Goal: Information Seeking & Learning: Learn about a topic

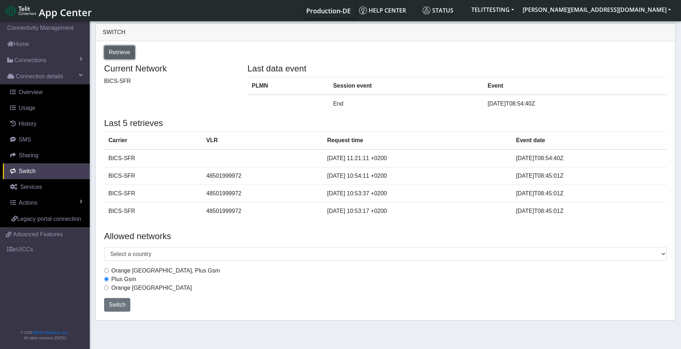
click at [123, 52] on span "Retrieve" at bounding box center [120, 52] width 22 height 6
select select "[GEOGRAPHIC_DATA]"
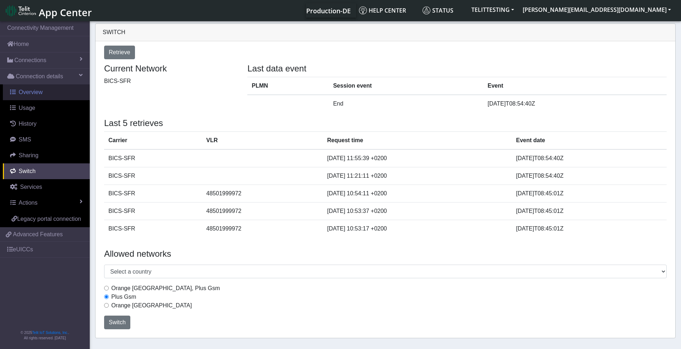
click at [27, 92] on span "Overview" at bounding box center [31, 92] width 24 height 6
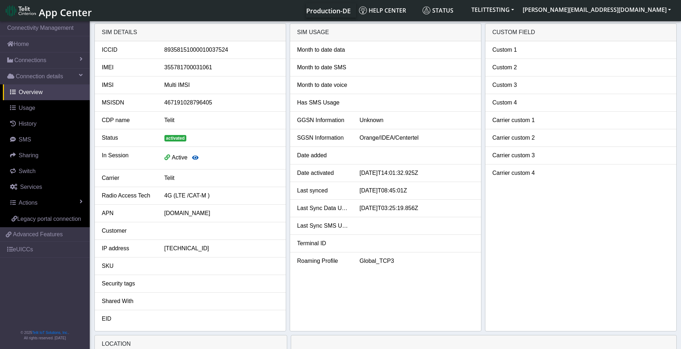
click at [194, 158] on icon "button" at bounding box center [195, 158] width 6 height 6
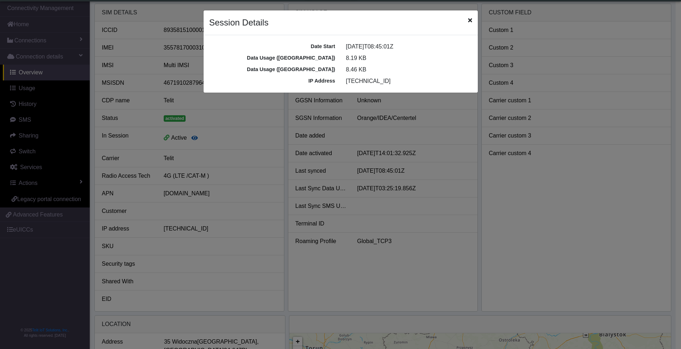
scroll to position [3, 0]
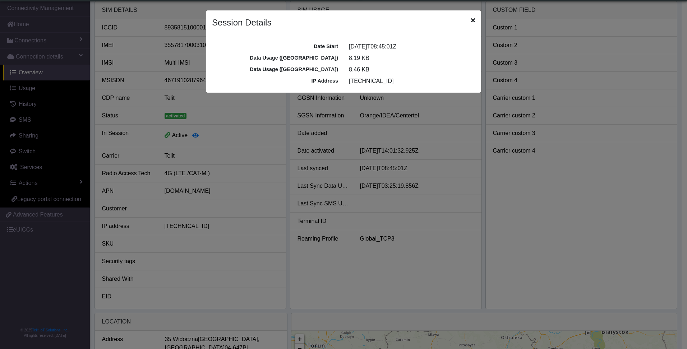
click at [477, 17] on div "Session Details" at bounding box center [343, 22] width 274 height 25
click at [472, 20] on icon "Close" at bounding box center [473, 20] width 4 height 6
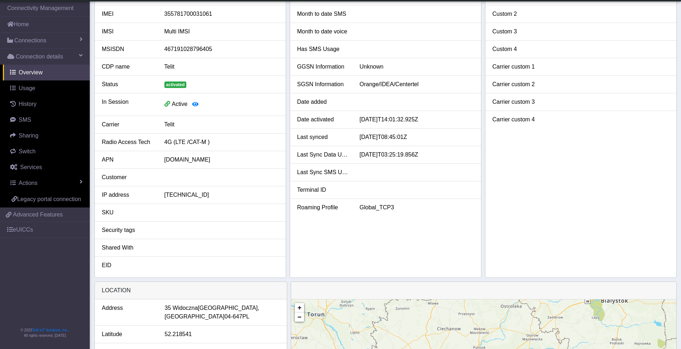
scroll to position [0, 0]
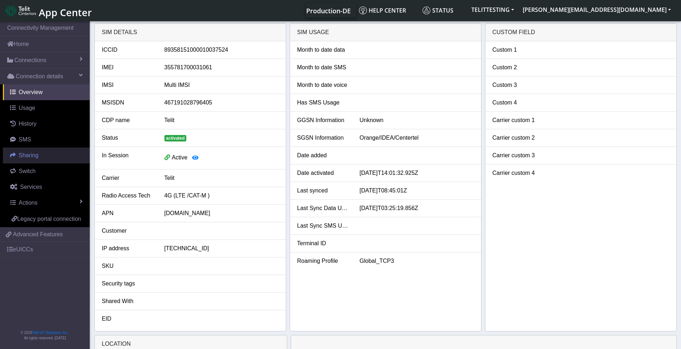
click at [24, 151] on link "Sharing" at bounding box center [46, 156] width 87 height 16
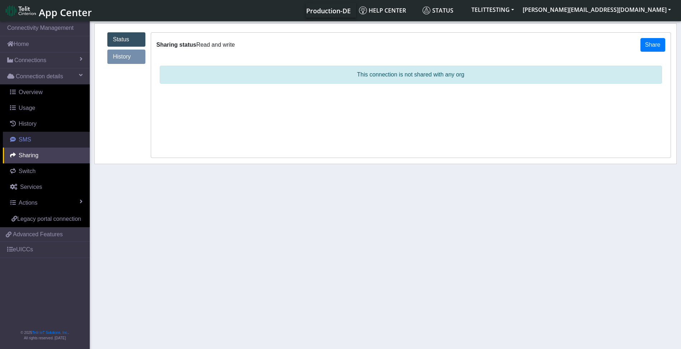
click at [24, 137] on span "SMS" at bounding box center [25, 140] width 13 height 6
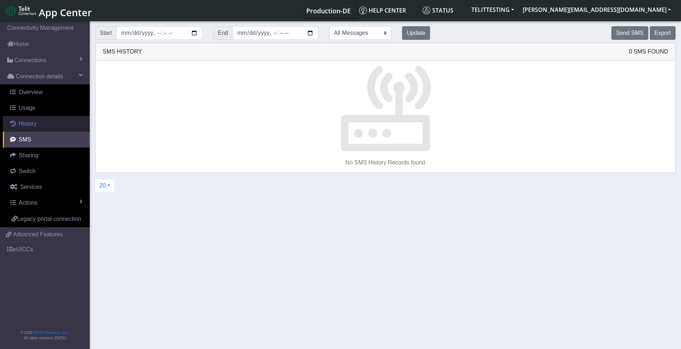
click at [25, 126] on span "History" at bounding box center [28, 124] width 18 height 6
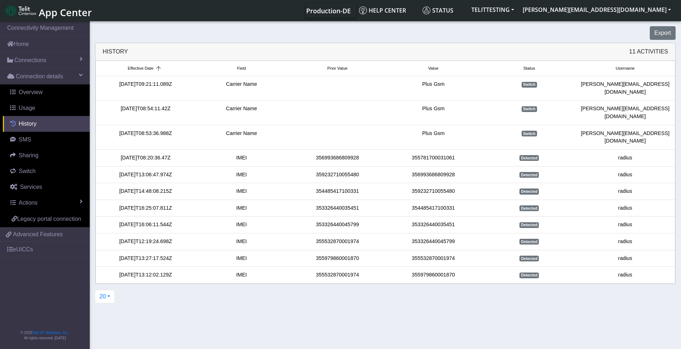
click at [25, 126] on span "History" at bounding box center [28, 124] width 18 height 6
click at [40, 89] on span "Overview" at bounding box center [31, 92] width 24 height 6
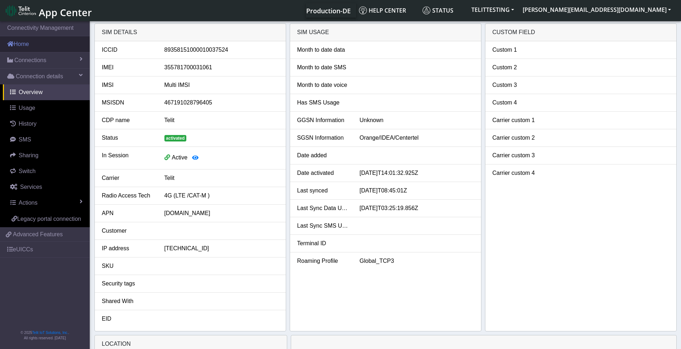
click at [24, 45] on link "Home" at bounding box center [45, 44] width 90 height 16
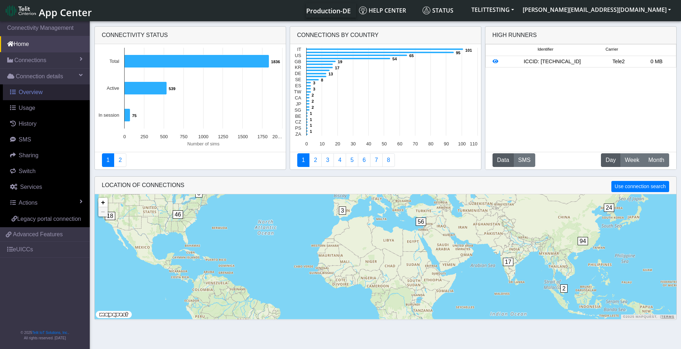
click at [25, 92] on span "Overview" at bounding box center [31, 92] width 24 height 6
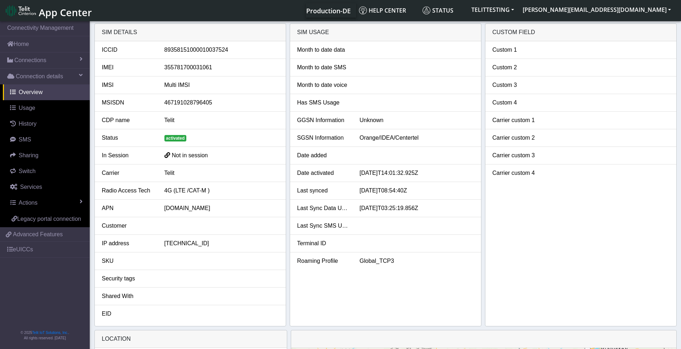
click at [167, 155] on span at bounding box center [168, 154] width 6 height 7
drag, startPoint x: 395, startPoint y: 260, endPoint x: 387, endPoint y: 262, distance: 8.5
click at [387, 262] on div "Global_TCP3" at bounding box center [417, 261] width 125 height 9
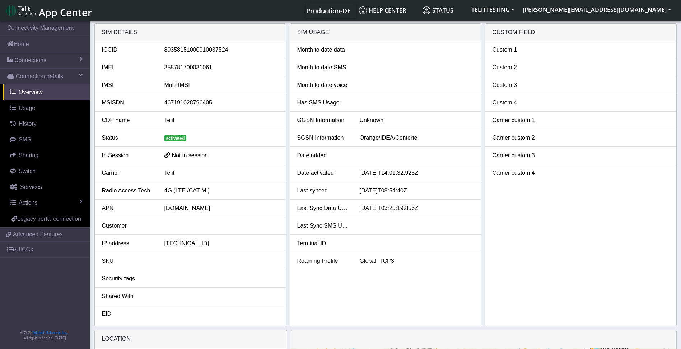
drag, startPoint x: 387, startPoint y: 262, endPoint x: 345, endPoint y: 286, distance: 47.9
click at [345, 286] on div "Month to date data Month to date SMS Month to date voice Has SMS Usage GGSN Inf…" at bounding box center [385, 183] width 191 height 285
click at [607, 221] on div "Custom 1 Custom 2 Custom 3 Custom 4 Carrier custom 1 Carrier custom 2 Carrier c…" at bounding box center [581, 183] width 191 height 285
click at [34, 205] on span "Actions" at bounding box center [28, 203] width 19 height 6
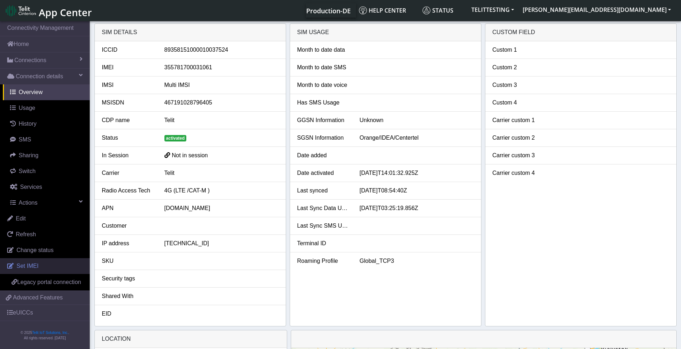
click at [31, 265] on span "Set IMEI" at bounding box center [28, 266] width 22 height 6
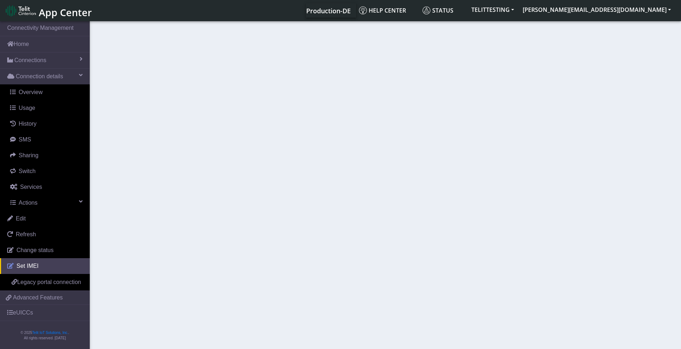
type input "355781700031061"
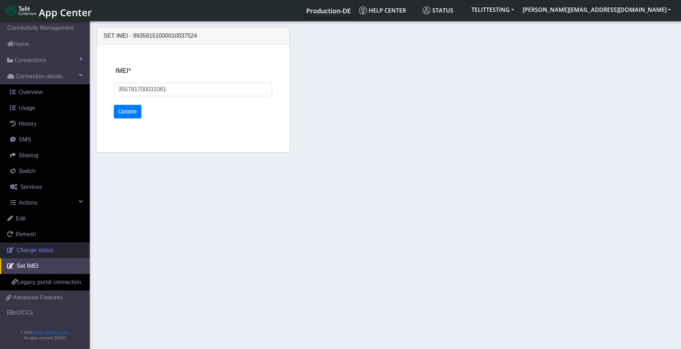
scroll to position [2, 0]
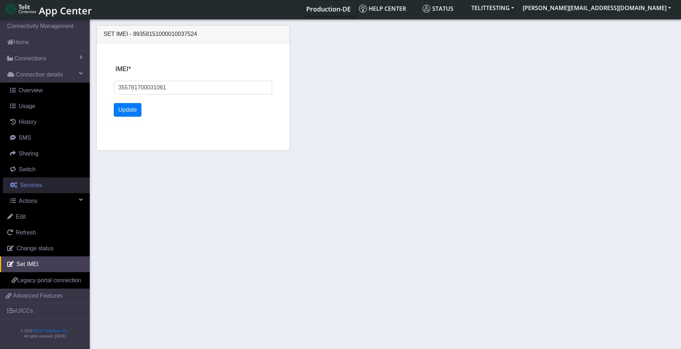
click at [29, 186] on span "Services" at bounding box center [31, 185] width 22 height 6
select select "2: 6"
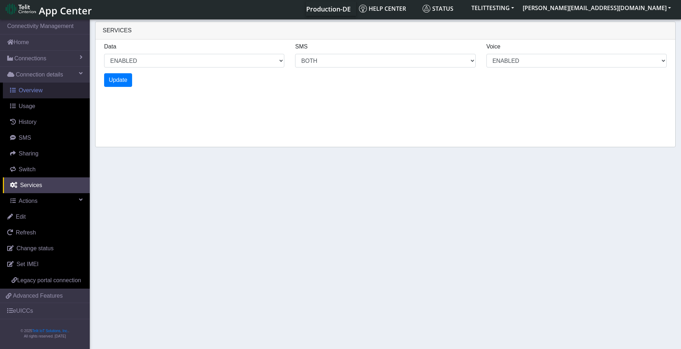
click at [34, 88] on span "Overview" at bounding box center [31, 90] width 24 height 6
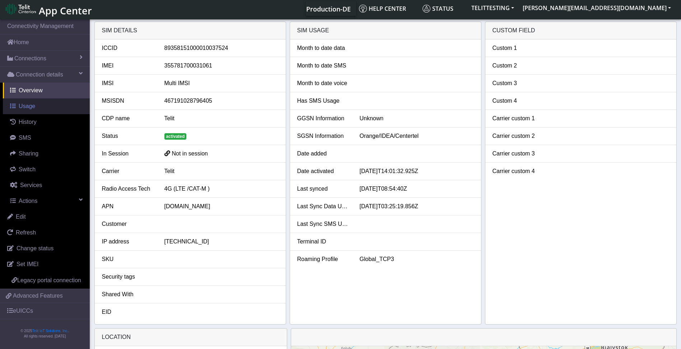
click at [23, 112] on link "Usage" at bounding box center [46, 106] width 87 height 16
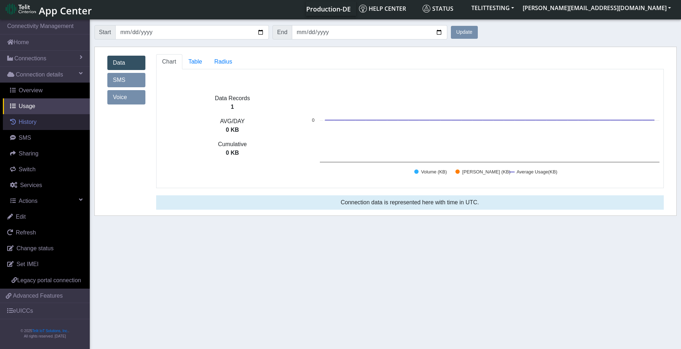
click at [25, 122] on span "History" at bounding box center [28, 122] width 18 height 6
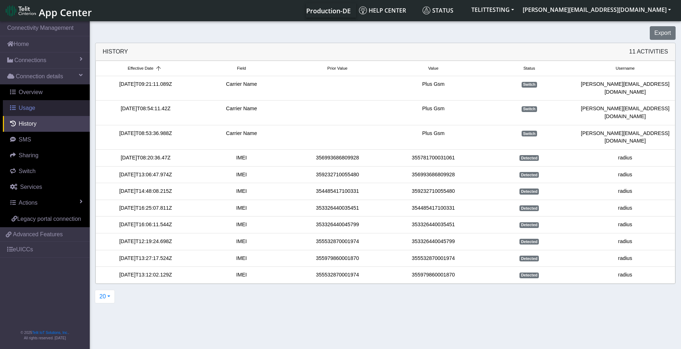
click at [30, 109] on span "Usage" at bounding box center [27, 108] width 17 height 6
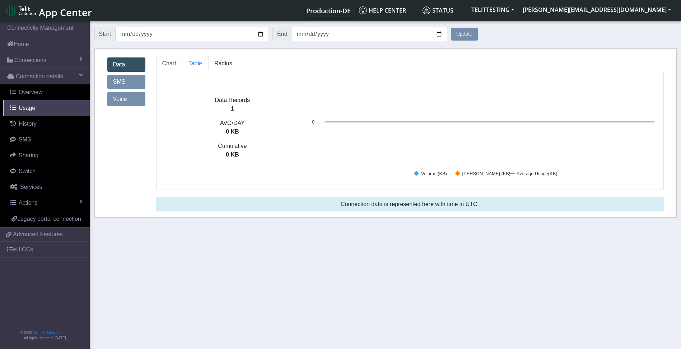
click at [224, 62] on span "Radius" at bounding box center [223, 63] width 18 height 6
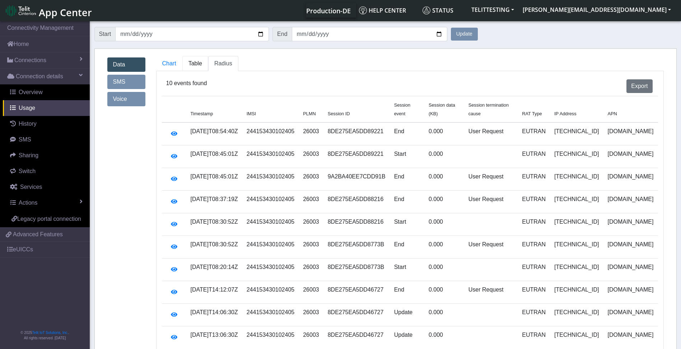
click at [193, 66] on span "Table" at bounding box center [196, 63] width 14 height 6
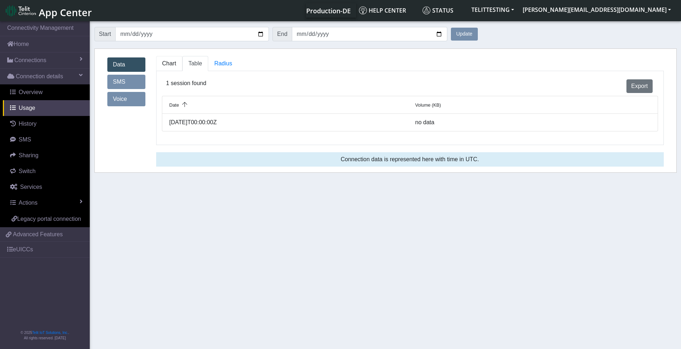
click at [168, 65] on span "Chart" at bounding box center [169, 63] width 14 height 6
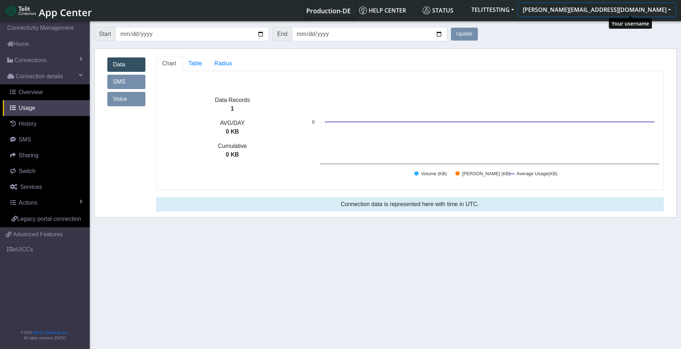
click at [665, 10] on button "[PERSON_NAME][EMAIL_ADDRESS][DOMAIN_NAME]" at bounding box center [597, 9] width 157 height 13
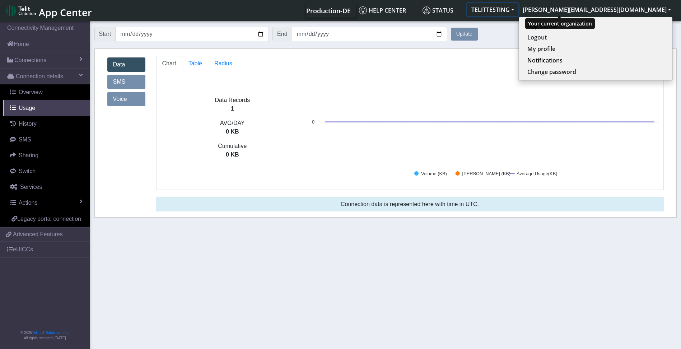
click at [519, 10] on button "TELITTESTING" at bounding box center [492, 9] width 51 height 13
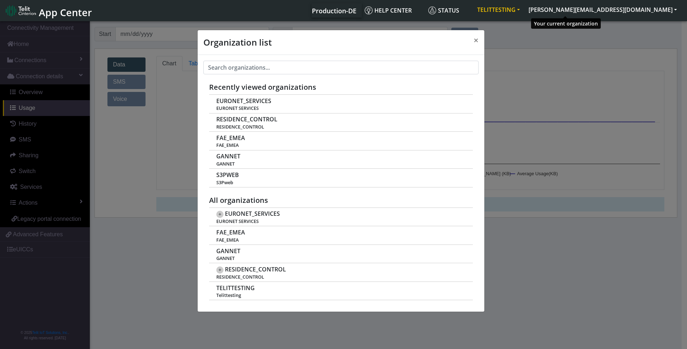
scroll to position [3, 0]
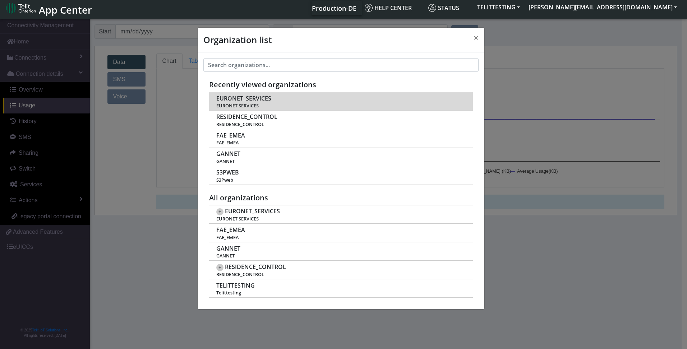
click at [250, 101] on span "EURONET_SERVICES" at bounding box center [243, 98] width 55 height 7
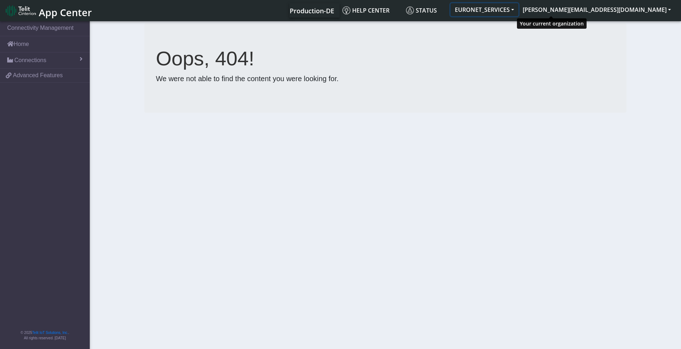
click at [519, 9] on button "EURONET_SERVICES" at bounding box center [485, 9] width 68 height 13
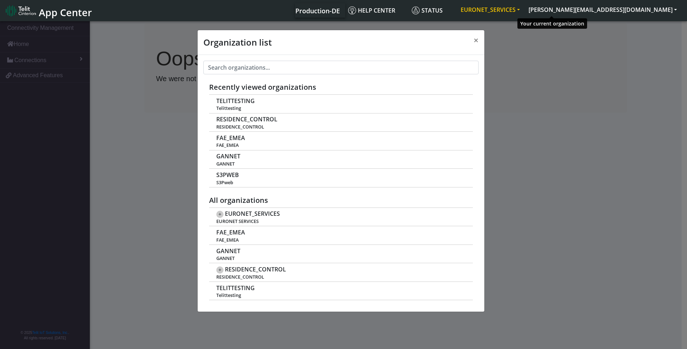
scroll to position [3, 0]
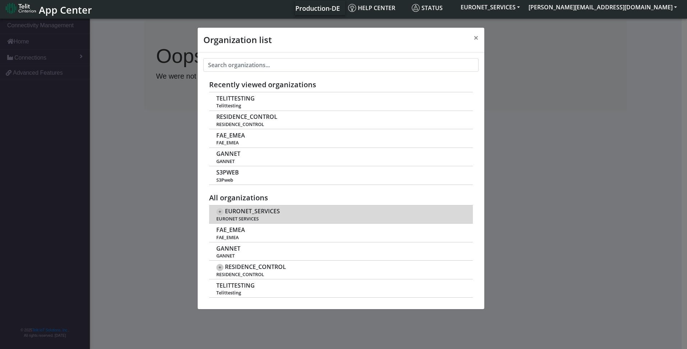
click at [220, 212] on span "+" at bounding box center [219, 211] width 7 height 7
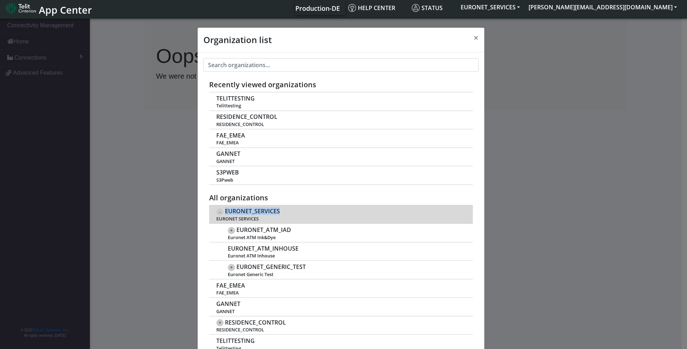
click at [245, 213] on span "EURONET_SERVICES" at bounding box center [252, 211] width 55 height 7
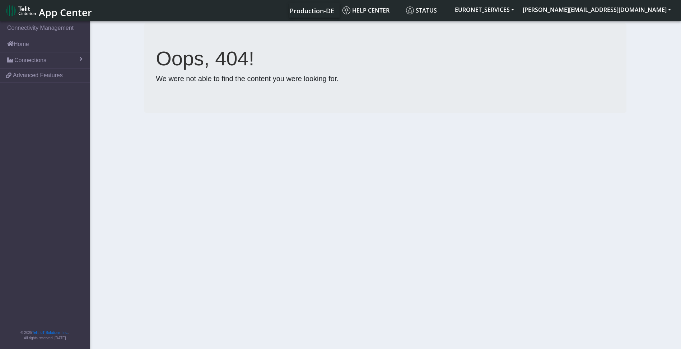
click at [572, 59] on h1 "Oops, 404!" at bounding box center [385, 58] width 459 height 24
click at [24, 42] on link "Home" at bounding box center [45, 44] width 90 height 16
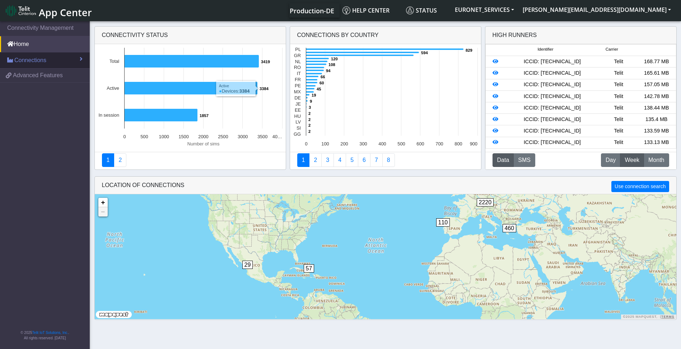
click at [52, 61] on link "Connections" at bounding box center [45, 60] width 90 height 16
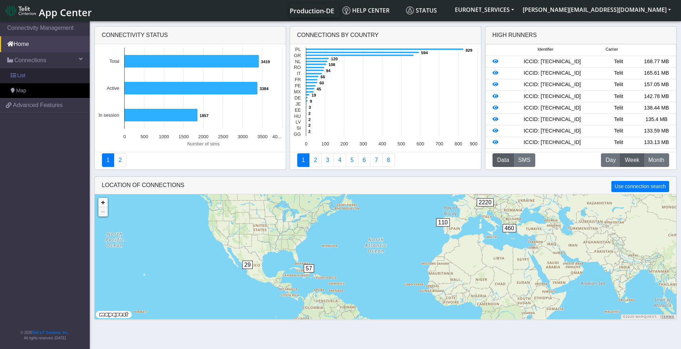
click at [22, 75] on span "List" at bounding box center [21, 76] width 8 height 8
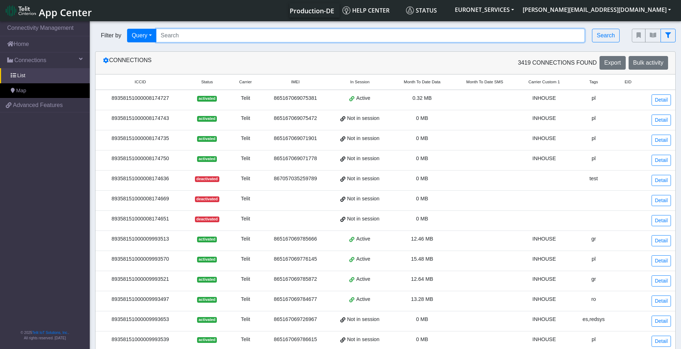
click at [204, 35] on input "Search..." at bounding box center [370, 36] width 429 height 14
click at [394, 38] on input "Search..." at bounding box center [370, 36] width 429 height 14
paste input "89358151000027153728"
type input "89358151000027153728"
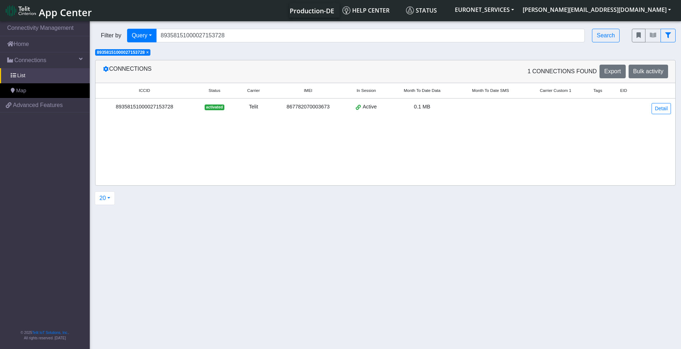
click at [163, 106] on div "89358151000027153728" at bounding box center [144, 107] width 89 height 8
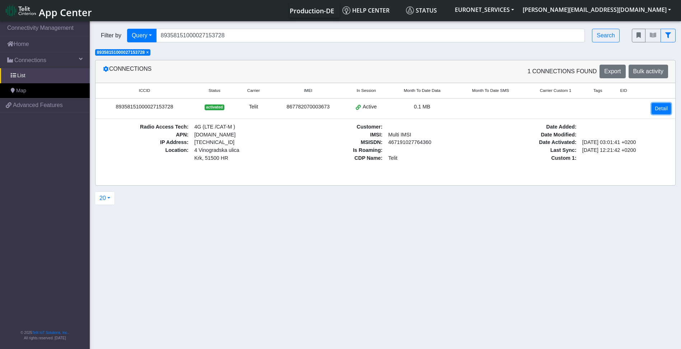
click at [662, 108] on link "Detail" at bounding box center [661, 108] width 19 height 11
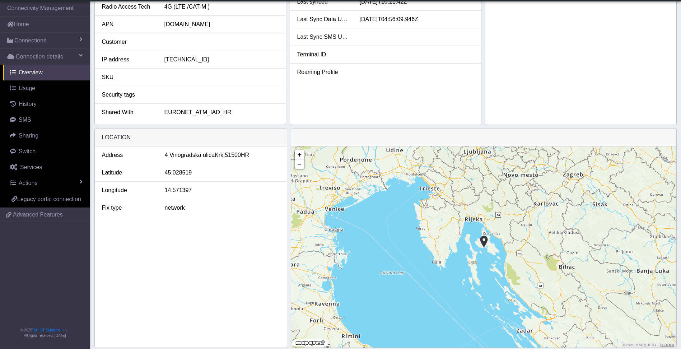
scroll to position [182, 0]
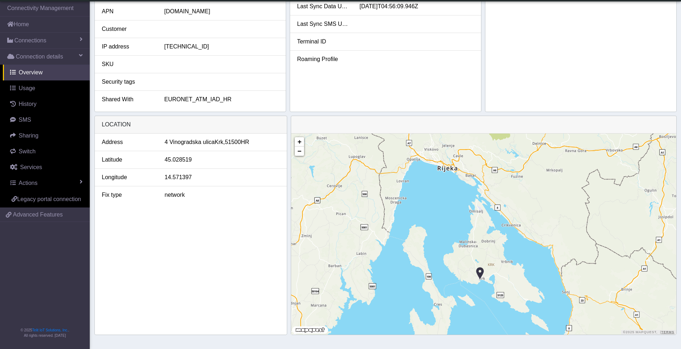
drag, startPoint x: 517, startPoint y: 204, endPoint x: 519, endPoint y: 298, distance: 93.8
click at [519, 298] on div "+ − ©2025 MapQuest, | Terms" at bounding box center [483, 234] width 385 height 201
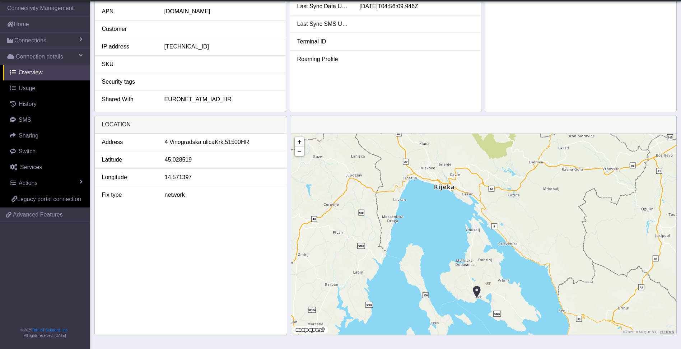
drag, startPoint x: 518, startPoint y: 298, endPoint x: 514, endPoint y: 317, distance: 19.4
click at [514, 317] on div "+ − ©2025 MapQuest, | Terms" at bounding box center [483, 234] width 385 height 201
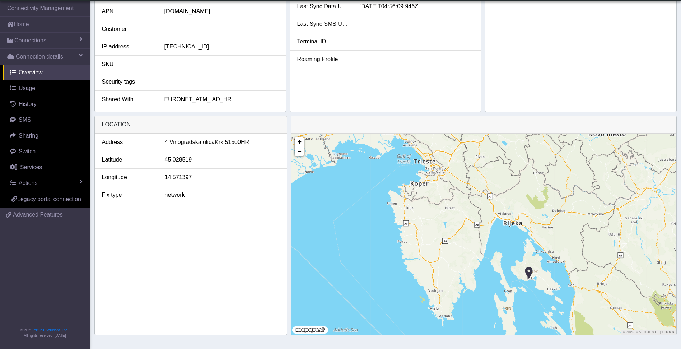
drag, startPoint x: 458, startPoint y: 278, endPoint x: 514, endPoint y: 272, distance: 56.4
click at [514, 272] on div "+ − ©2025 MapQuest, | Terms" at bounding box center [483, 234] width 385 height 201
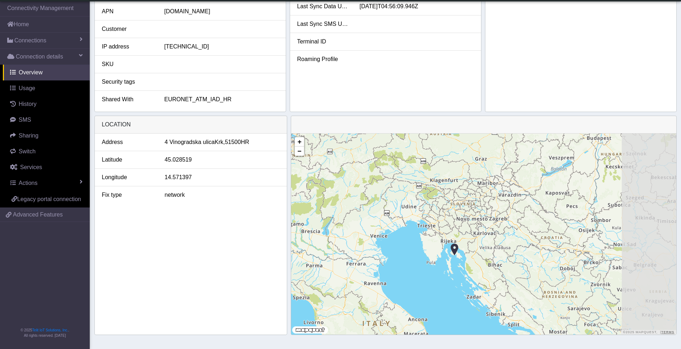
drag, startPoint x: 504, startPoint y: 279, endPoint x: 458, endPoint y: 264, distance: 47.7
click at [458, 264] on div "+ − ©2025 MapQuest, | Terms" at bounding box center [483, 234] width 385 height 201
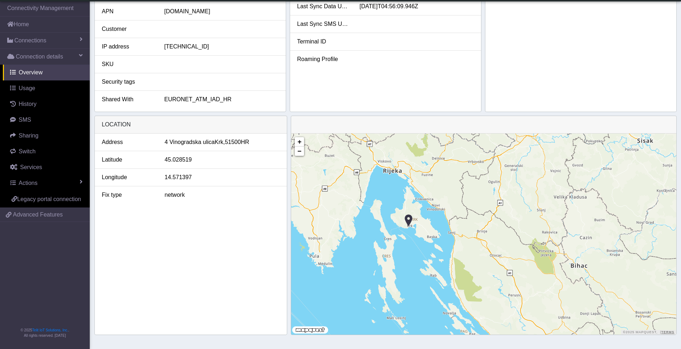
drag, startPoint x: 497, startPoint y: 274, endPoint x: 460, endPoint y: 269, distance: 37.3
click at [460, 269] on div "+ − ©2025 MapQuest, | Terms" at bounding box center [483, 234] width 385 height 201
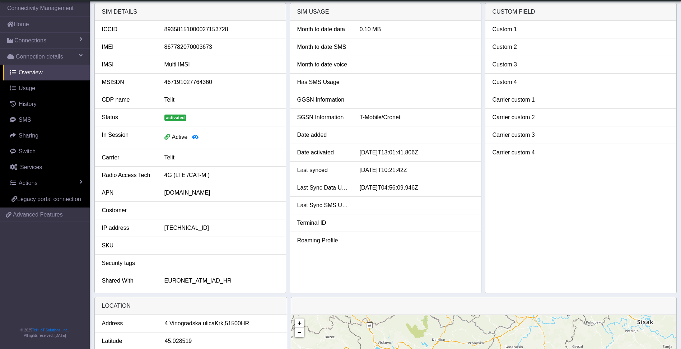
scroll to position [0, 0]
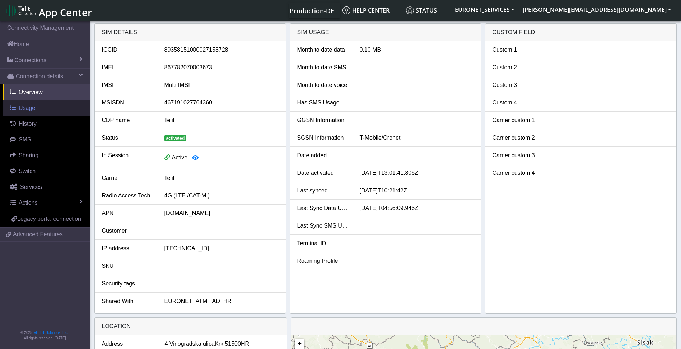
click at [29, 107] on span "Usage" at bounding box center [27, 108] width 17 height 6
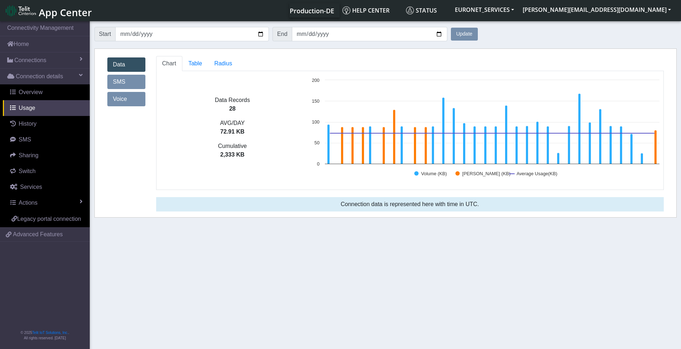
click at [129, 99] on link "Voice" at bounding box center [126, 99] width 38 height 14
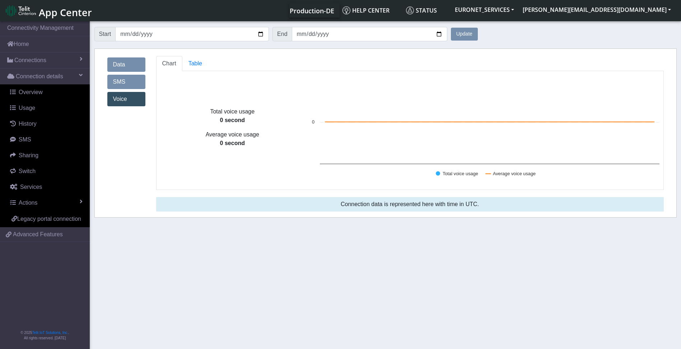
click at [122, 78] on link "SMS" at bounding box center [126, 82] width 38 height 14
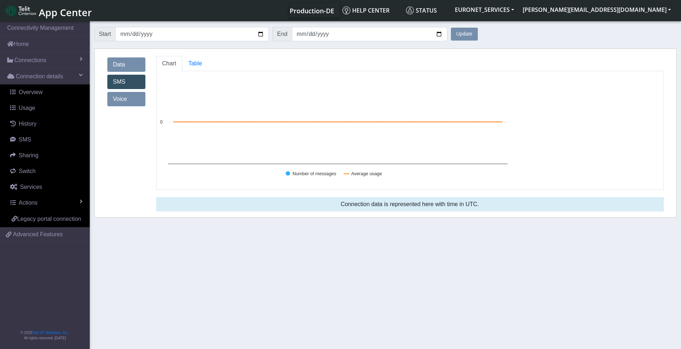
click at [123, 64] on link "Data" at bounding box center [126, 64] width 38 height 14
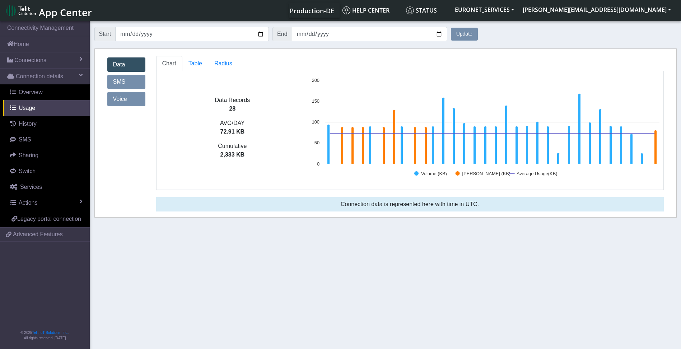
drag, startPoint x: 123, startPoint y: 64, endPoint x: 116, endPoint y: 83, distance: 20.4
click at [116, 83] on link "SMS" at bounding box center [126, 82] width 38 height 14
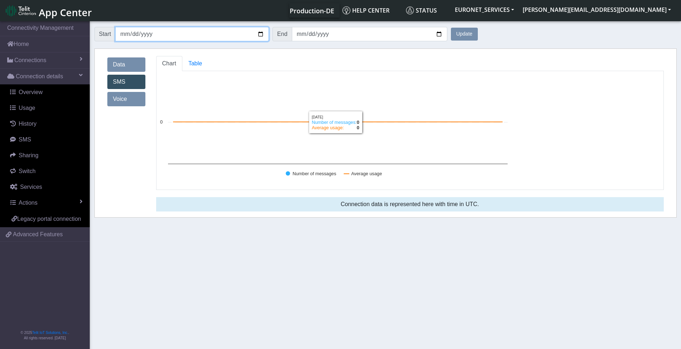
click at [264, 34] on input "2025-08-03" at bounding box center [192, 34] width 154 height 14
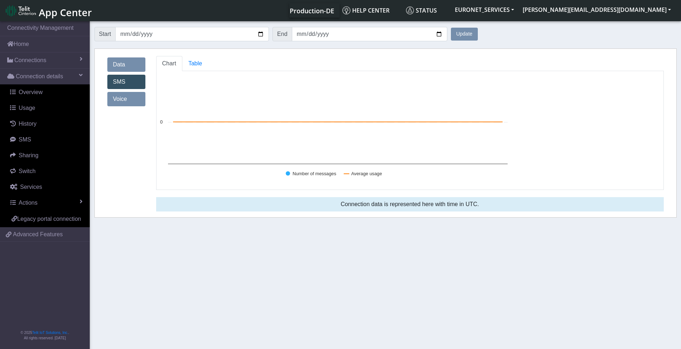
type input "2025-01-03"
click at [466, 31] on button "Update" at bounding box center [464, 34] width 27 height 13
click at [127, 61] on link "Data" at bounding box center [126, 64] width 38 height 14
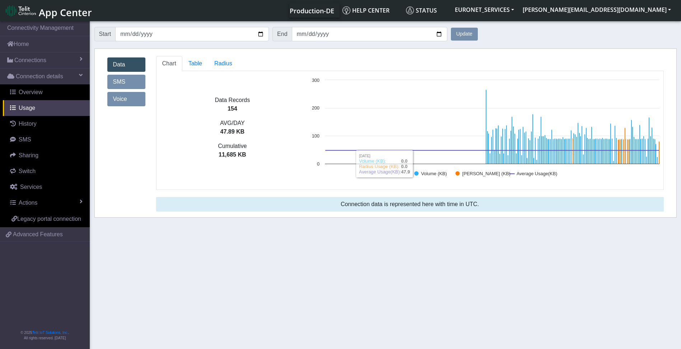
scroll to position [3, 0]
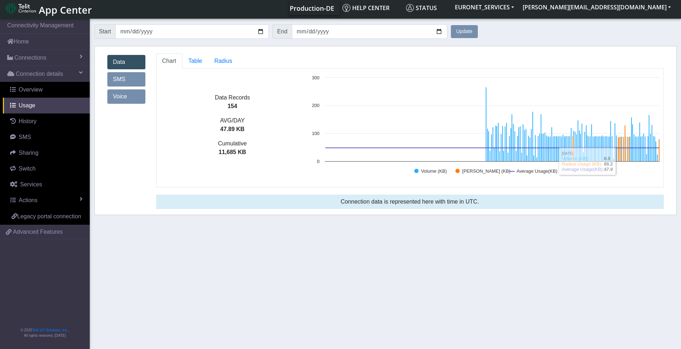
click at [522, 263] on section "Connectivity Management Home Connections List Map Connection details Overview U…" at bounding box center [340, 183] width 681 height 332
click at [316, 338] on section "Connectivity Management Home Connections List Map Connection details Overview U…" at bounding box center [340, 183] width 681 height 332
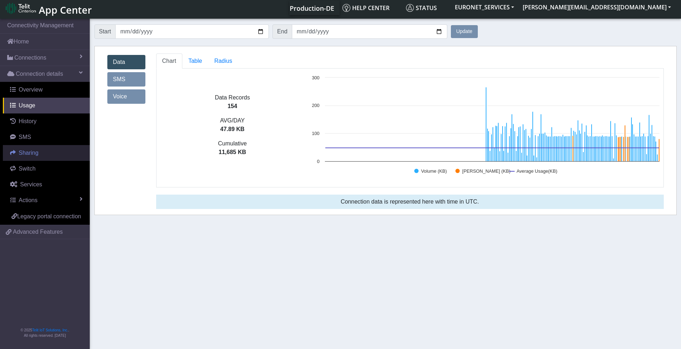
click at [34, 152] on span "Sharing" at bounding box center [29, 153] width 20 height 6
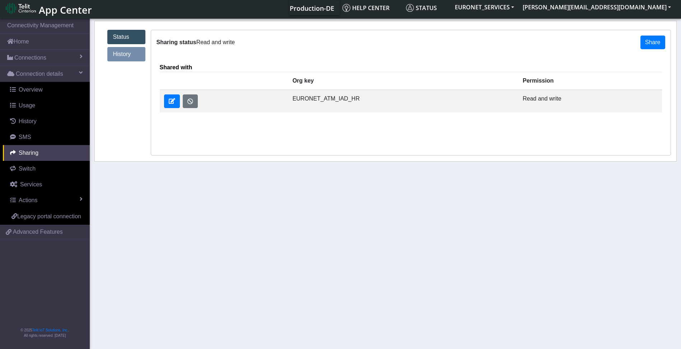
click at [120, 51] on link "History" at bounding box center [126, 54] width 38 height 14
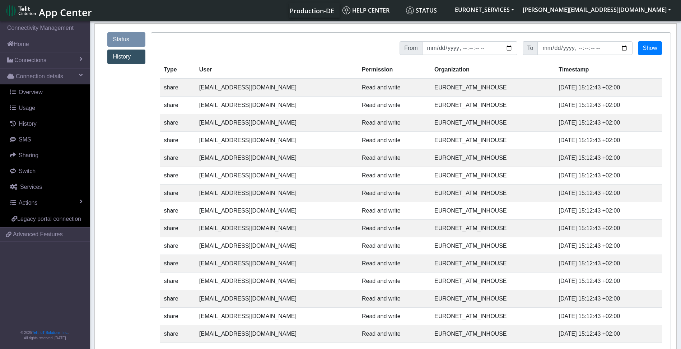
click at [467, 96] on td "EURONET_ATM_INHOUSE" at bounding box center [492, 88] width 124 height 18
click at [125, 56] on link "History" at bounding box center [126, 57] width 38 height 14
click at [121, 37] on link "Status" at bounding box center [126, 39] width 38 height 14
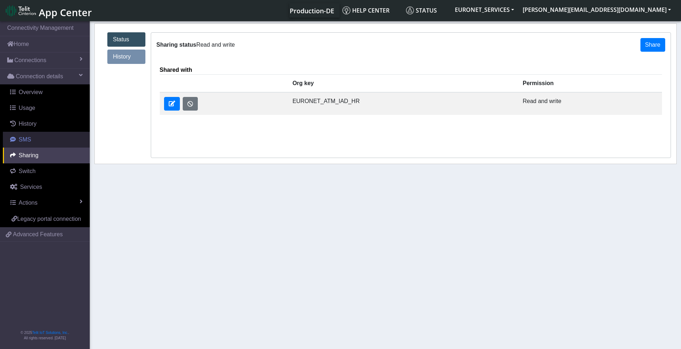
click at [21, 139] on span "SMS" at bounding box center [25, 140] width 13 height 6
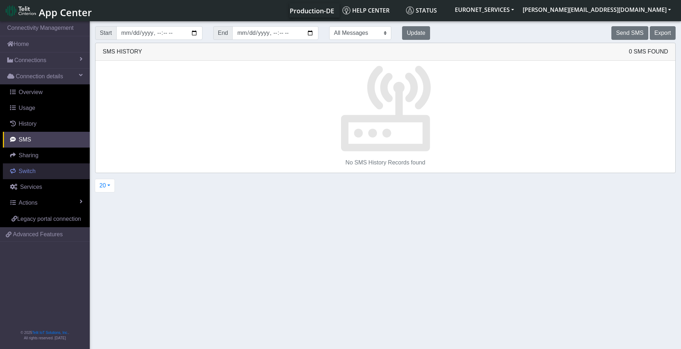
click at [30, 171] on span "Switch" at bounding box center [27, 171] width 17 height 6
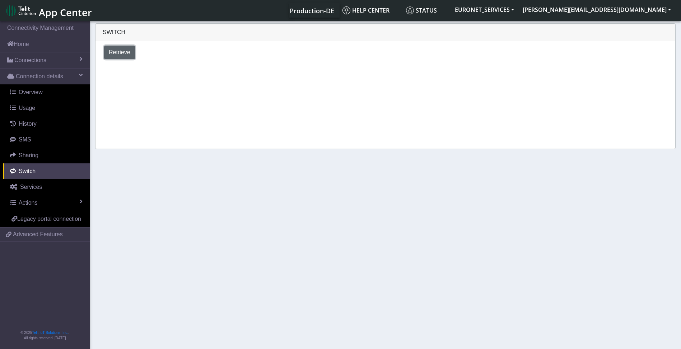
click at [120, 52] on span "Retrieve" at bounding box center [120, 52] width 22 height 6
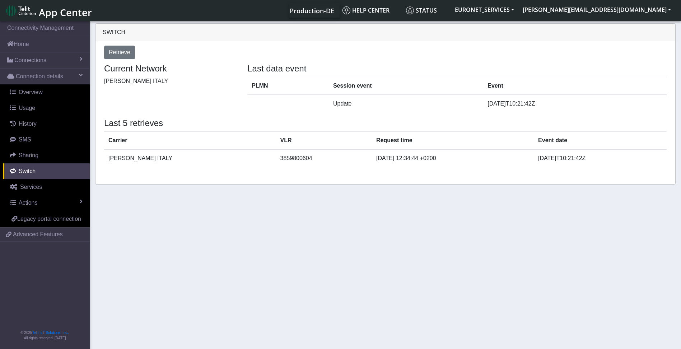
select select "Croatia"
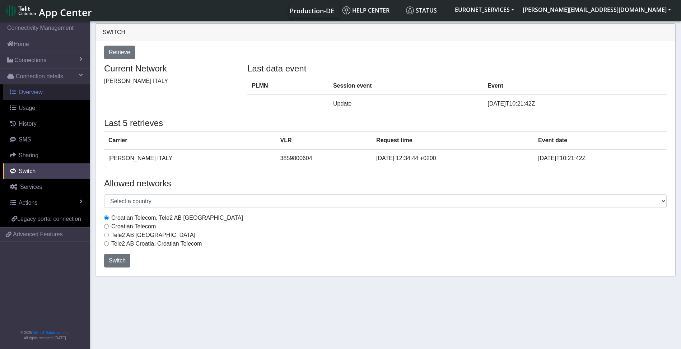
click at [27, 93] on span "Overview" at bounding box center [31, 92] width 24 height 6
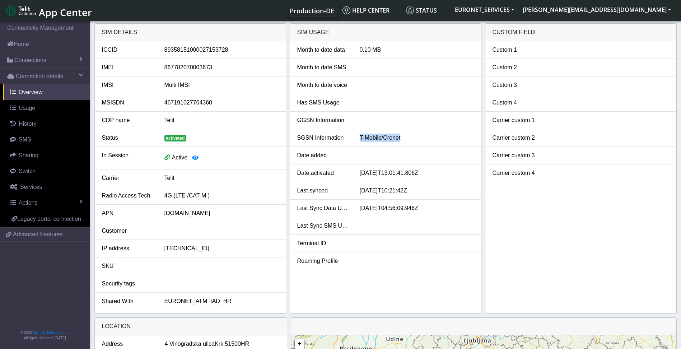
drag, startPoint x: 407, startPoint y: 140, endPoint x: 357, endPoint y: 138, distance: 50.0
click at [357, 138] on div "T-Mobile/Cronet" at bounding box center [417, 138] width 125 height 9
copy div "T-Mobile/Cronet"
click at [454, 167] on li "Date activated 2024-09-20T13:01:41.806Z" at bounding box center [385, 174] width 191 height 18
click at [195, 157] on icon "button" at bounding box center [195, 158] width 6 height 6
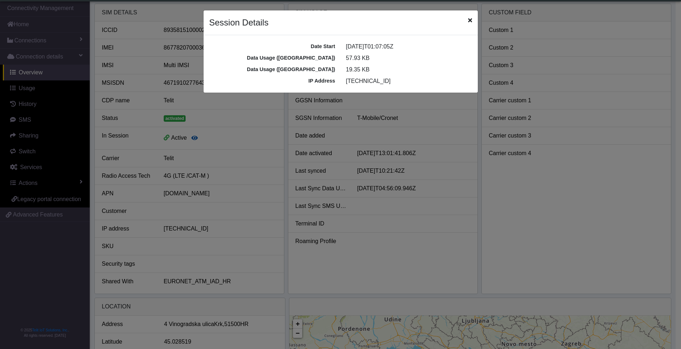
scroll to position [3, 0]
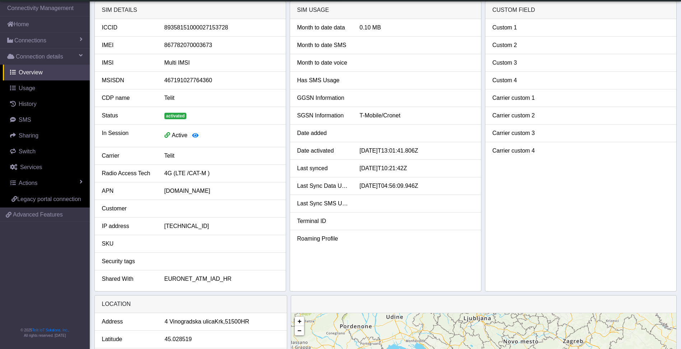
click at [198, 176] on div "4G (LTE /CAT-M )" at bounding box center [221, 173] width 125 height 9
click at [177, 194] on div "[DOMAIN_NAME]" at bounding box center [221, 191] width 125 height 9
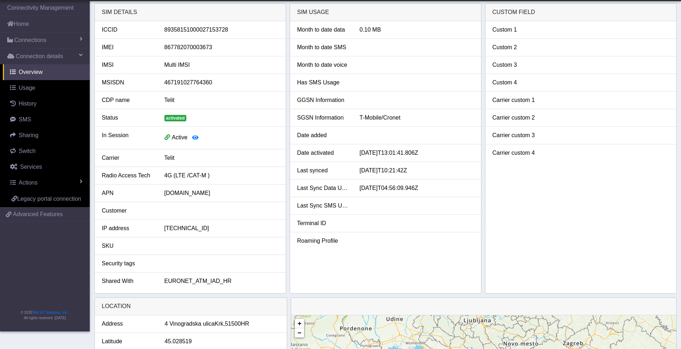
scroll to position [0, 0]
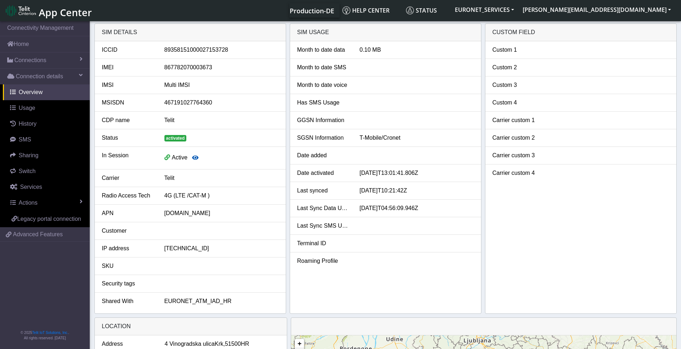
click at [193, 157] on icon "button" at bounding box center [195, 158] width 6 height 6
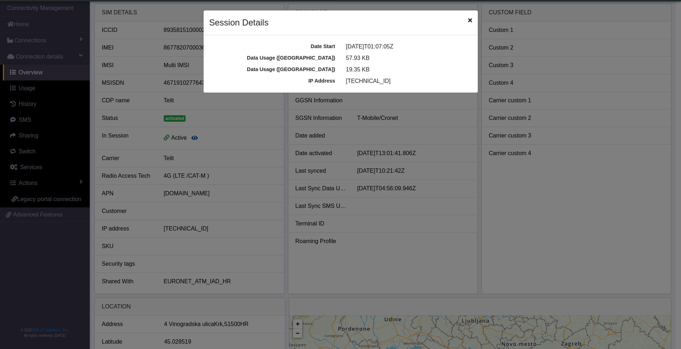
scroll to position [3, 0]
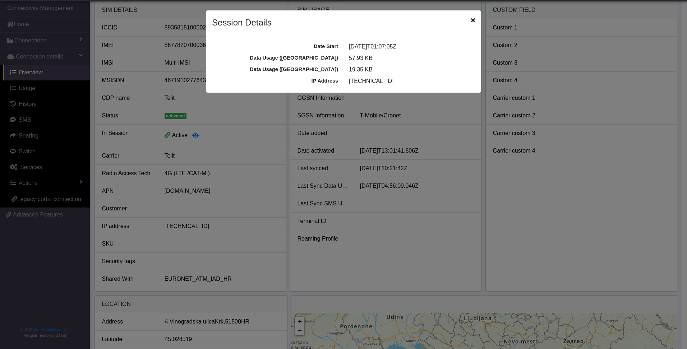
click at [473, 20] on icon "Close" at bounding box center [473, 20] width 4 height 6
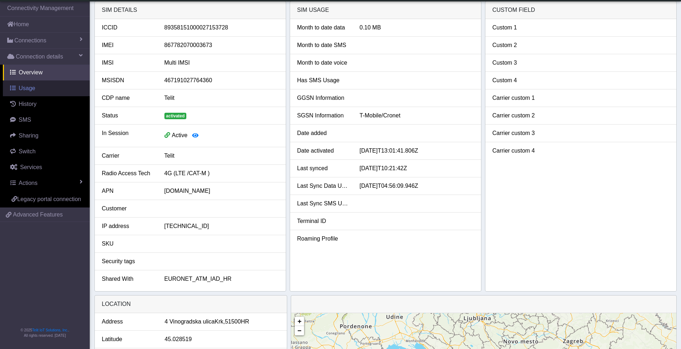
click at [22, 87] on span "Usage" at bounding box center [27, 88] width 17 height 6
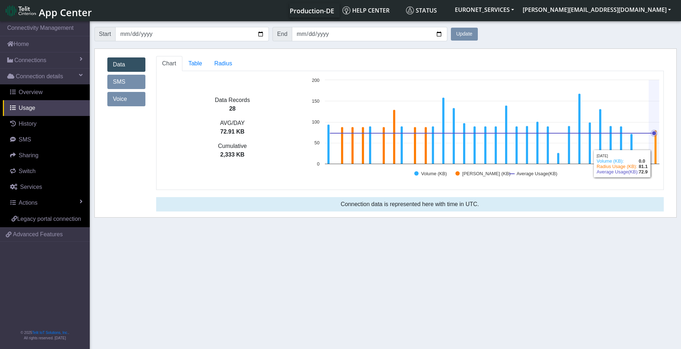
click at [657, 149] on icon at bounding box center [656, 147] width 3 height 34
click at [655, 150] on icon at bounding box center [656, 147] width 3 height 34
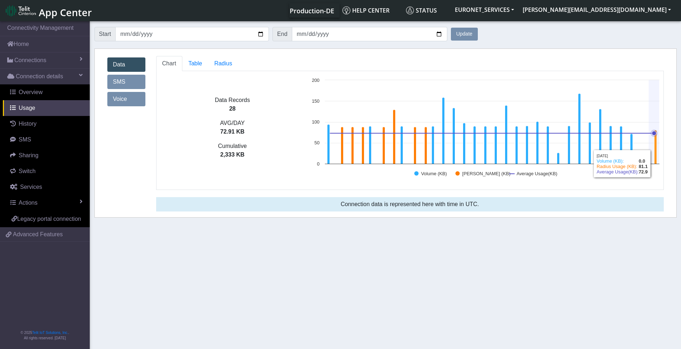
click at [655, 150] on icon at bounding box center [656, 147] width 3 height 34
click at [657, 152] on icon at bounding box center [656, 147] width 3 height 34
click at [223, 61] on span "Radius" at bounding box center [223, 63] width 18 height 6
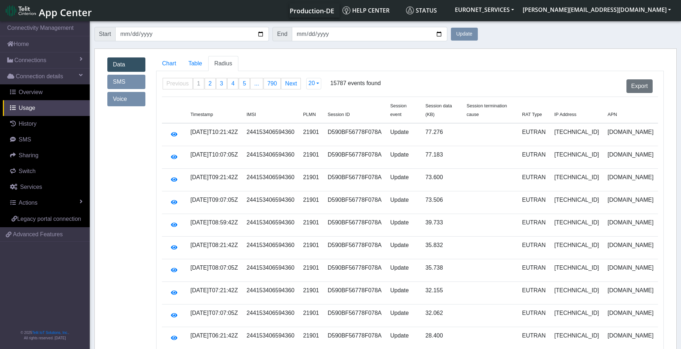
click at [550, 124] on td "EUTRAN" at bounding box center [534, 134] width 32 height 23
click at [324, 124] on td "21901" at bounding box center [311, 134] width 25 height 23
drag, startPoint x: 676, startPoint y: 71, endPoint x: 682, endPoint y: 69, distance: 6.3
click at [681, 69] on html "App Center Production-DE Help center Status EURONET_SERVICES dariusz.bekiesza@t…" at bounding box center [340, 174] width 681 height 349
click at [196, 66] on span "Table" at bounding box center [196, 63] width 14 height 6
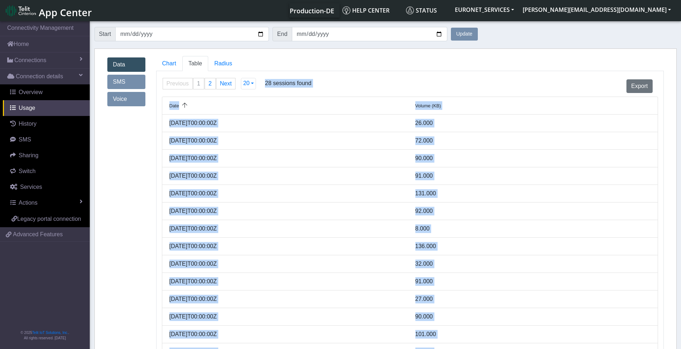
click at [365, 147] on li "2025-09-01T00:00:00Z 72.000" at bounding box center [410, 141] width 496 height 18
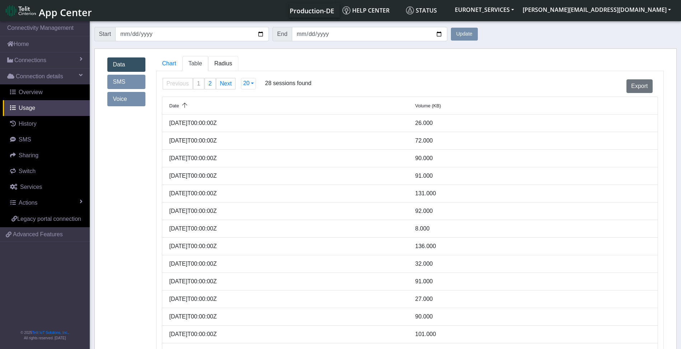
click at [222, 63] on span "Radius" at bounding box center [223, 63] width 18 height 6
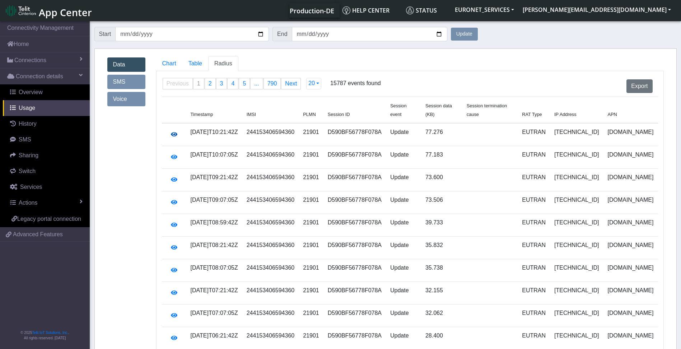
click at [172, 131] on icon "button" at bounding box center [174, 134] width 6 height 6
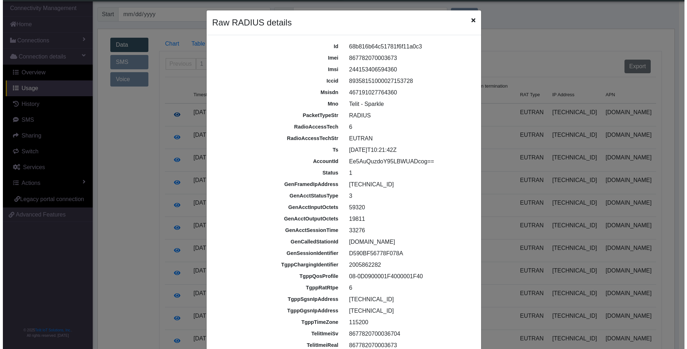
scroll to position [3, 0]
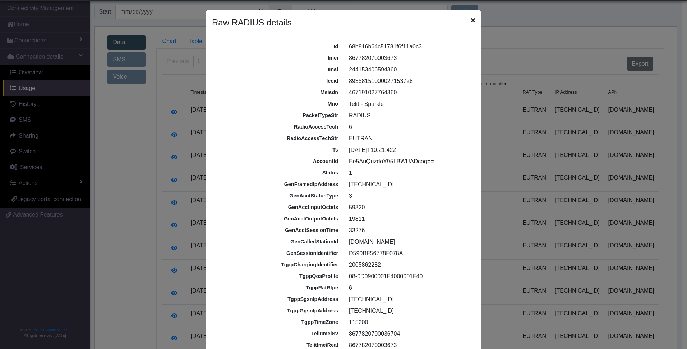
click at [274, 119] on div "packetTypeStr" at bounding box center [276, 116] width 134 height 8
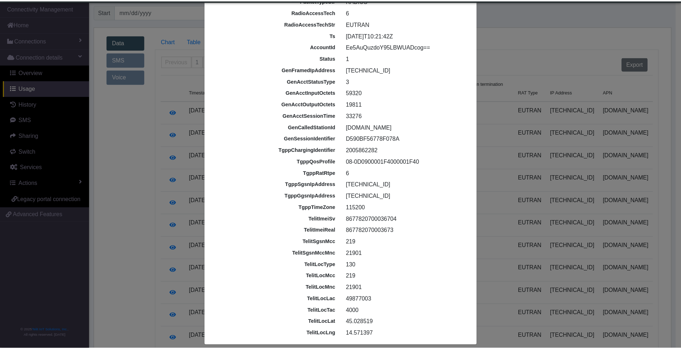
scroll to position [122, 0]
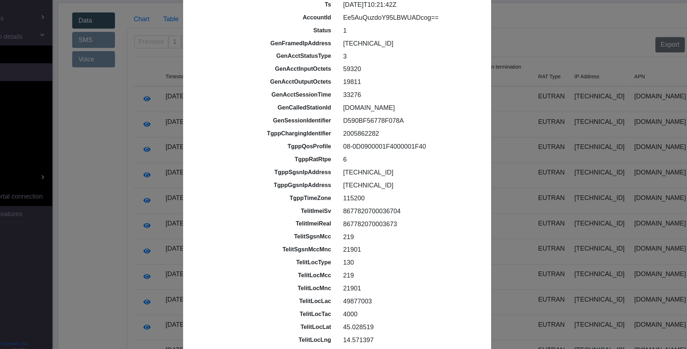
drag, startPoint x: 393, startPoint y: 222, endPoint x: 346, endPoint y: 219, distance: 46.8
click at [346, 219] on div "867782070003673" at bounding box center [410, 223] width 134 height 9
copy div "867782070003673"
click at [407, 238] on div "219" at bounding box center [410, 235] width 134 height 9
click at [370, 246] on div "21901" at bounding box center [410, 246] width 134 height 9
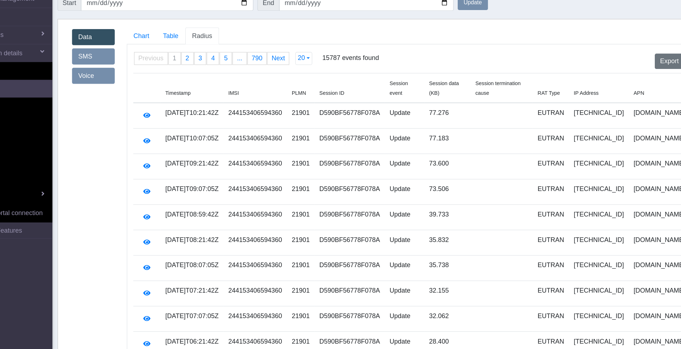
scroll to position [0, 0]
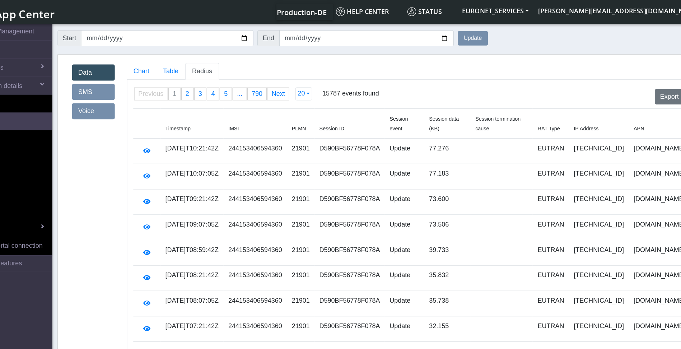
click at [122, 64] on link "Data" at bounding box center [126, 64] width 38 height 14
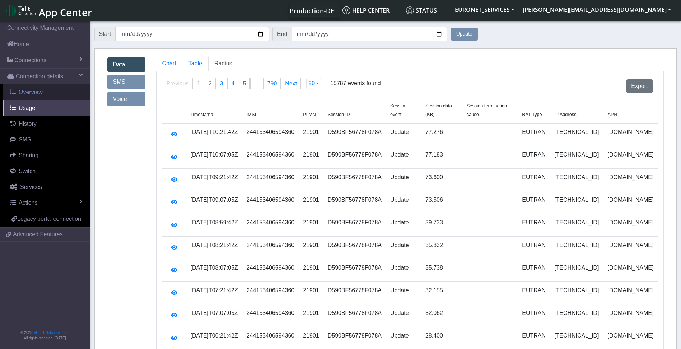
click at [31, 89] on span "Overview" at bounding box center [31, 92] width 24 height 6
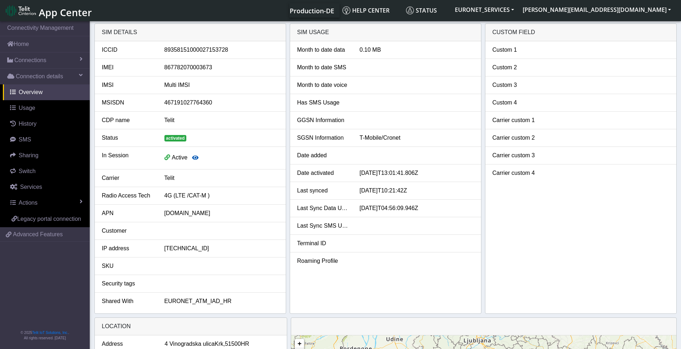
click at [196, 160] on icon "button" at bounding box center [195, 158] width 6 height 6
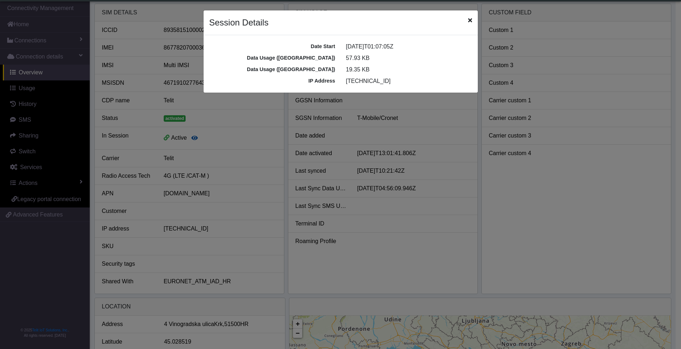
scroll to position [3, 0]
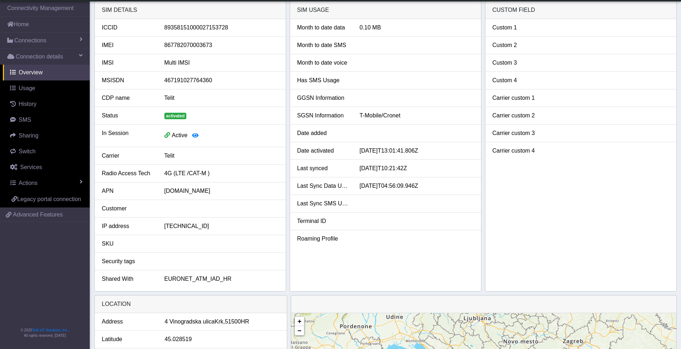
click at [191, 175] on div "4G (LTE /CAT-M )" at bounding box center [221, 173] width 125 height 9
drag, startPoint x: 191, startPoint y: 175, endPoint x: 227, endPoint y: 172, distance: 36.4
click at [227, 172] on div "4G (LTE /CAT-M )" at bounding box center [221, 173] width 125 height 9
drag, startPoint x: 40, startPoint y: 10, endPoint x: 38, endPoint y: 281, distance: 270.9
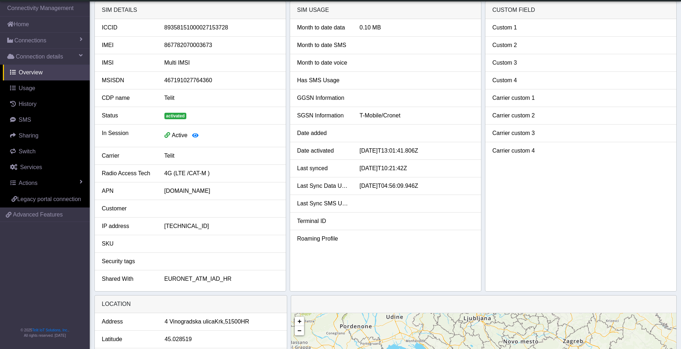
click at [38, 286] on nav "Connectivity Management Home Connections List Map Connection details Overview U…" at bounding box center [45, 174] width 90 height 349
click at [31, 87] on span "Usage" at bounding box center [27, 88] width 17 height 6
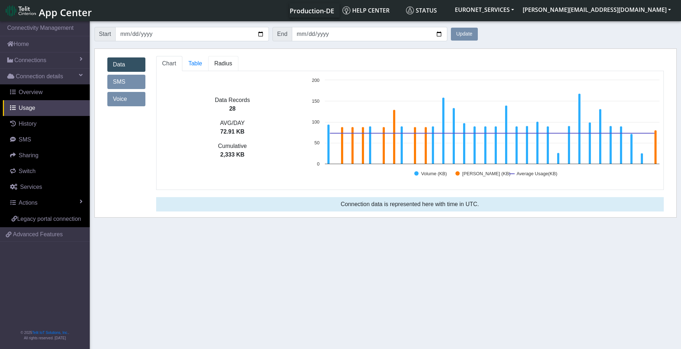
click at [221, 65] on span "Radius" at bounding box center [223, 63] width 18 height 6
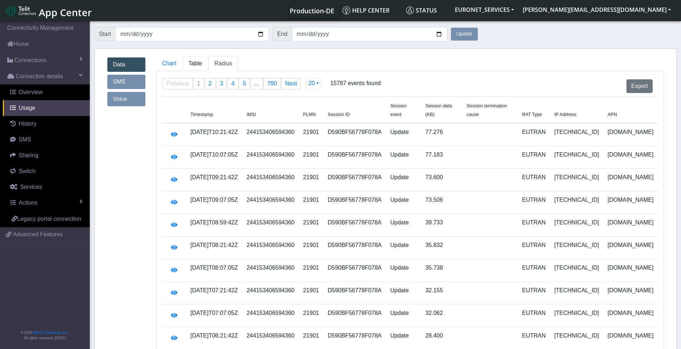
click at [194, 64] on span "Table" at bounding box center [196, 63] width 14 height 6
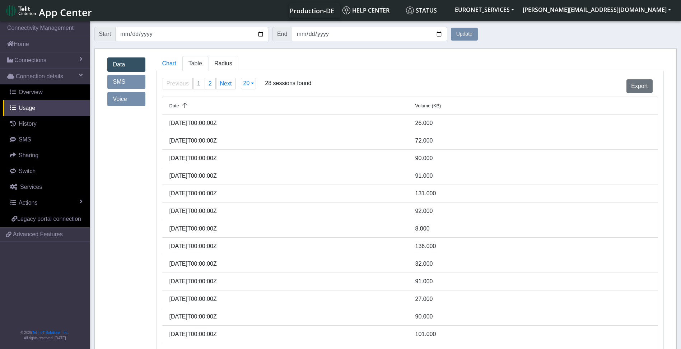
click at [218, 61] on span "Radius" at bounding box center [223, 63] width 18 height 6
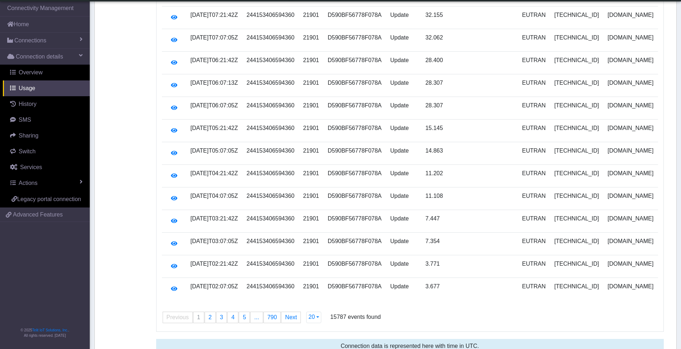
scroll to position [258, 0]
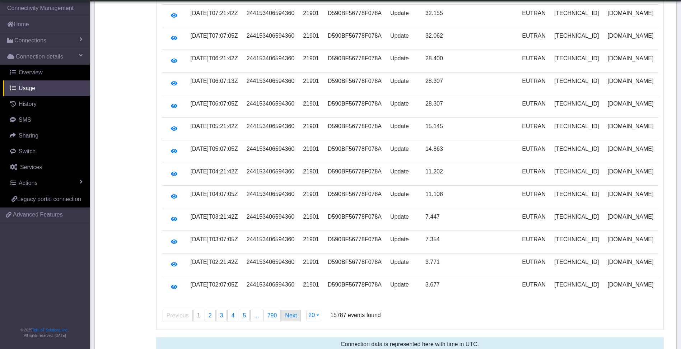
click at [289, 310] on link "Next page" at bounding box center [291, 315] width 19 height 11
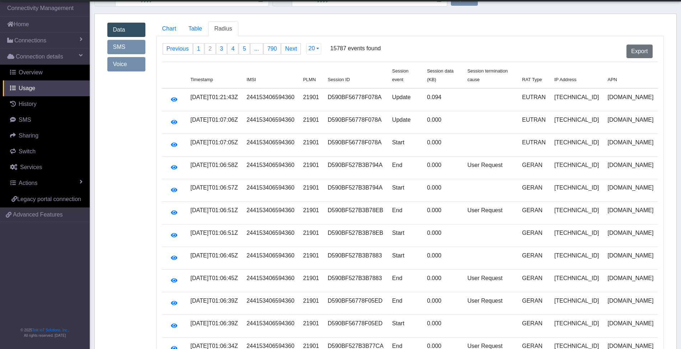
scroll to position [0, 0]
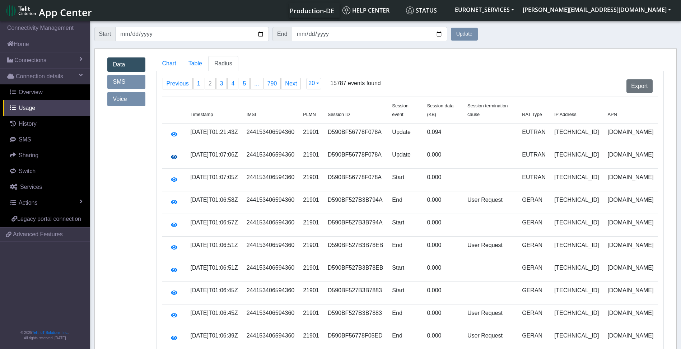
click at [173, 154] on icon "button" at bounding box center [174, 157] width 6 height 6
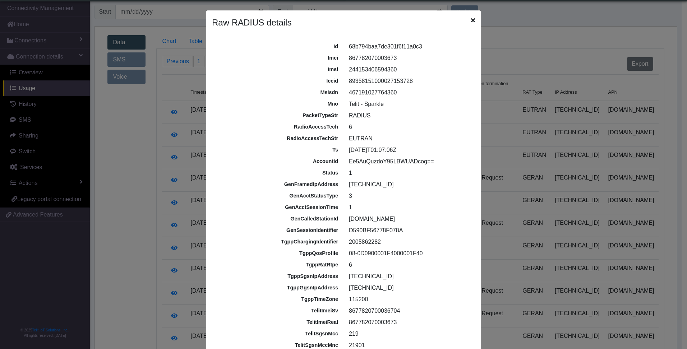
click at [473, 21] on div "Raw RADIUS details" at bounding box center [343, 22] width 274 height 25
click at [471, 19] on icon "Close" at bounding box center [473, 20] width 4 height 6
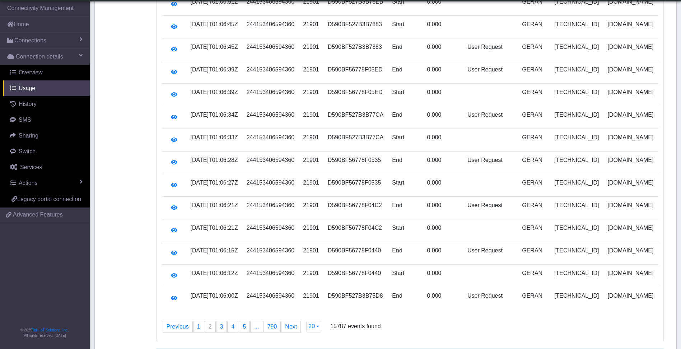
scroll to position [258, 0]
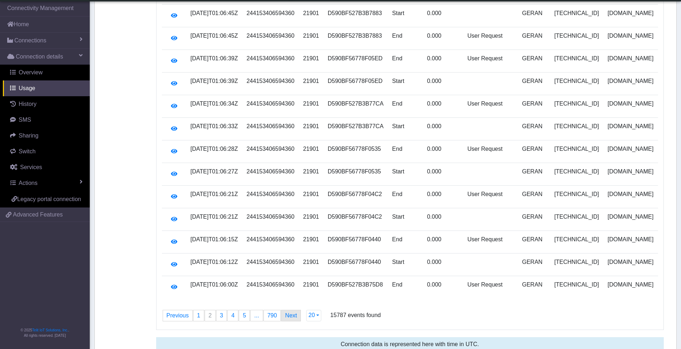
click at [284, 310] on link "Next page" at bounding box center [291, 315] width 19 height 11
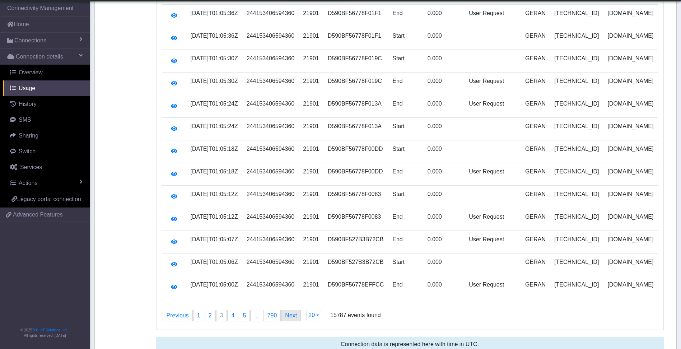
click at [289, 310] on link "Next page" at bounding box center [291, 315] width 19 height 11
click at [289, 310] on link "Next page" at bounding box center [292, 315] width 19 height 11
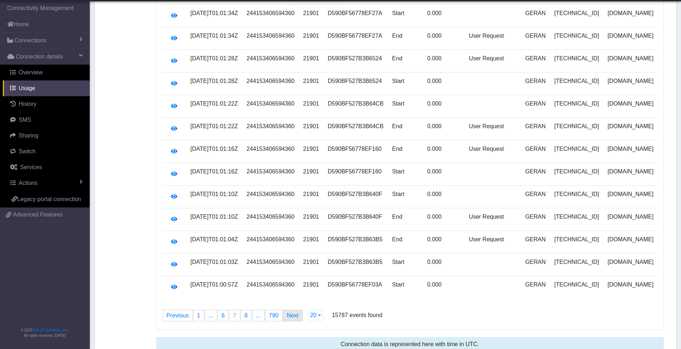
click at [289, 310] on link "Next page" at bounding box center [292, 315] width 19 height 11
click at [289, 310] on link "Next page" at bounding box center [296, 315] width 19 height 11
click at [290, 310] on link "Next page" at bounding box center [299, 315] width 19 height 11
click at [299, 310] on link "Next page" at bounding box center [302, 315] width 19 height 11
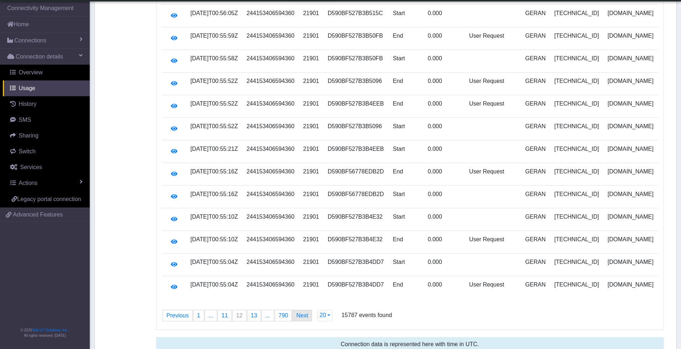
click at [299, 310] on link "Next page" at bounding box center [302, 315] width 19 height 11
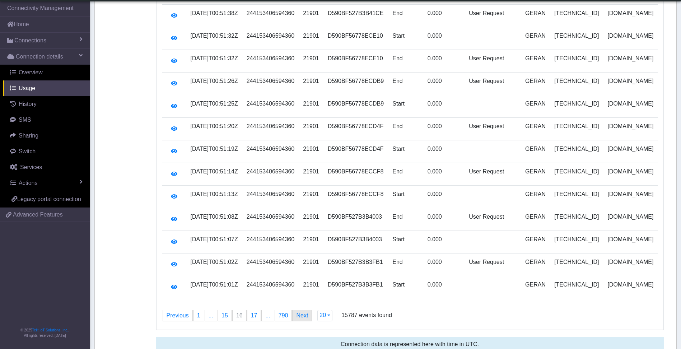
click at [299, 310] on link "Next page" at bounding box center [302, 315] width 19 height 11
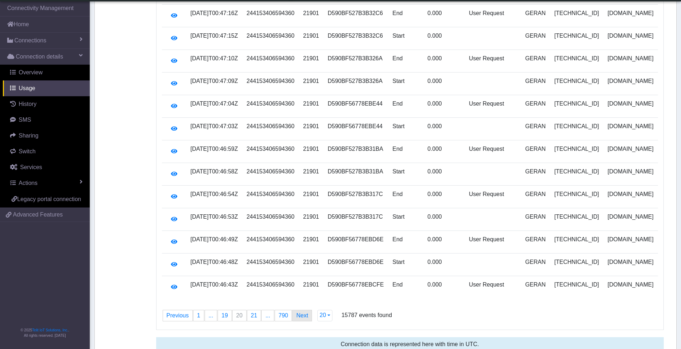
click at [299, 310] on link "Next page" at bounding box center [302, 315] width 19 height 11
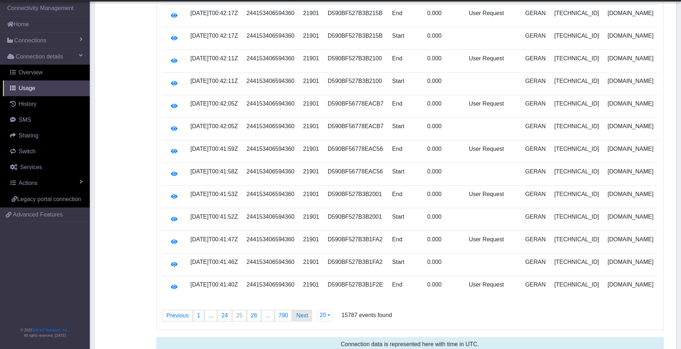
click at [299, 310] on link "Next page" at bounding box center [302, 315] width 19 height 11
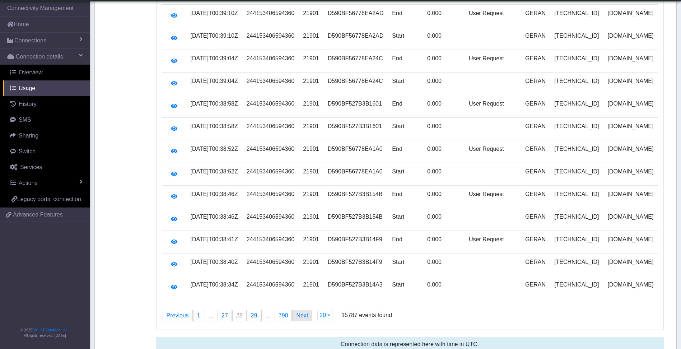
click at [299, 310] on link "Next page" at bounding box center [302, 315] width 19 height 11
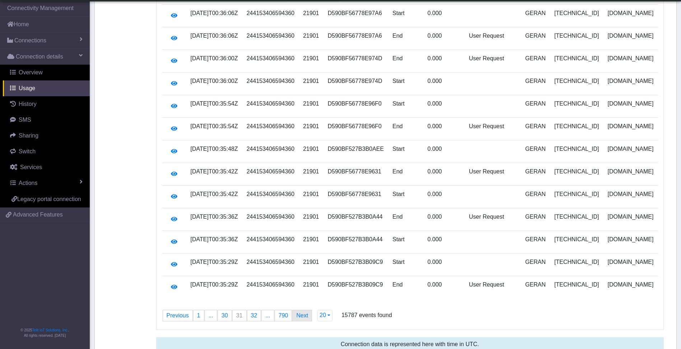
click at [299, 310] on link "Next page" at bounding box center [302, 315] width 19 height 11
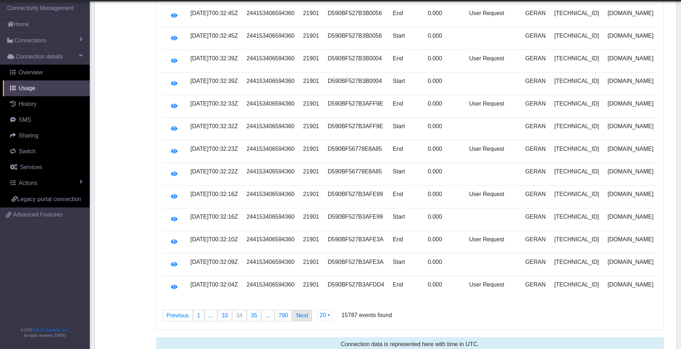
click at [299, 310] on link "Next page" at bounding box center [302, 315] width 19 height 11
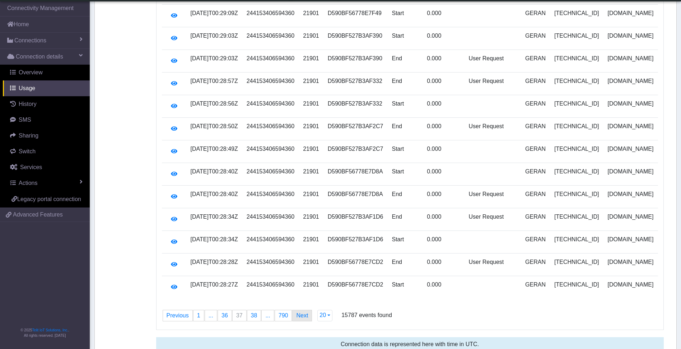
click at [299, 310] on link "Next page" at bounding box center [302, 315] width 19 height 11
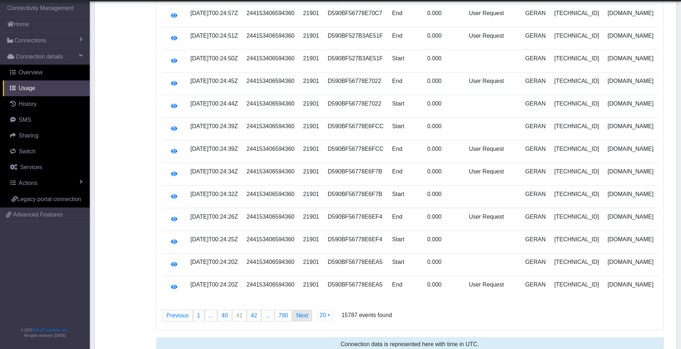
click at [299, 310] on link "Next page" at bounding box center [302, 315] width 19 height 11
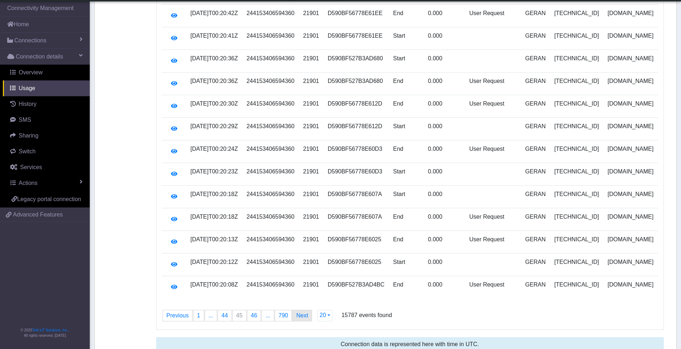
click at [299, 310] on link "Next page" at bounding box center [302, 315] width 19 height 11
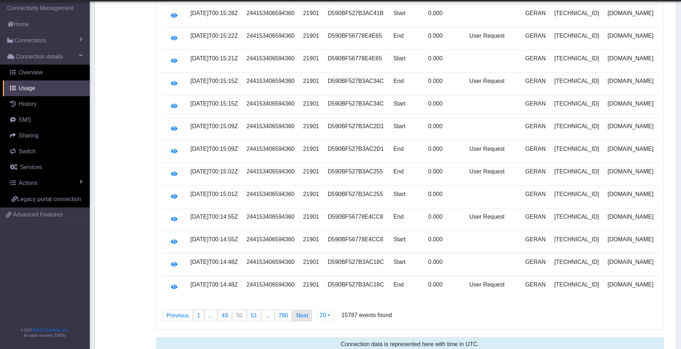
click at [299, 310] on link "Next page" at bounding box center [302, 315] width 19 height 11
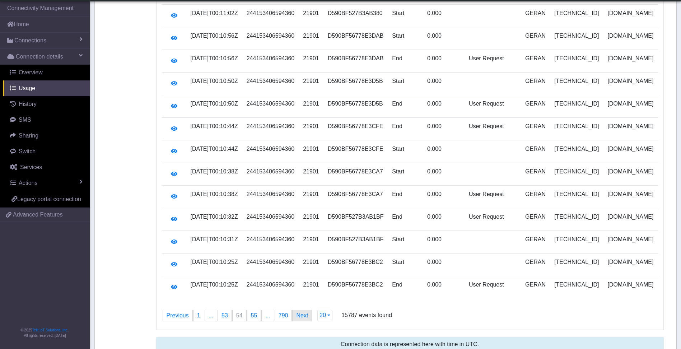
click at [299, 310] on link "Next page" at bounding box center [302, 315] width 19 height 11
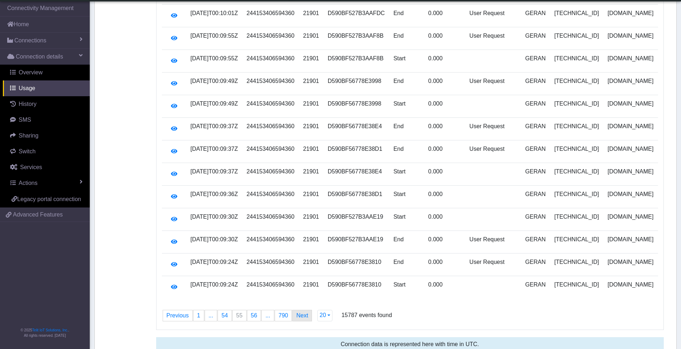
click at [299, 310] on link "Next page" at bounding box center [302, 315] width 19 height 11
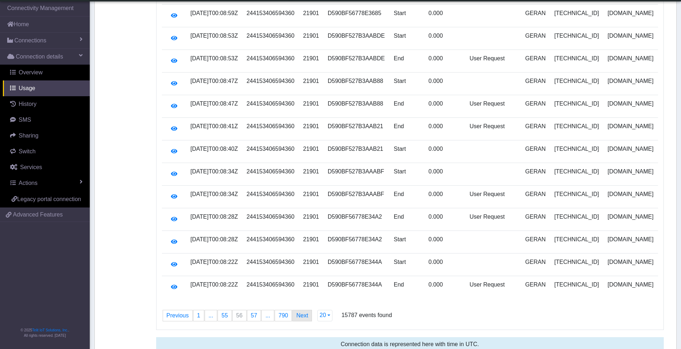
click at [299, 310] on link "Next page" at bounding box center [302, 315] width 19 height 11
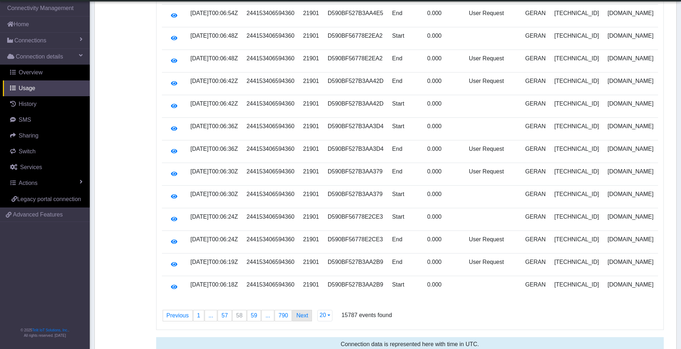
click at [299, 310] on link "Next page" at bounding box center [302, 315] width 19 height 11
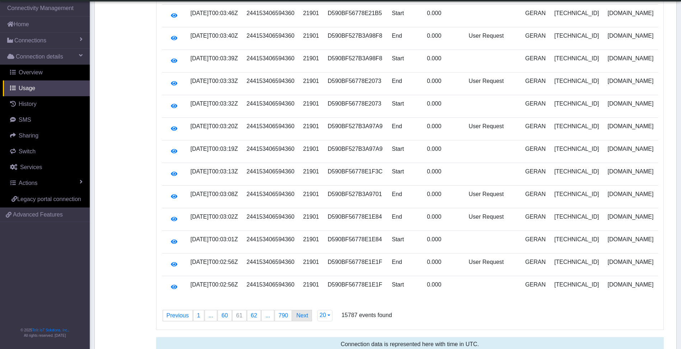
click at [299, 310] on link "Next page" at bounding box center [302, 315] width 19 height 11
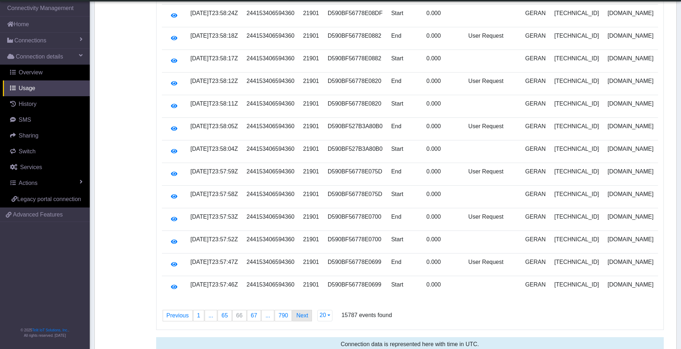
click at [299, 310] on link "Next page" at bounding box center [302, 315] width 19 height 11
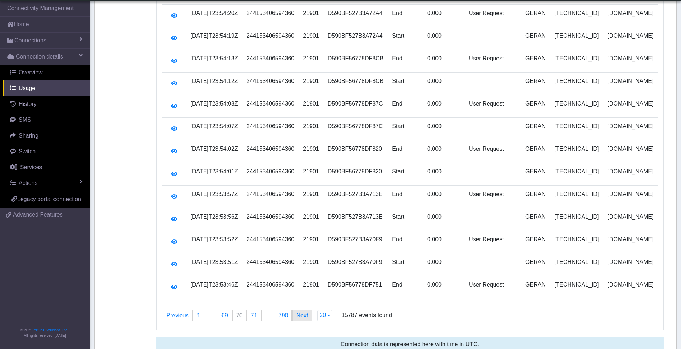
click at [299, 310] on link "Next page" at bounding box center [302, 315] width 19 height 11
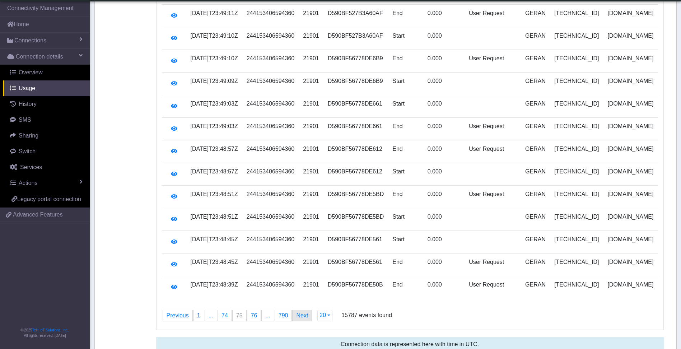
click at [299, 310] on link "Next page" at bounding box center [302, 315] width 19 height 11
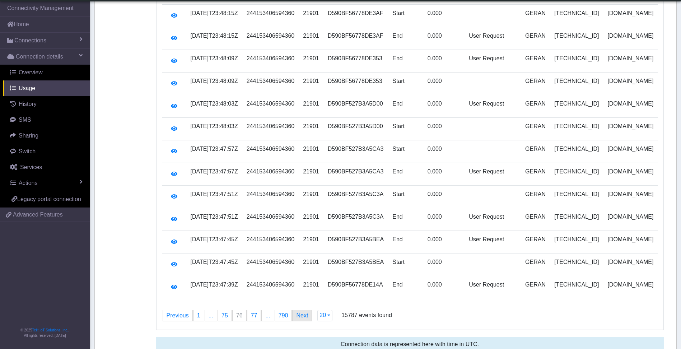
click at [299, 310] on link "Next page" at bounding box center [302, 315] width 19 height 11
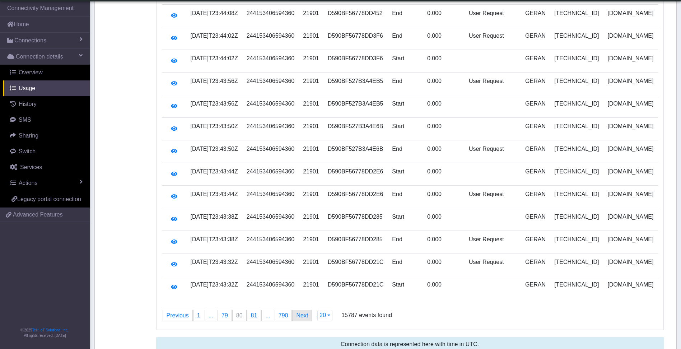
click at [299, 310] on link "Next page" at bounding box center [302, 315] width 19 height 11
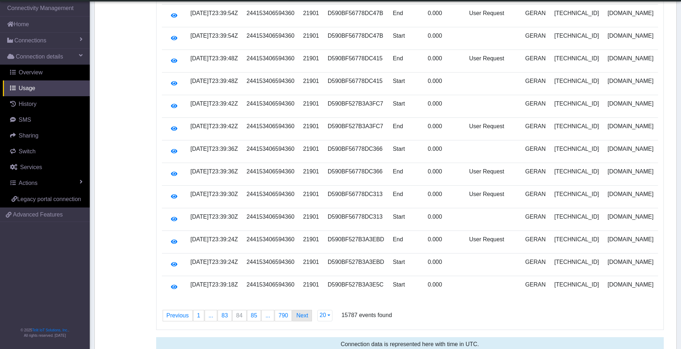
click at [299, 310] on link "Next page" at bounding box center [302, 315] width 19 height 11
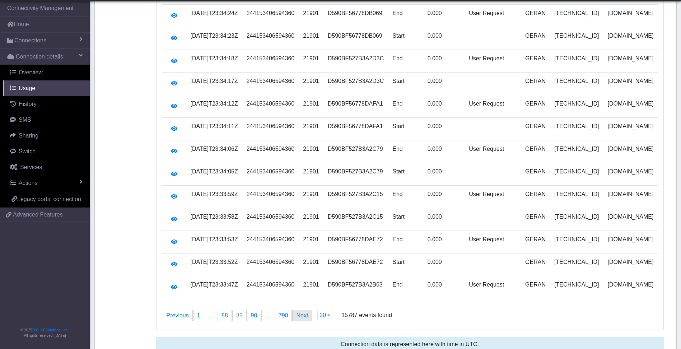
click at [299, 310] on link "Next page" at bounding box center [302, 315] width 19 height 11
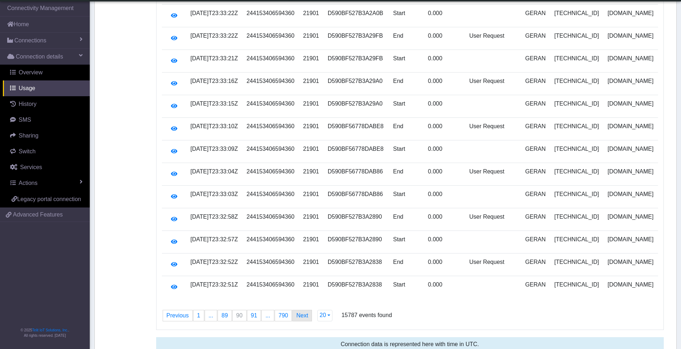
click at [299, 310] on link "Next page" at bounding box center [302, 315] width 19 height 11
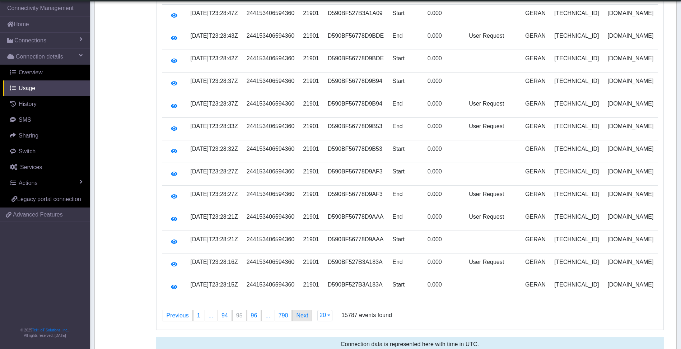
click at [299, 310] on link "Next page" at bounding box center [302, 315] width 19 height 11
click at [299, 310] on link "Next page" at bounding box center [308, 315] width 19 height 11
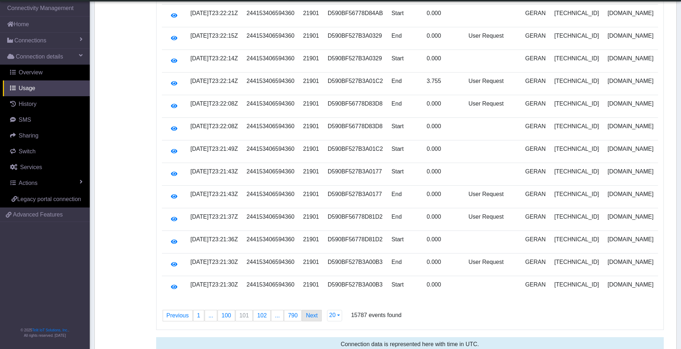
click at [302, 310] on link "Next page" at bounding box center [311, 315] width 19 height 11
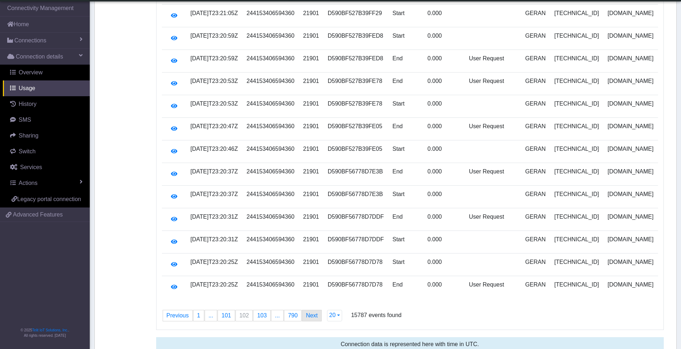
click at [302, 310] on link "Next page" at bounding box center [311, 315] width 19 height 11
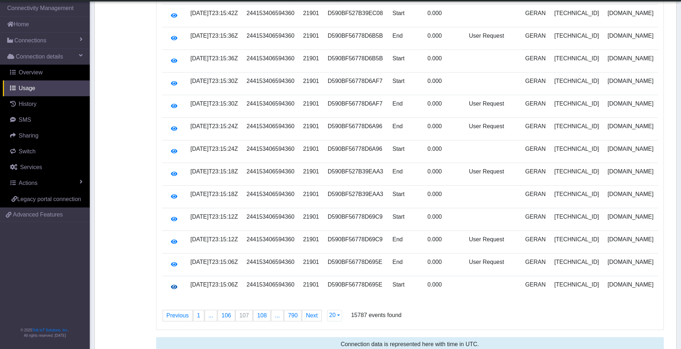
click at [170, 281] on button "button" at bounding box center [174, 288] width 16 height 14
click at [176, 262] on icon "button" at bounding box center [174, 265] width 6 height 6
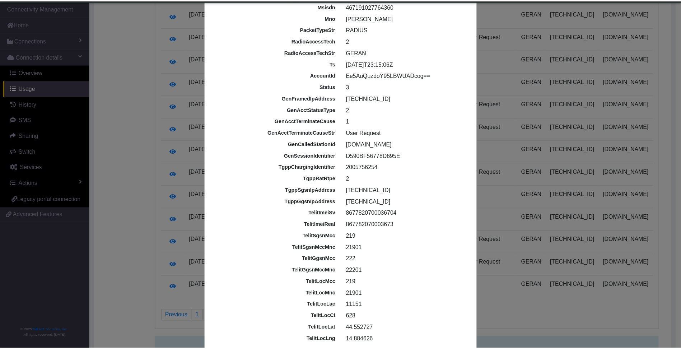
scroll to position [99, 0]
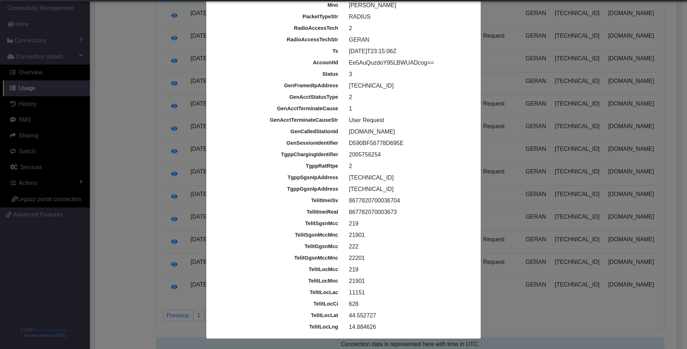
click at [561, 255] on ngb-modal-window "Raw RADIUS details id 68b77a7aa6bb3f1f6f11a0c3 imei 867782070003673 imsi 244153…" at bounding box center [343, 174] width 687 height 349
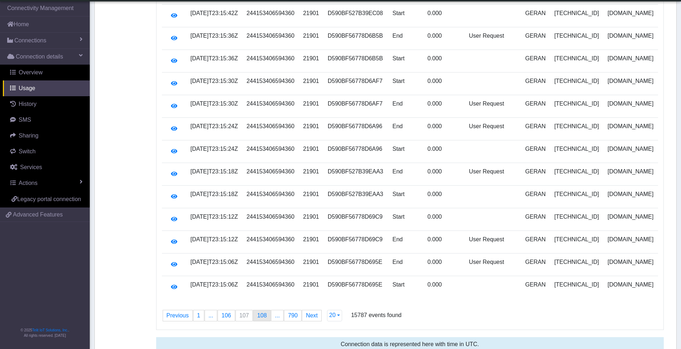
click at [260, 313] on span "108" at bounding box center [262, 316] width 10 height 6
click at [439, 290] on div "Timestamp IMSI PLMN Session ID Session event Session data (KB) Session terminat…" at bounding box center [410, 61] width 507 height 485
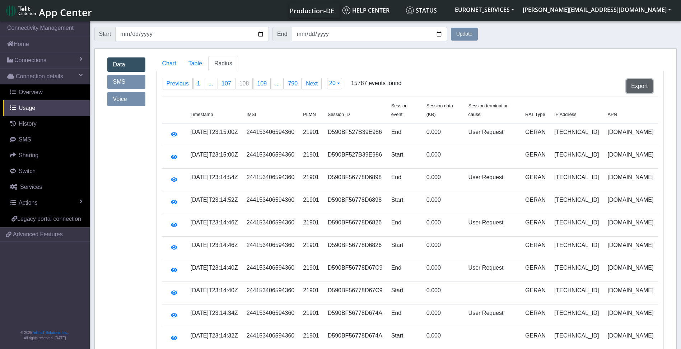
click at [638, 87] on button "Export" at bounding box center [640, 86] width 26 height 14
click at [334, 81] on button "20" at bounding box center [334, 83] width 15 height 11
click at [338, 145] on button "500" at bounding box center [356, 144] width 57 height 11
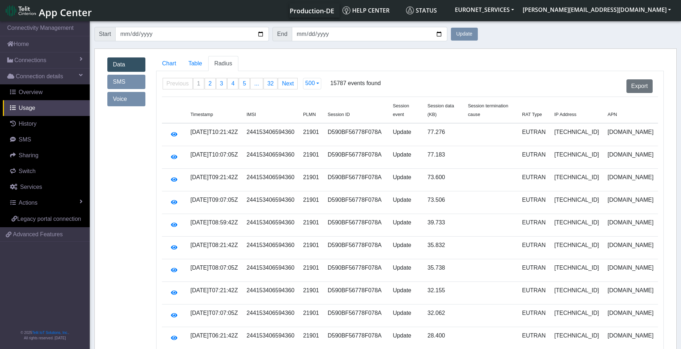
click at [199, 86] on span "1" at bounding box center [198, 83] width 3 height 6
click at [209, 85] on span "2" at bounding box center [210, 83] width 3 height 6
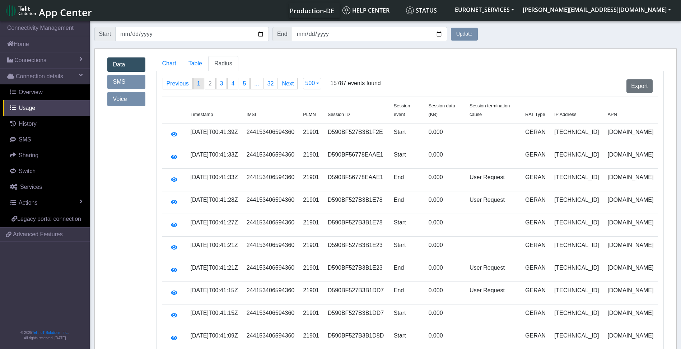
click at [198, 81] on span "1" at bounding box center [198, 83] width 3 height 6
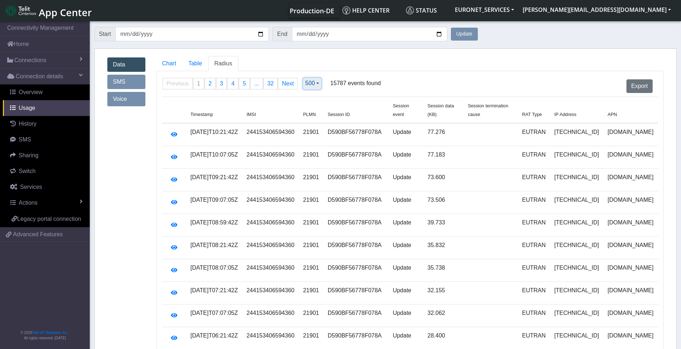
click at [314, 85] on button "500" at bounding box center [312, 83] width 18 height 11
click at [419, 77] on div "Export" at bounding box center [521, 87] width 286 height 20
click at [644, 83] on button "Export" at bounding box center [640, 86] width 26 height 14
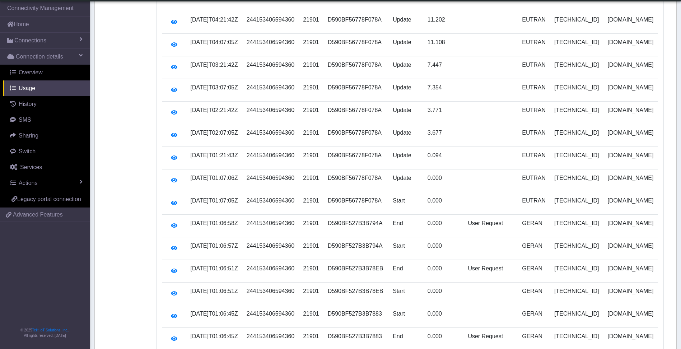
scroll to position [397, 0]
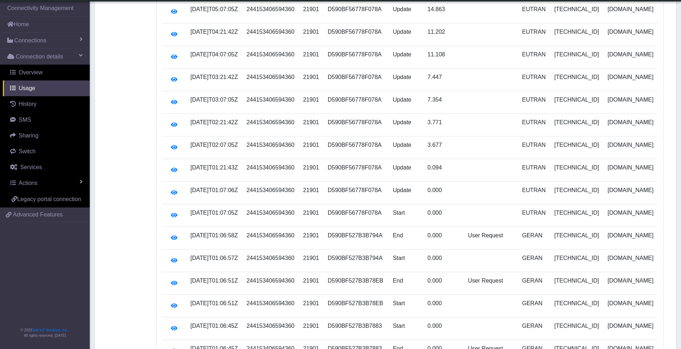
click at [419, 162] on td "Update" at bounding box center [406, 170] width 35 height 23
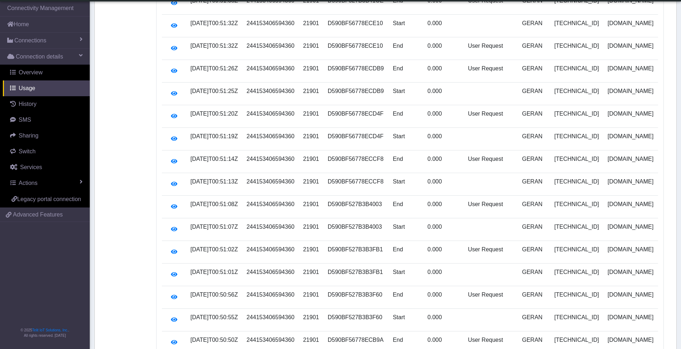
scroll to position [11121, 0]
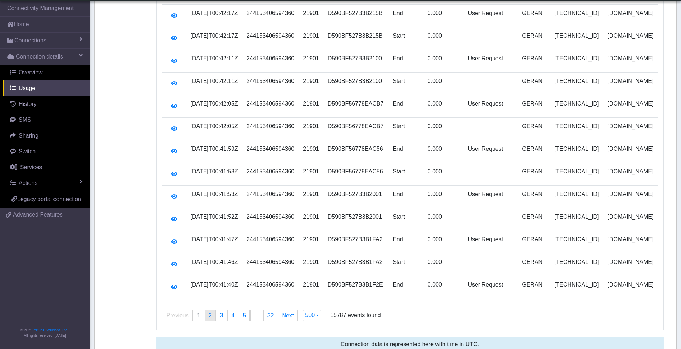
click at [209, 313] on span "2" at bounding box center [210, 316] width 3 height 6
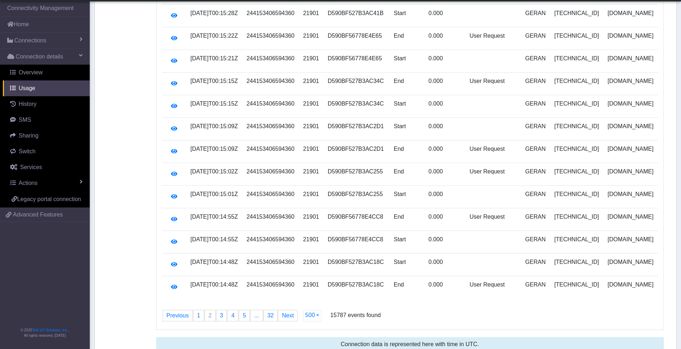
click at [218, 310] on link "page 3" at bounding box center [222, 315] width 10 height 11
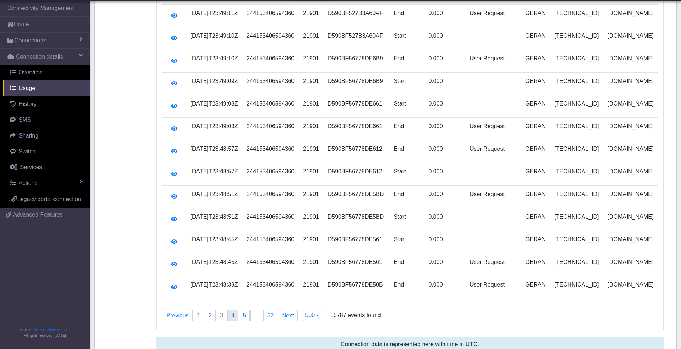
click at [232, 313] on span "4" at bounding box center [232, 316] width 3 height 6
click at [285, 310] on link "Next page" at bounding box center [287, 315] width 19 height 11
click at [270, 313] on span "32" at bounding box center [272, 316] width 6 height 6
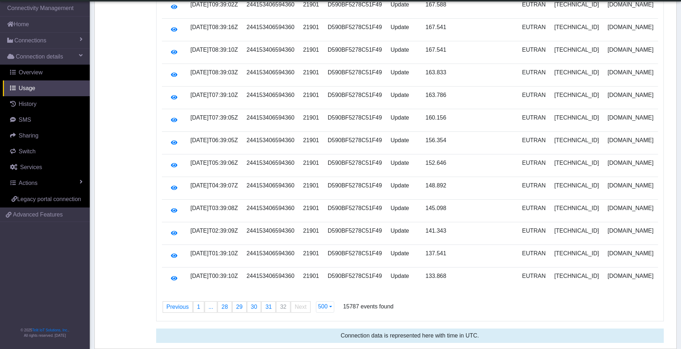
scroll to position [6300, 0]
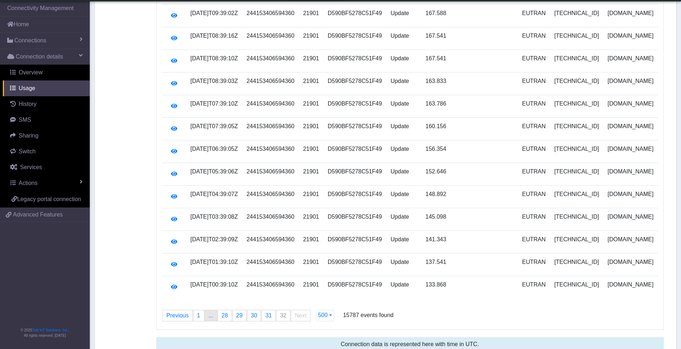
click at [210, 313] on span "..." at bounding box center [211, 316] width 5 height 6
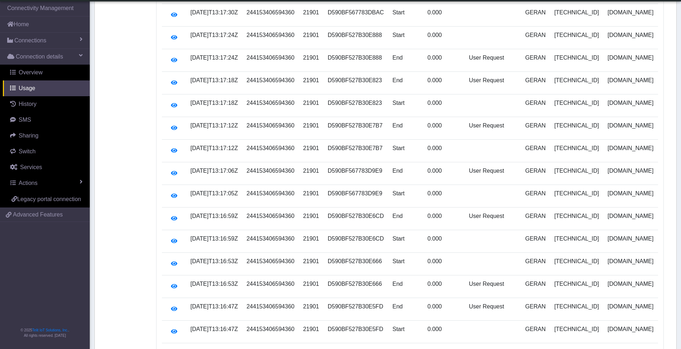
scroll to position [11121, 0]
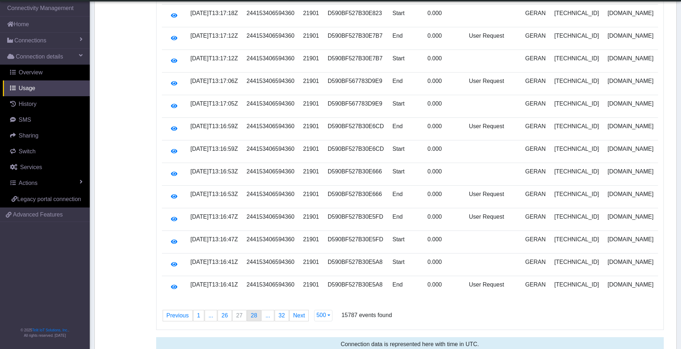
click at [251, 313] on span "28" at bounding box center [254, 316] width 6 height 6
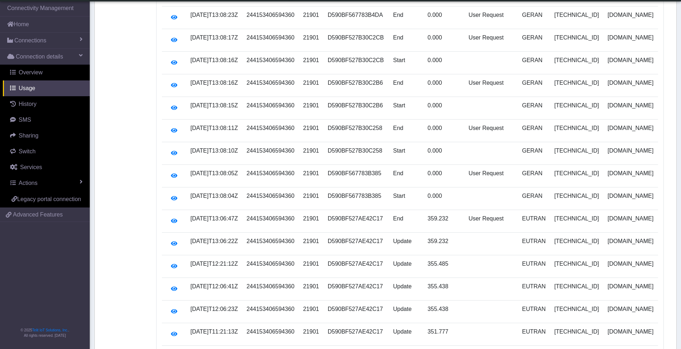
scroll to position [3480, 0]
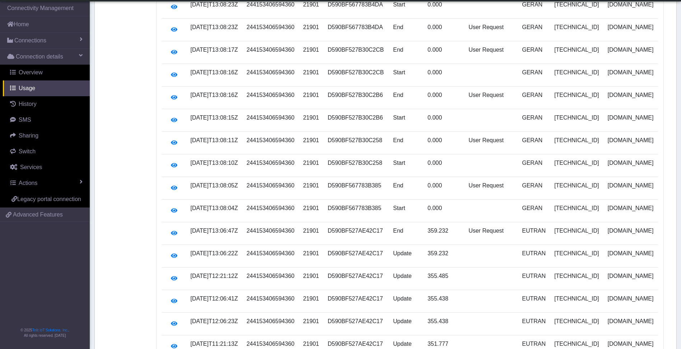
click at [550, 226] on td "EUTRAN" at bounding box center [534, 233] width 32 height 23
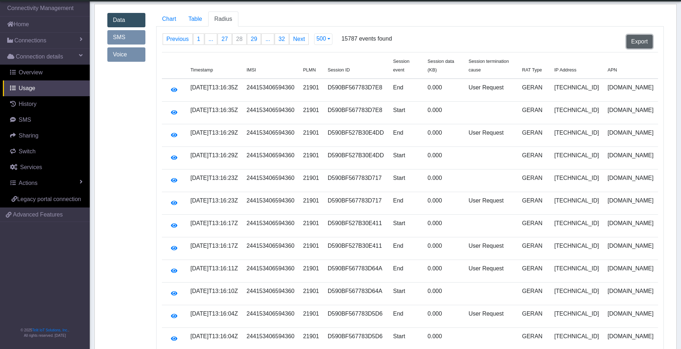
click at [641, 43] on button "Export" at bounding box center [640, 42] width 26 height 14
click at [193, 19] on span "Table" at bounding box center [196, 19] width 14 height 6
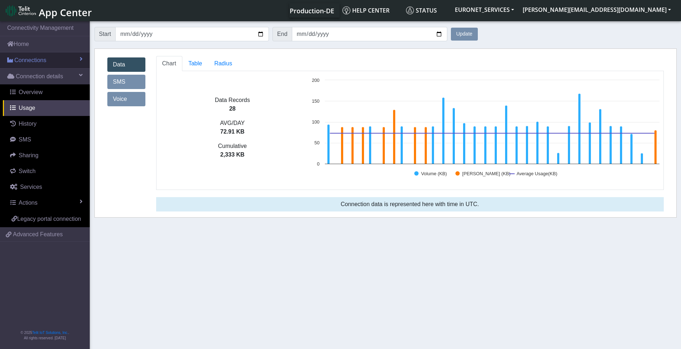
click at [35, 57] on span "Connections" at bounding box center [30, 60] width 32 height 9
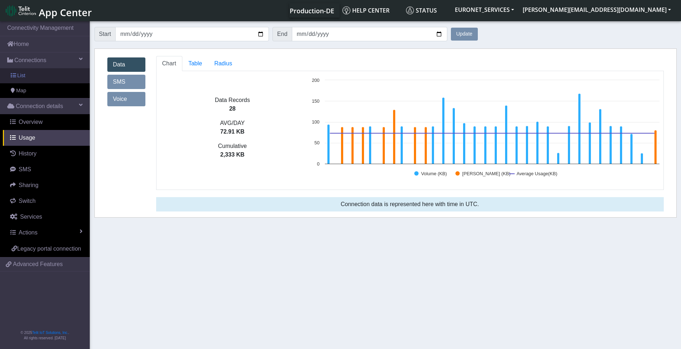
click at [23, 75] on span "List" at bounding box center [21, 76] width 8 height 8
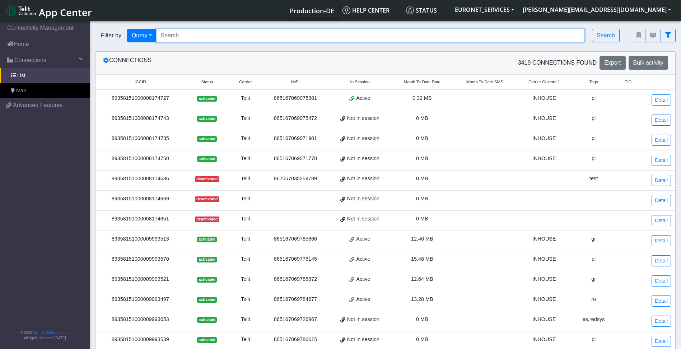
click at [181, 37] on input "Search..." at bounding box center [370, 36] width 429 height 14
paste input "89358151000027153850"
type input "89358151000027153850"
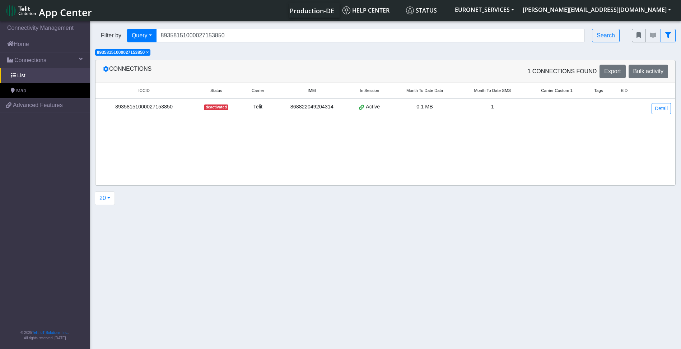
click at [143, 106] on div "89358151000027153850" at bounding box center [144, 107] width 88 height 8
click at [660, 108] on link "Detail" at bounding box center [661, 108] width 19 height 11
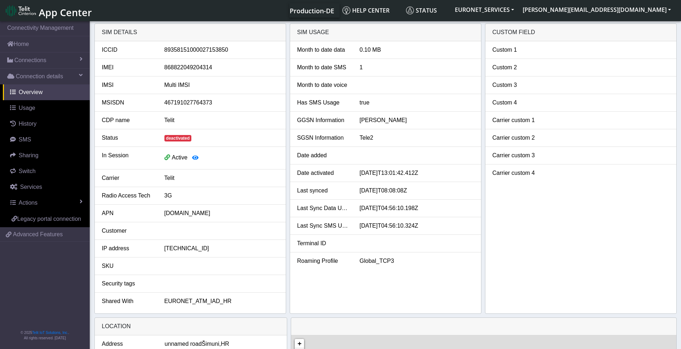
click at [657, 108] on li "Custom 4" at bounding box center [581, 103] width 191 height 18
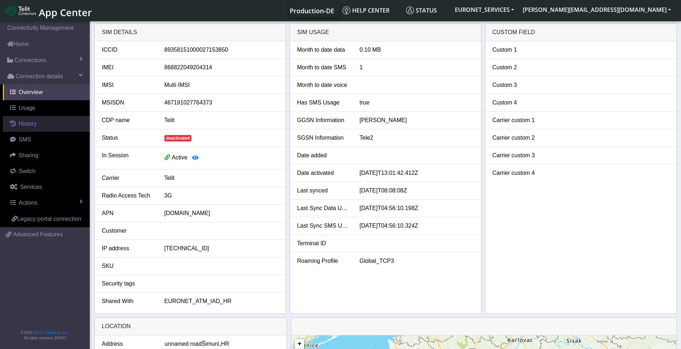
click at [22, 124] on span "History" at bounding box center [28, 124] width 18 height 6
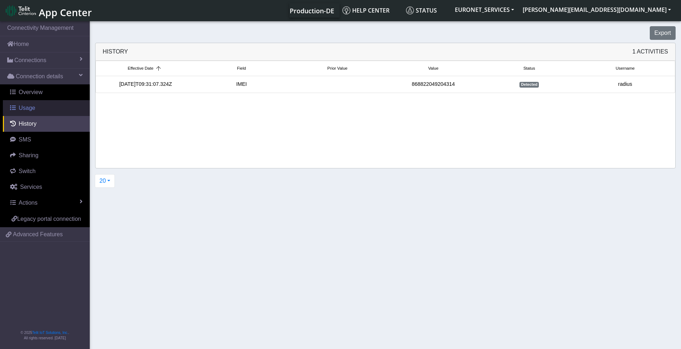
click at [25, 106] on span "Usage" at bounding box center [27, 108] width 17 height 6
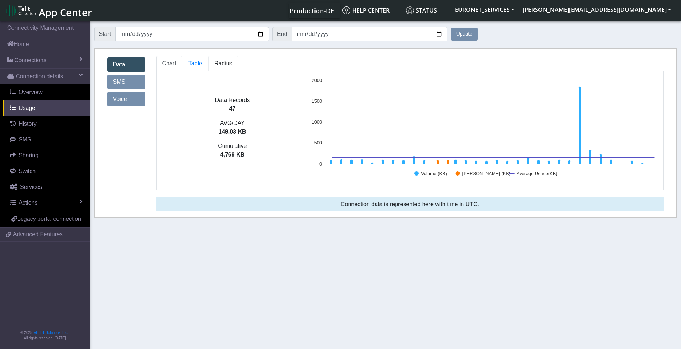
click at [222, 65] on span "Radius" at bounding box center [223, 63] width 18 height 6
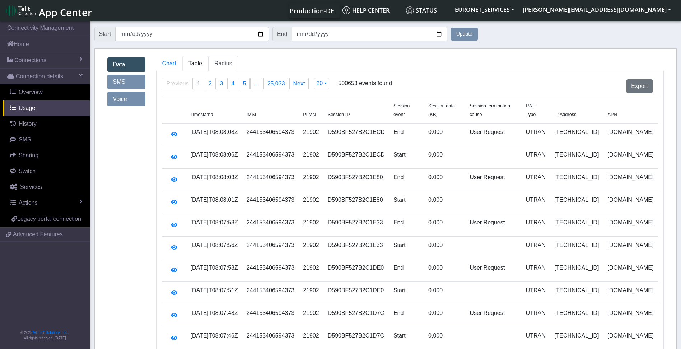
click at [197, 63] on span "Table" at bounding box center [196, 63] width 14 height 6
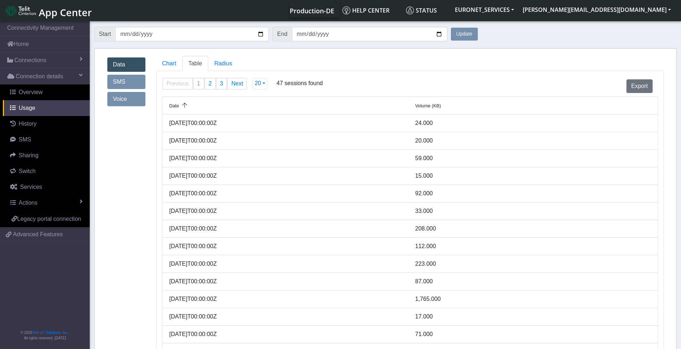
click at [201, 124] on div "[DATE]T00:00:00Z" at bounding box center [287, 123] width 246 height 9
click at [642, 86] on button "Export" at bounding box center [640, 86] width 26 height 14
click at [230, 64] on link "Radius" at bounding box center [223, 63] width 30 height 15
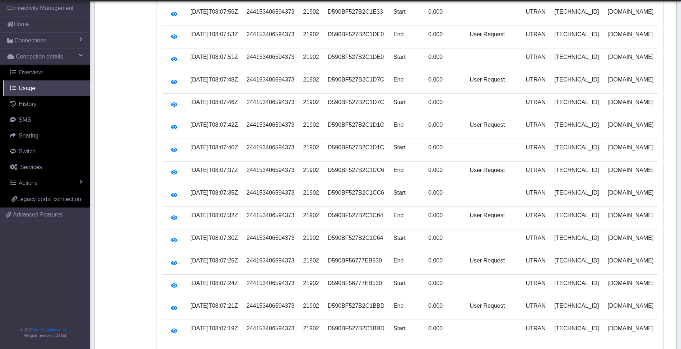
scroll to position [258, 0]
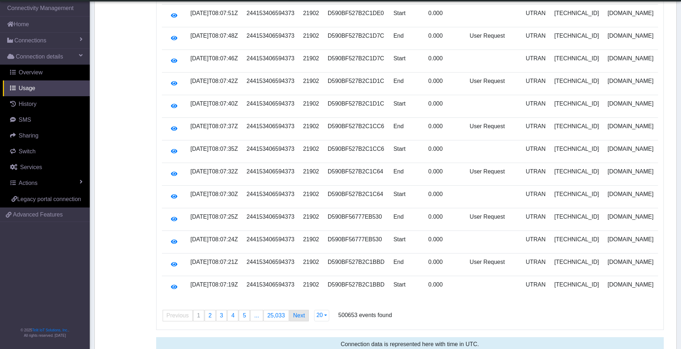
click at [293, 310] on link "Next page" at bounding box center [299, 315] width 19 height 11
click at [198, 313] on span "1" at bounding box center [198, 316] width 3 height 6
click at [240, 310] on link "page 5" at bounding box center [244, 315] width 10 height 11
drag, startPoint x: 240, startPoint y: 305, endPoint x: 372, endPoint y: 270, distance: 136.8
click at [372, 270] on tab "Previous page 5 / 25033 page 1 page ... page 4 You're on page 5 page 6 page ...…" at bounding box center [410, 61] width 496 height 525
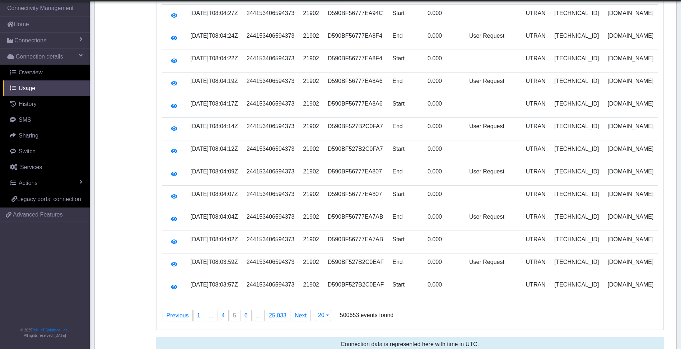
click at [330, 337] on div "Connection data is represented here with time in UTC." at bounding box center [410, 344] width 508 height 14
click at [245, 313] on span "6" at bounding box center [246, 316] width 3 height 6
click at [298, 310] on link "Next page" at bounding box center [300, 315] width 19 height 11
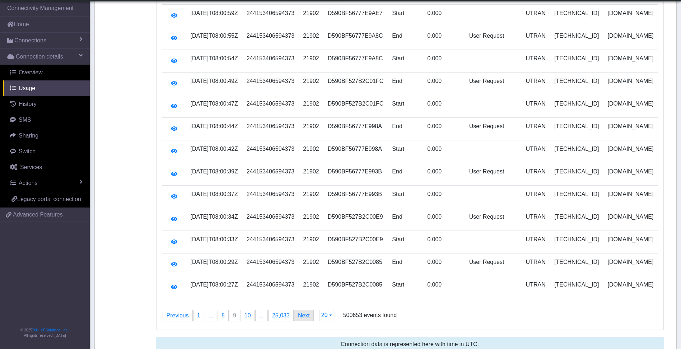
click at [298, 310] on link "Next page" at bounding box center [304, 315] width 19 height 11
click at [298, 310] on link "Next page" at bounding box center [307, 315] width 19 height 11
click at [301, 310] on link "Next page" at bounding box center [310, 315] width 19 height 11
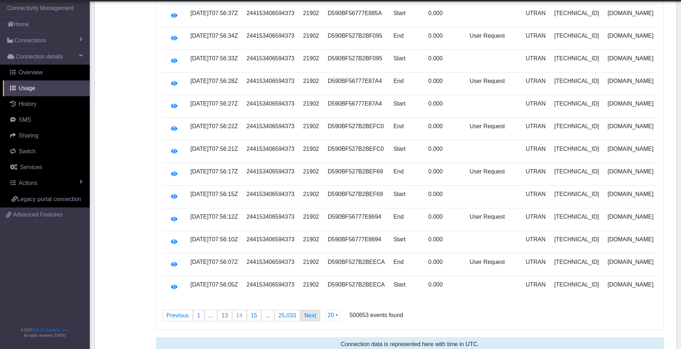
click at [301, 310] on link "Next page" at bounding box center [310, 315] width 19 height 11
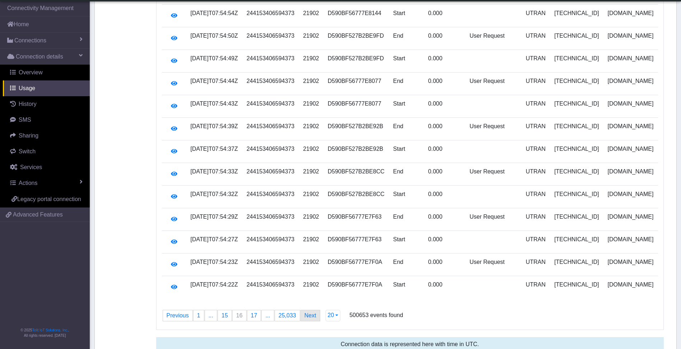
click at [301, 310] on link "Next page" at bounding box center [310, 315] width 19 height 11
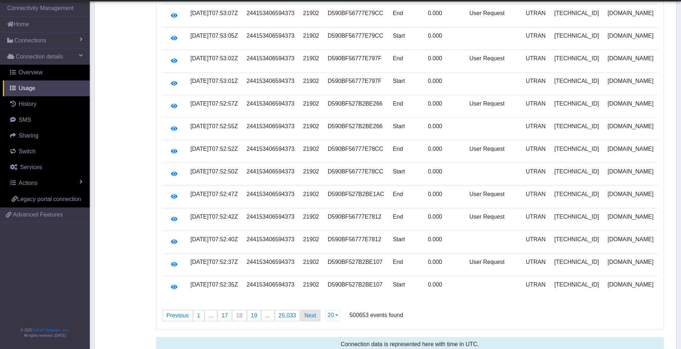
click at [301, 310] on link "Next page" at bounding box center [310, 315] width 19 height 11
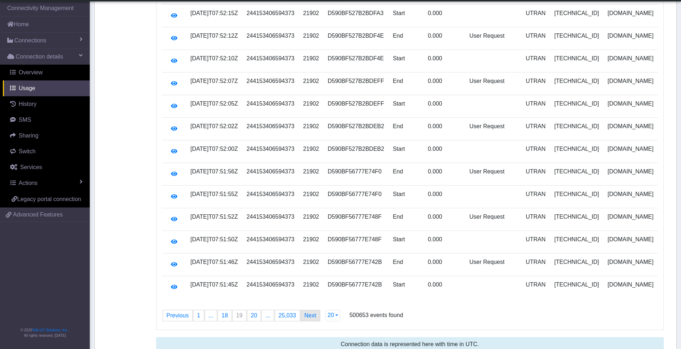
click at [301, 310] on link "Next page" at bounding box center [310, 315] width 19 height 11
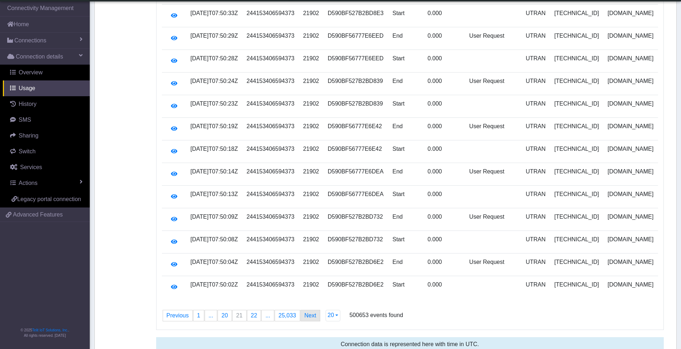
click at [301, 310] on link "Next page" at bounding box center [310, 315] width 19 height 11
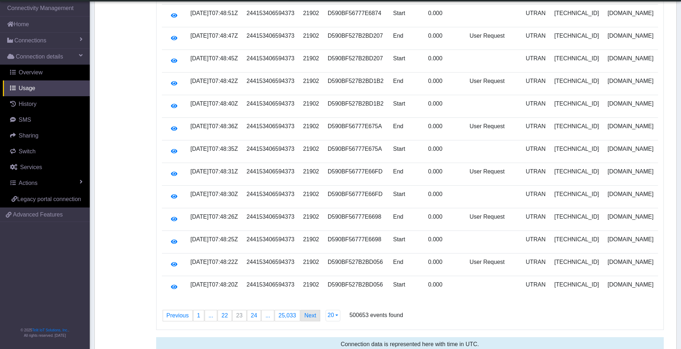
click at [301, 310] on link "Next page" at bounding box center [310, 315] width 19 height 11
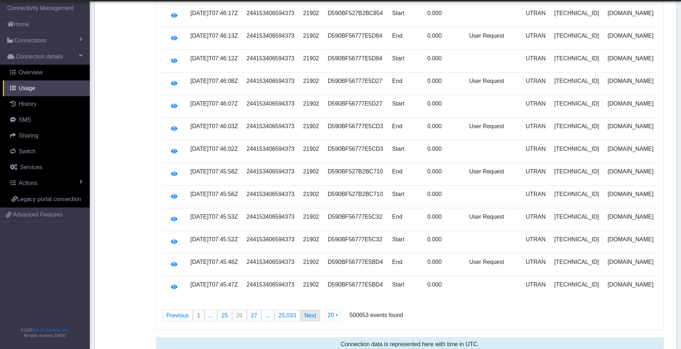
click at [301, 310] on link "Next page" at bounding box center [310, 315] width 19 height 11
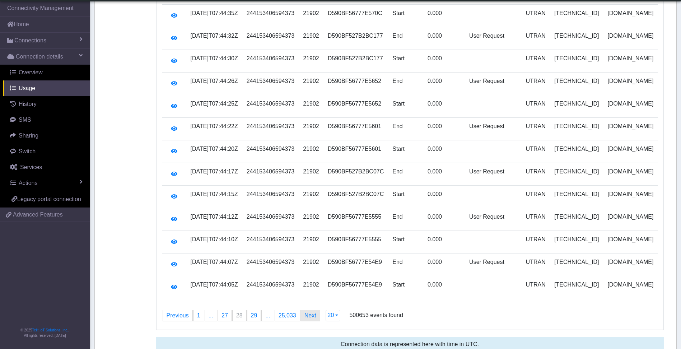
click at [301, 310] on link "Next page" at bounding box center [310, 315] width 19 height 11
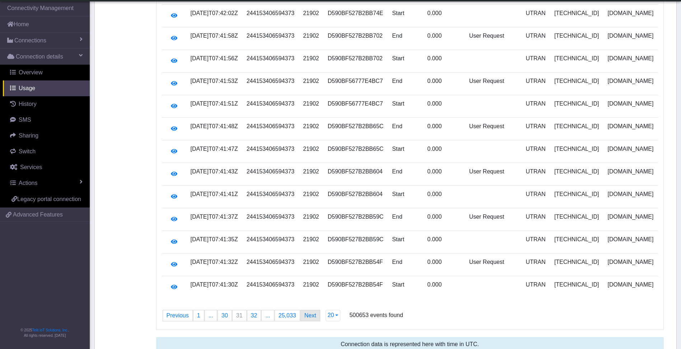
click at [301, 310] on link "Next page" at bounding box center [310, 315] width 19 height 11
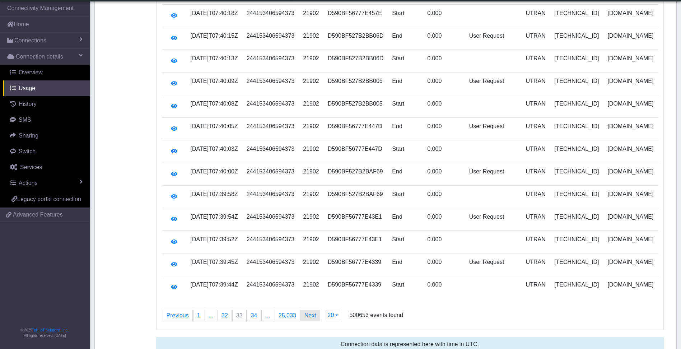
click at [301, 310] on link "Next page" at bounding box center [310, 315] width 19 height 11
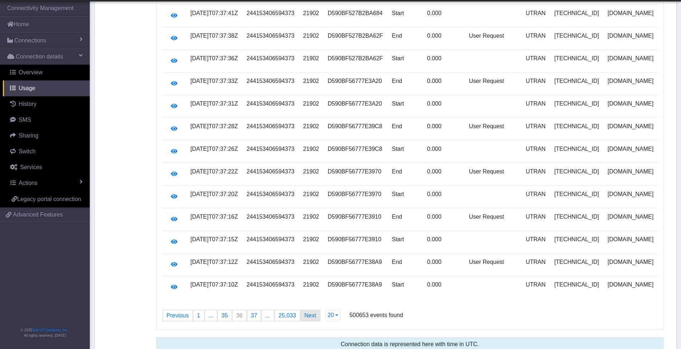
click at [301, 310] on link "Next page" at bounding box center [310, 315] width 19 height 11
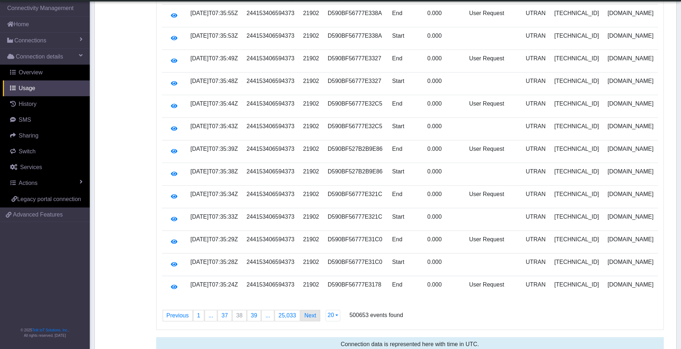
click at [301, 310] on link "Next page" at bounding box center [310, 315] width 19 height 11
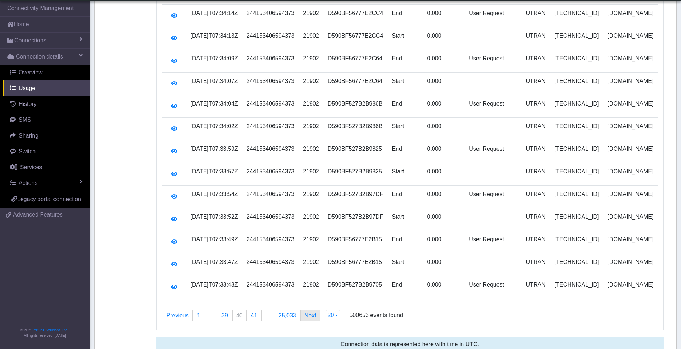
click at [301, 310] on link "Next page" at bounding box center [310, 315] width 19 height 11
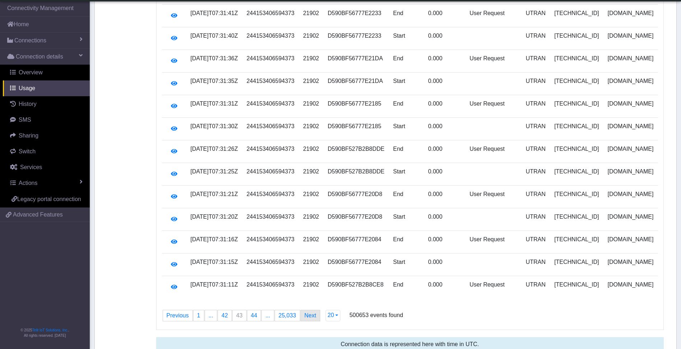
click at [301, 310] on link "Next page" at bounding box center [310, 315] width 19 height 11
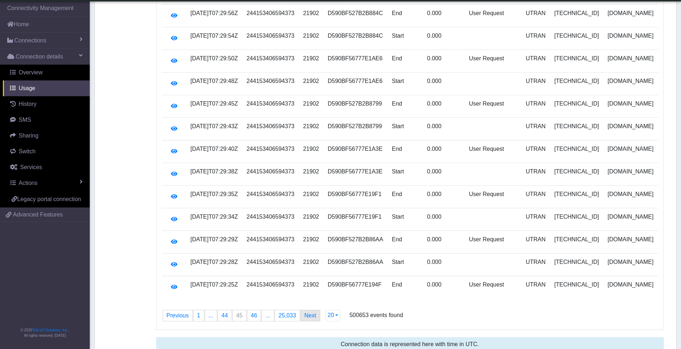
click at [301, 310] on link "Next page" at bounding box center [310, 315] width 19 height 11
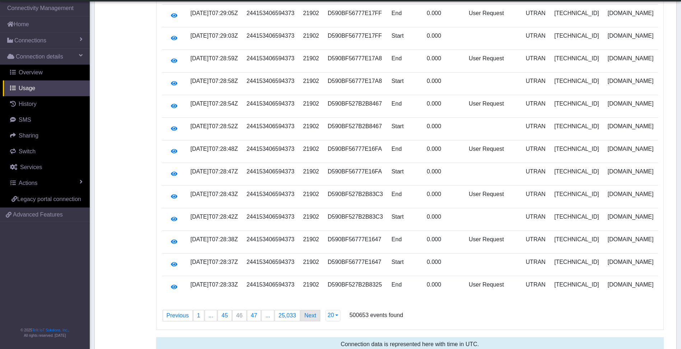
click at [301, 310] on link "Next page" at bounding box center [310, 315] width 19 height 11
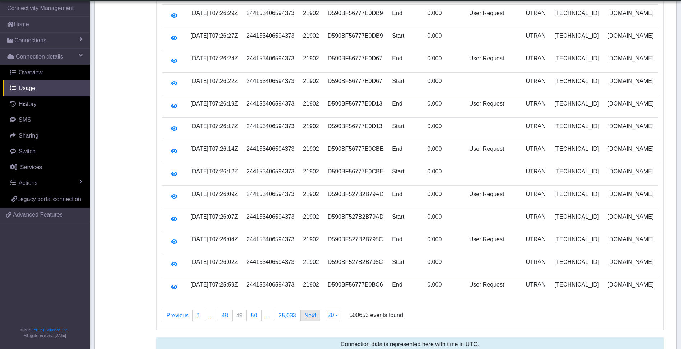
click at [301, 310] on link "Next page" at bounding box center [310, 315] width 19 height 11
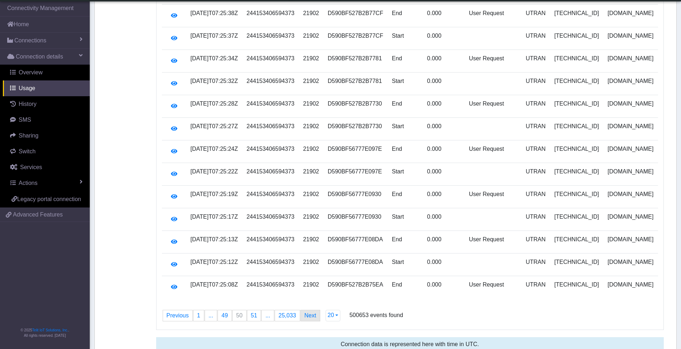
click at [301, 310] on link "Next page" at bounding box center [310, 315] width 19 height 11
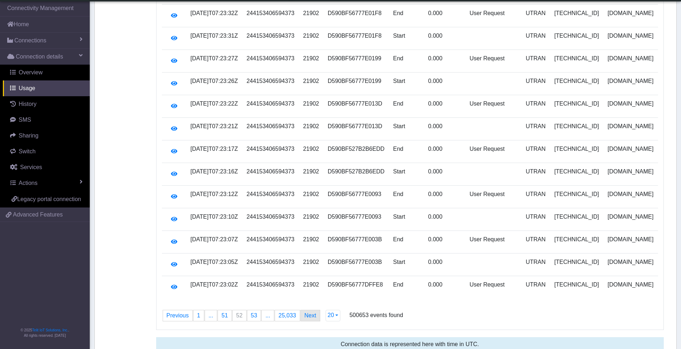
click at [301, 310] on link "Next page" at bounding box center [310, 315] width 19 height 11
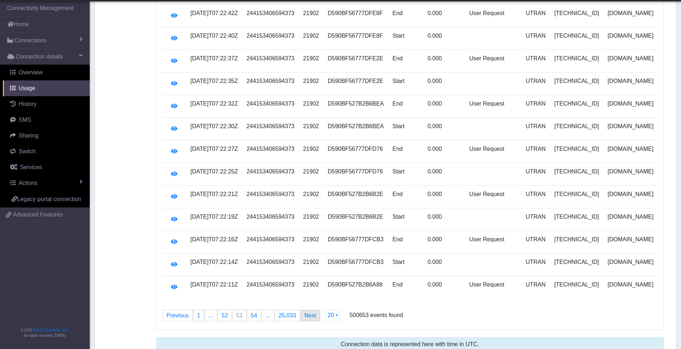
click at [301, 310] on link "Next page" at bounding box center [310, 315] width 19 height 11
click at [307, 310] on link "Next page" at bounding box center [310, 315] width 19 height 11
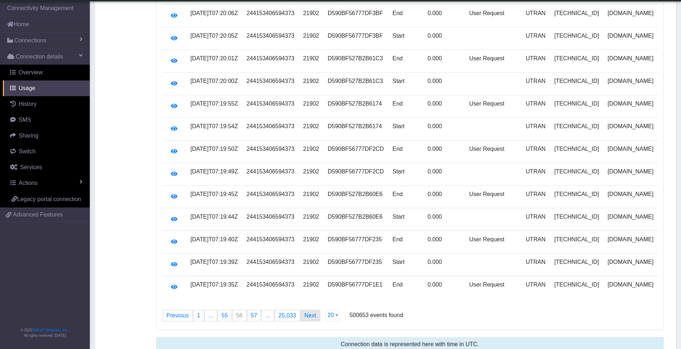
click at [307, 310] on link "Next page" at bounding box center [310, 315] width 19 height 11
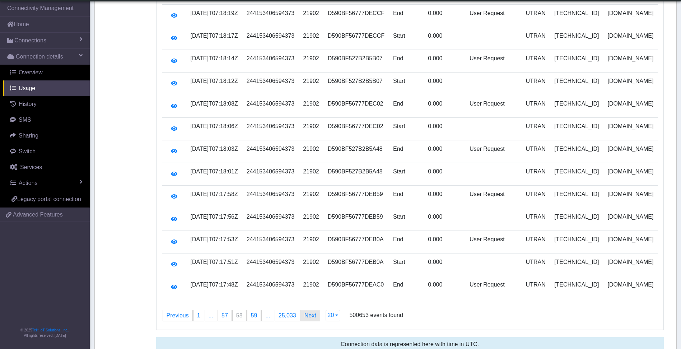
click at [307, 310] on link "Next page" at bounding box center [310, 315] width 19 height 11
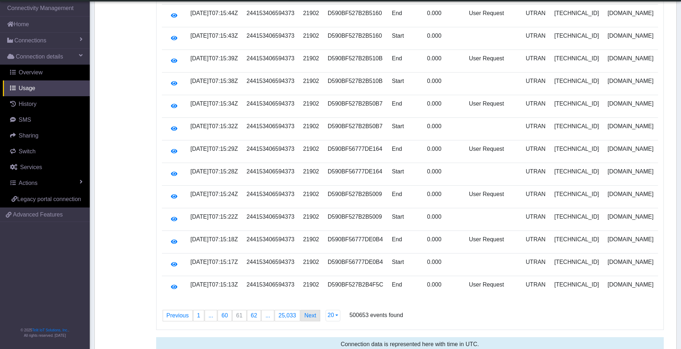
click at [307, 310] on link "Next page" at bounding box center [310, 315] width 19 height 11
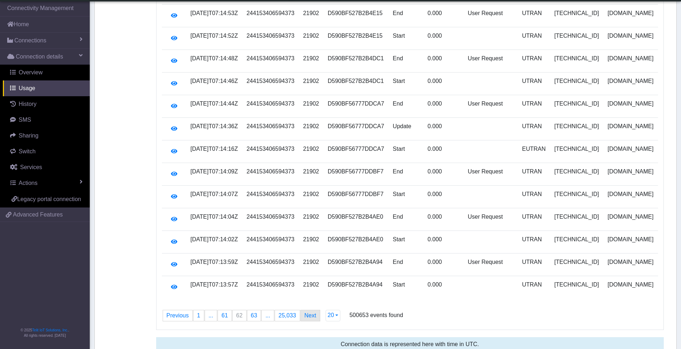
click at [307, 310] on link "Next page" at bounding box center [310, 315] width 19 height 11
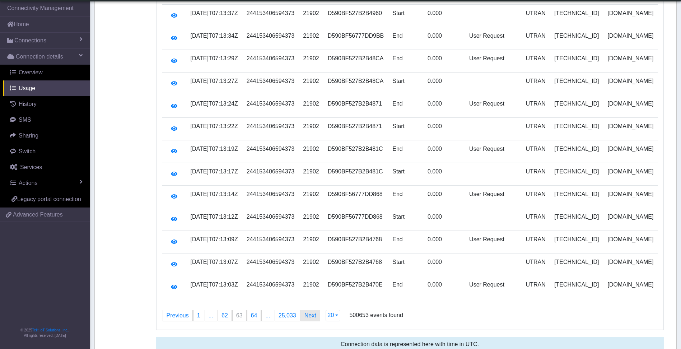
click at [307, 310] on link "Next page" at bounding box center [310, 315] width 19 height 11
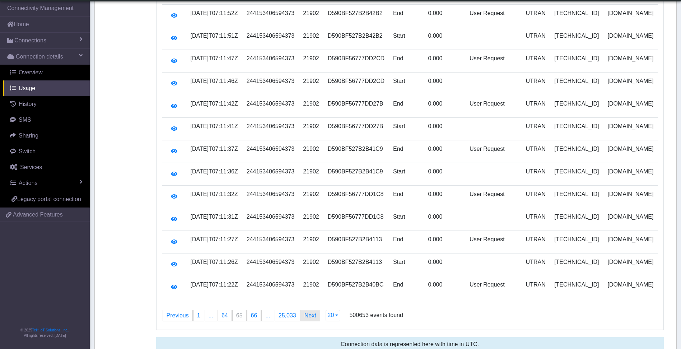
click at [307, 310] on link "Next page" at bounding box center [310, 315] width 19 height 11
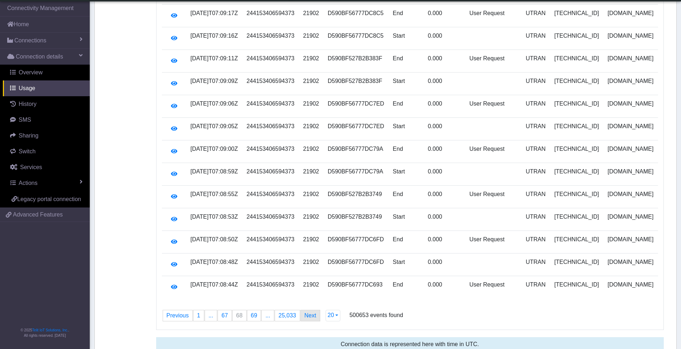
click at [307, 310] on link "Next page" at bounding box center [310, 315] width 19 height 11
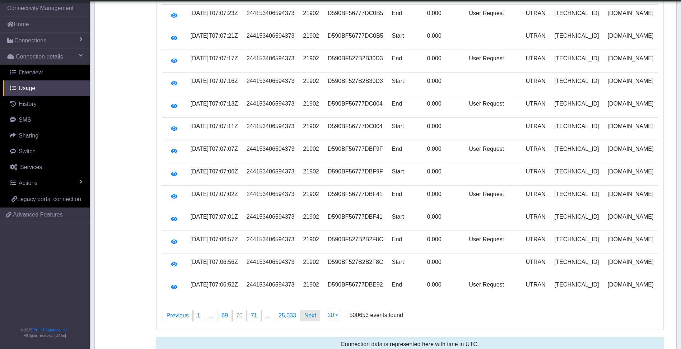
click at [307, 310] on link "Next page" at bounding box center [310, 315] width 19 height 11
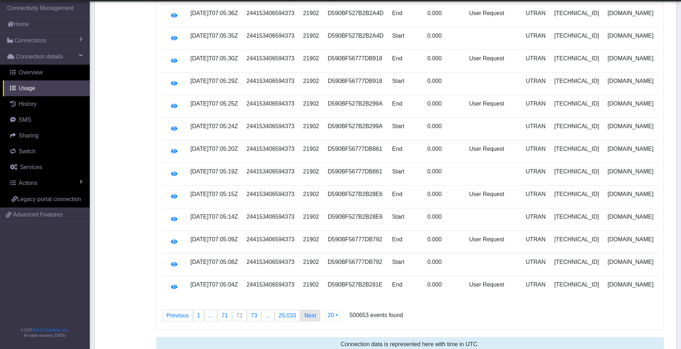
click at [307, 310] on link "Next page" at bounding box center [310, 315] width 19 height 11
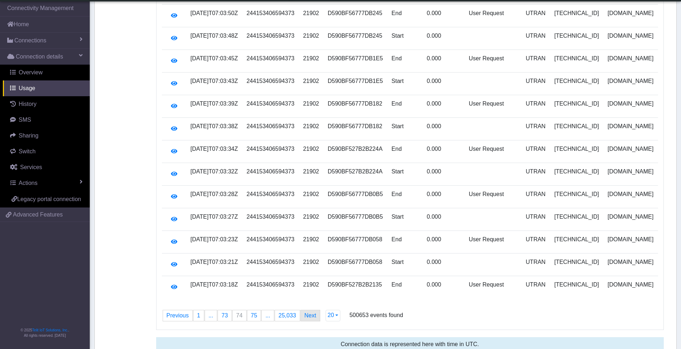
click at [307, 310] on link "Next page" at bounding box center [310, 315] width 19 height 11
click at [265, 313] on span "..." at bounding box center [267, 316] width 5 height 6
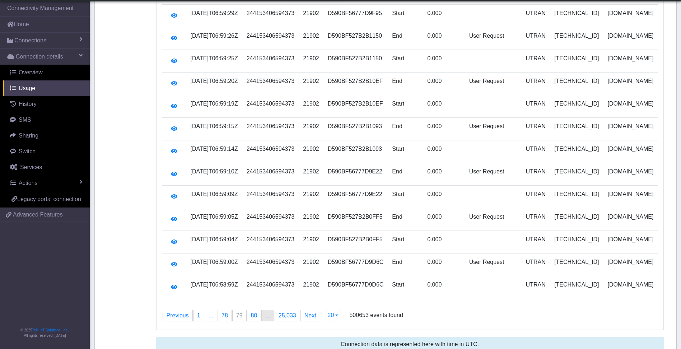
click at [268, 310] on link "page ..." at bounding box center [268, 315] width 12 height 11
click at [310, 310] on link "Next page" at bounding box center [310, 315] width 19 height 11
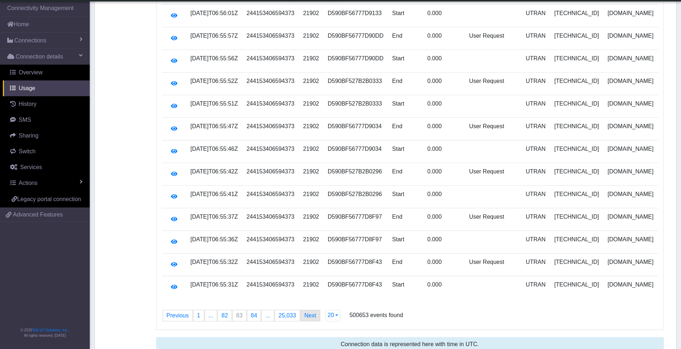
click at [310, 310] on link "Next page" at bounding box center [310, 315] width 19 height 11
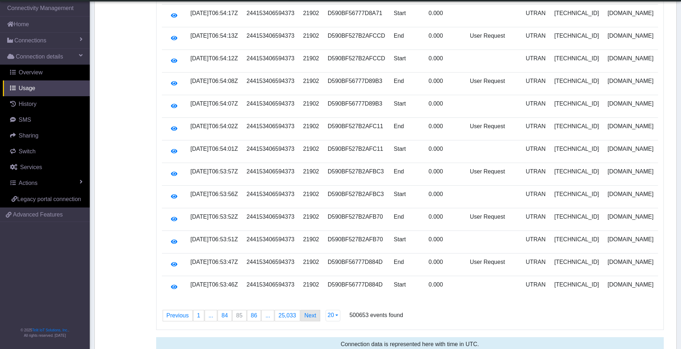
click at [310, 310] on link "Next page" at bounding box center [310, 315] width 19 height 11
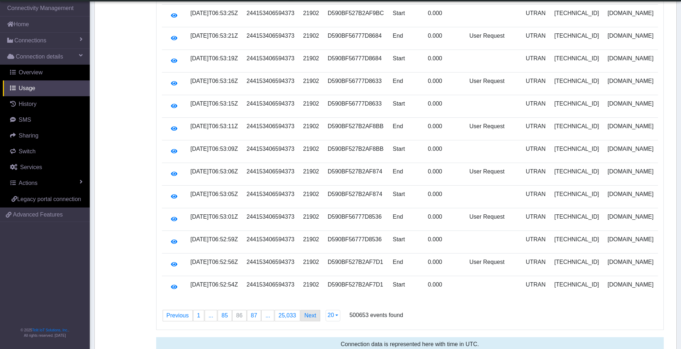
click at [310, 310] on link "Next page" at bounding box center [310, 315] width 19 height 11
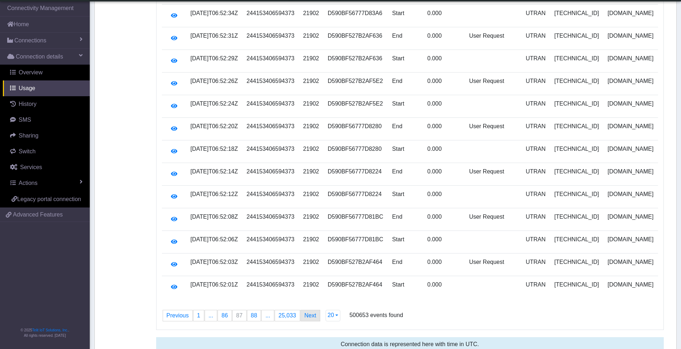
click at [310, 310] on link "Next page" at bounding box center [310, 315] width 19 height 11
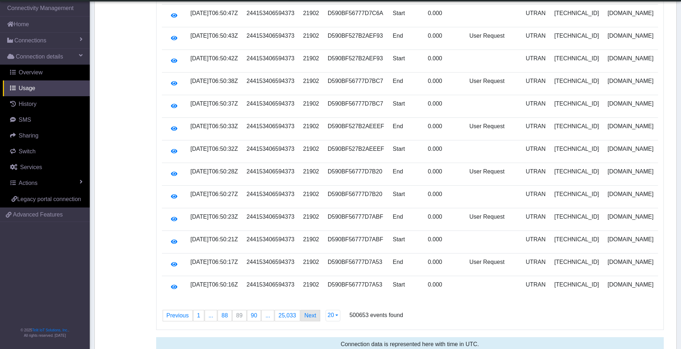
click at [310, 310] on link "Next page" at bounding box center [310, 315] width 19 height 11
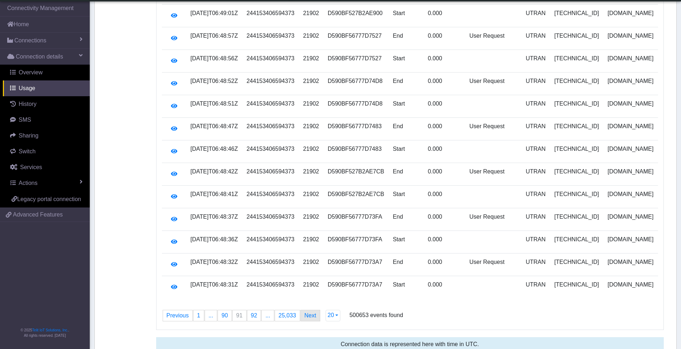
click at [310, 310] on link "Next page" at bounding box center [310, 315] width 19 height 11
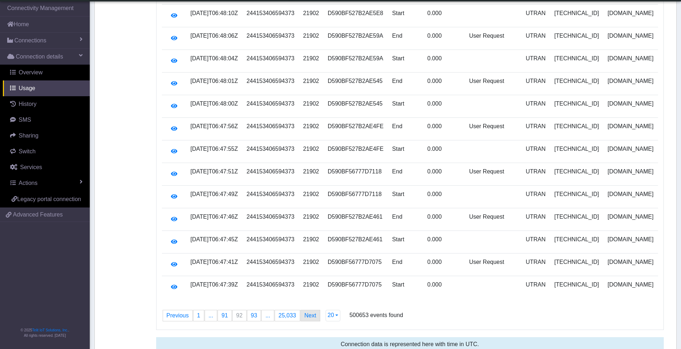
click at [310, 310] on link "Next page" at bounding box center [310, 315] width 19 height 11
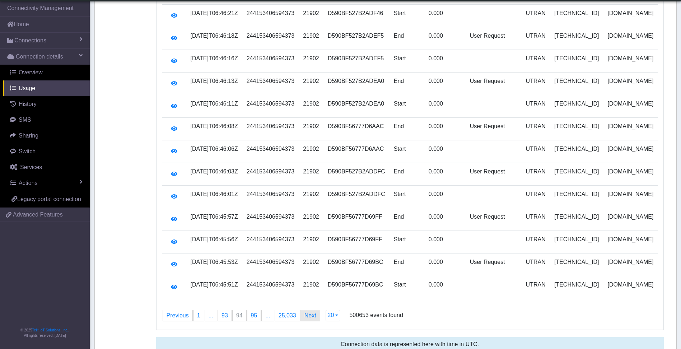
click at [310, 310] on link "Next page" at bounding box center [310, 315] width 19 height 11
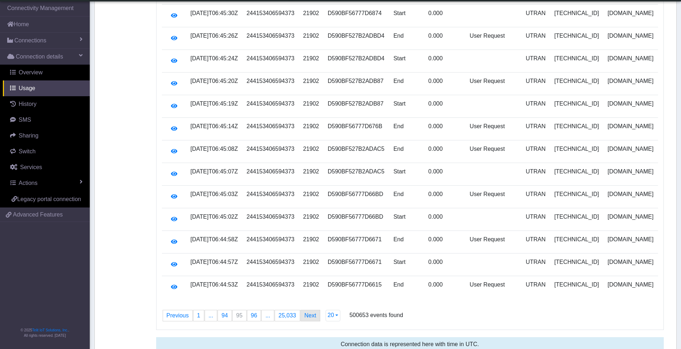
click at [310, 310] on link "Next page" at bounding box center [310, 315] width 19 height 11
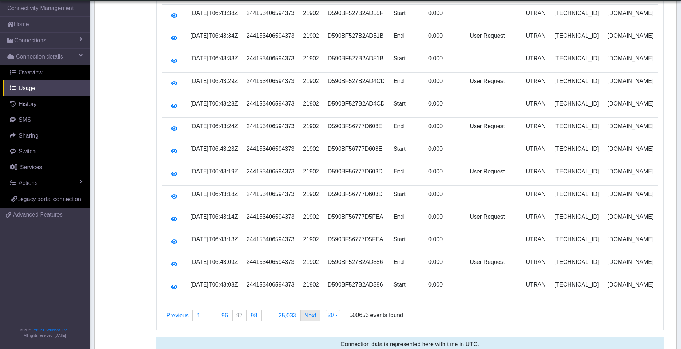
click at [310, 310] on link "Next page" at bounding box center [310, 315] width 19 height 11
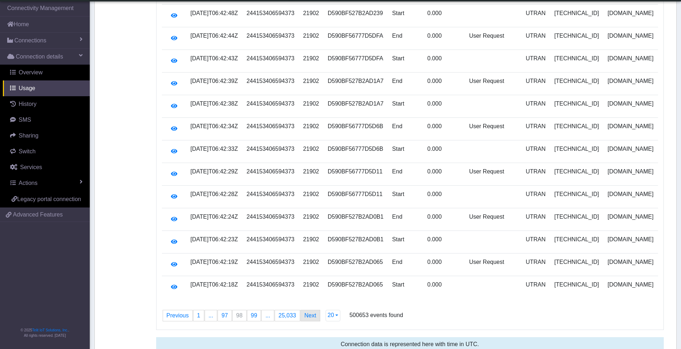
click at [310, 310] on link "Next page" at bounding box center [310, 315] width 19 height 11
click at [310, 310] on link "Next page" at bounding box center [313, 315] width 19 height 11
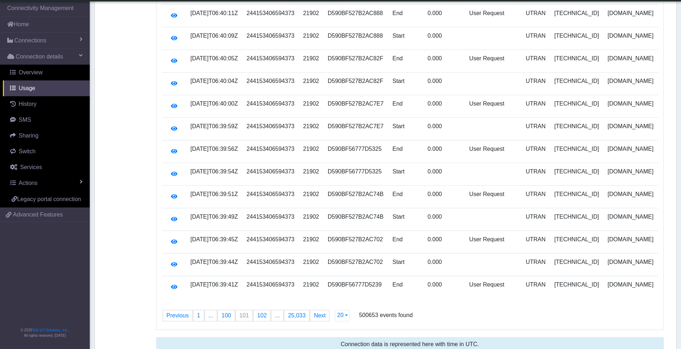
scroll to position [0, 0]
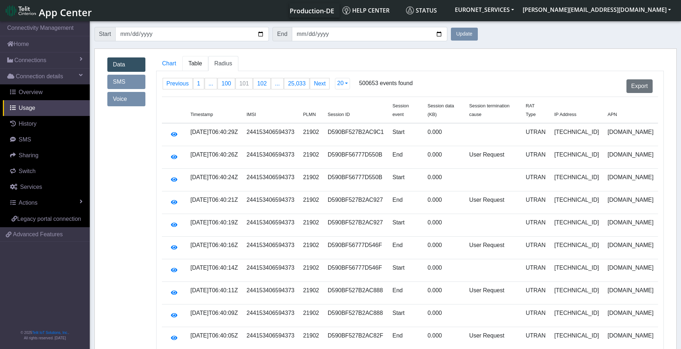
click at [190, 66] on span "Table" at bounding box center [196, 63] width 14 height 6
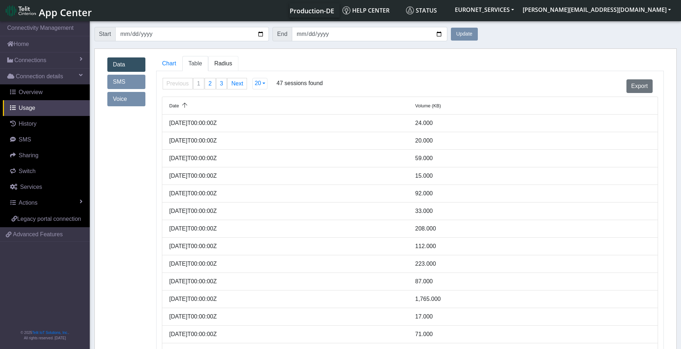
click at [220, 63] on span "Radius" at bounding box center [223, 63] width 18 height 6
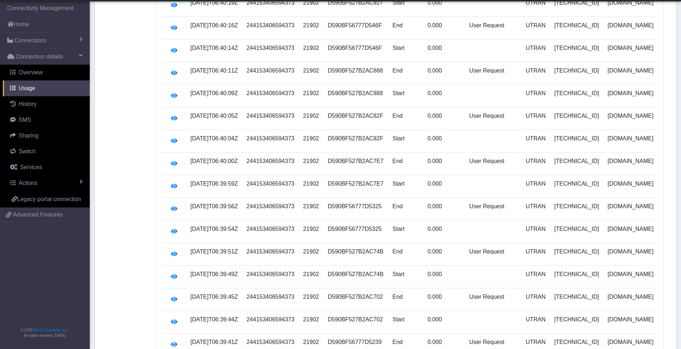
scroll to position [258, 0]
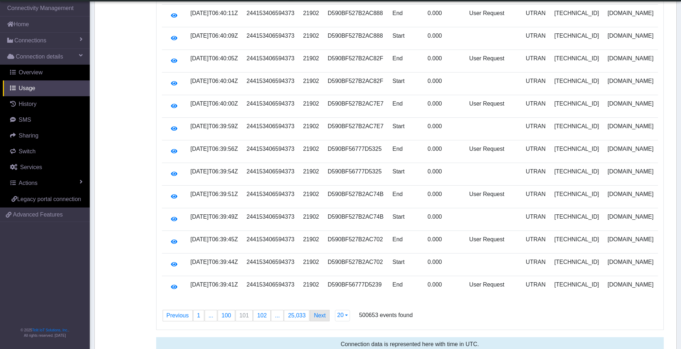
click at [316, 311] on link "Next page" at bounding box center [319, 315] width 19 height 11
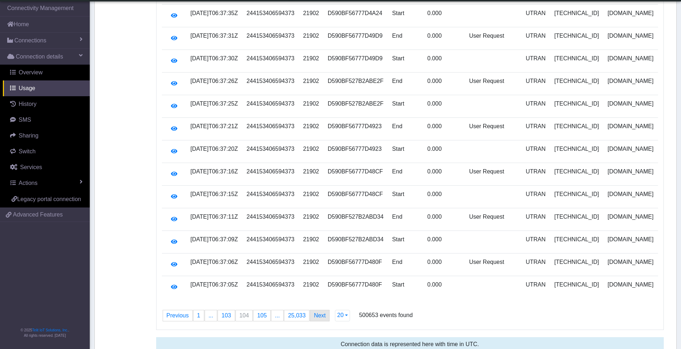
click at [316, 311] on link "Next page" at bounding box center [319, 315] width 19 height 11
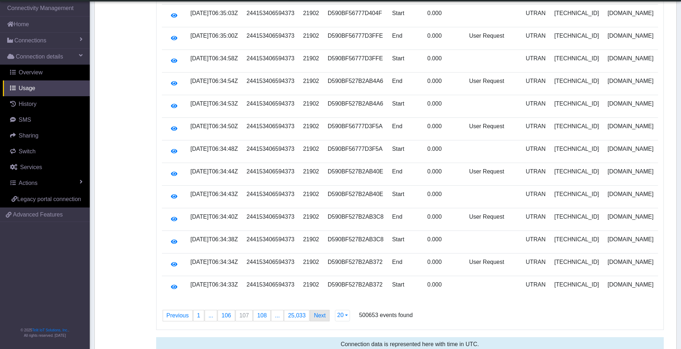
click at [316, 311] on link "Next page" at bounding box center [319, 315] width 19 height 11
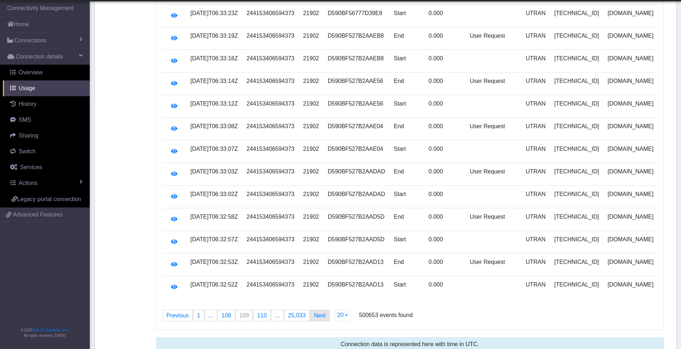
click at [316, 311] on link "Next page" at bounding box center [319, 315] width 19 height 11
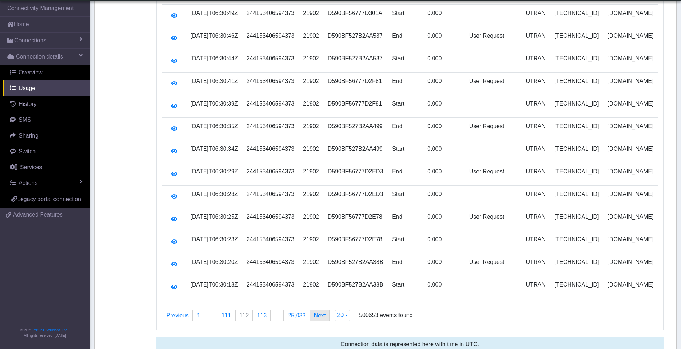
click at [316, 311] on link "Next page" at bounding box center [319, 315] width 19 height 11
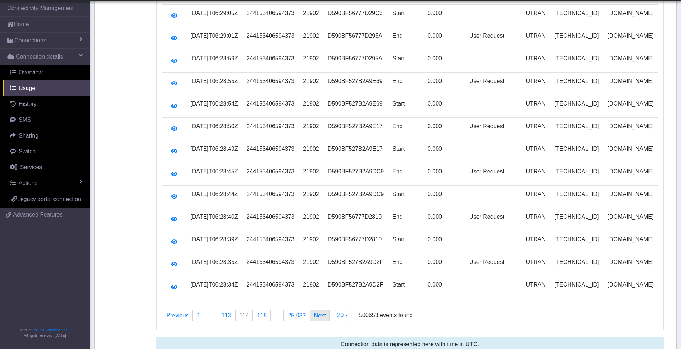
click at [316, 311] on link "Next page" at bounding box center [319, 315] width 19 height 11
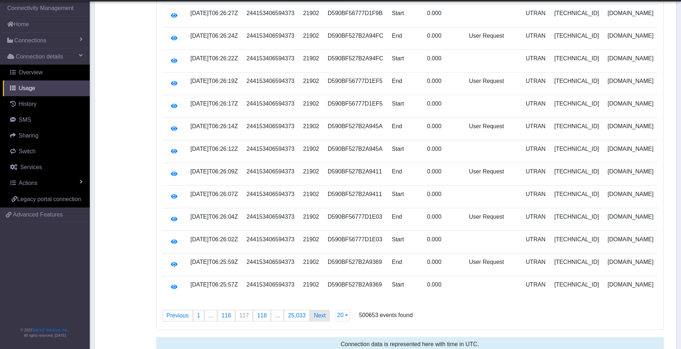
click at [316, 311] on link "Next page" at bounding box center [319, 315] width 19 height 11
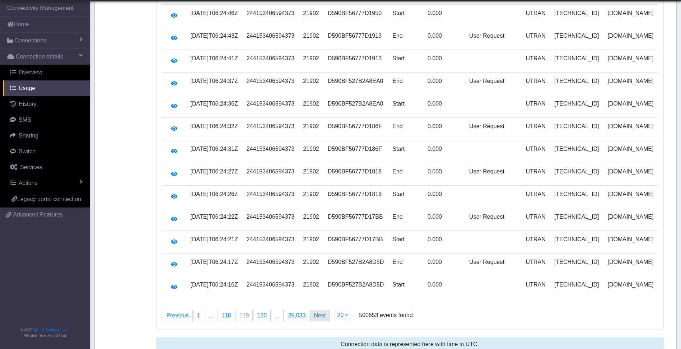
click at [316, 311] on link "Next page" at bounding box center [319, 315] width 19 height 11
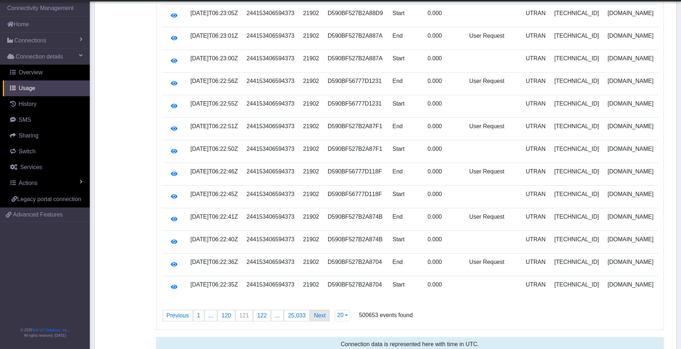
click at [316, 311] on link "Next page" at bounding box center [319, 315] width 19 height 11
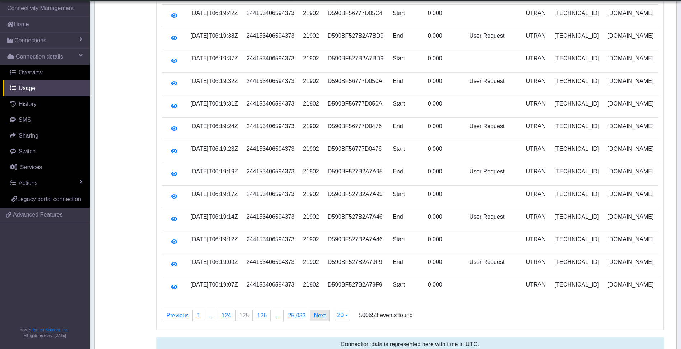
click at [316, 311] on link "Next page" at bounding box center [319, 315] width 19 height 11
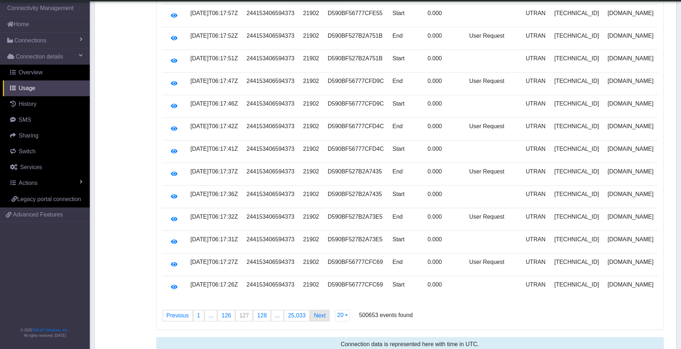
click at [316, 311] on link "Next page" at bounding box center [319, 315] width 19 height 11
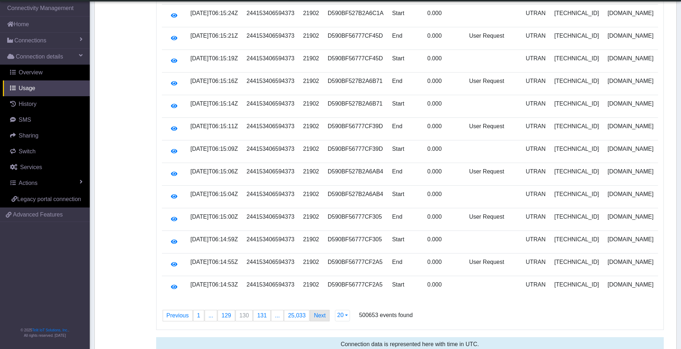
click at [316, 311] on link "Next page" at bounding box center [319, 315] width 19 height 11
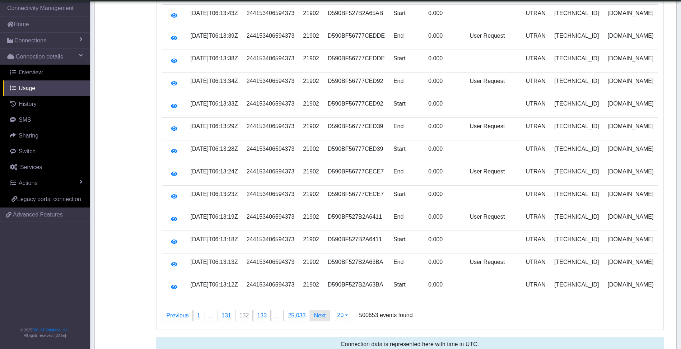
click at [316, 311] on link "Next page" at bounding box center [319, 315] width 19 height 11
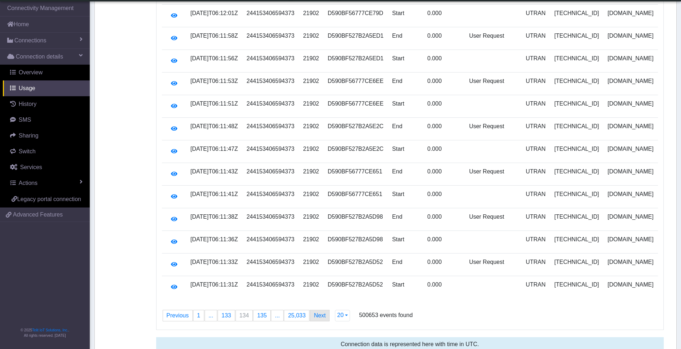
click at [316, 311] on link "Next page" at bounding box center [319, 315] width 19 height 11
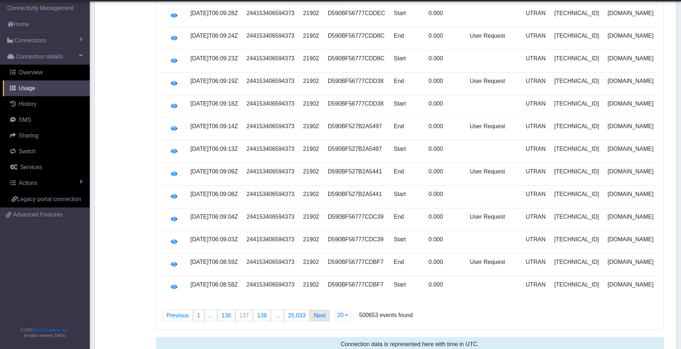
click at [316, 311] on link "Next page" at bounding box center [319, 315] width 19 height 11
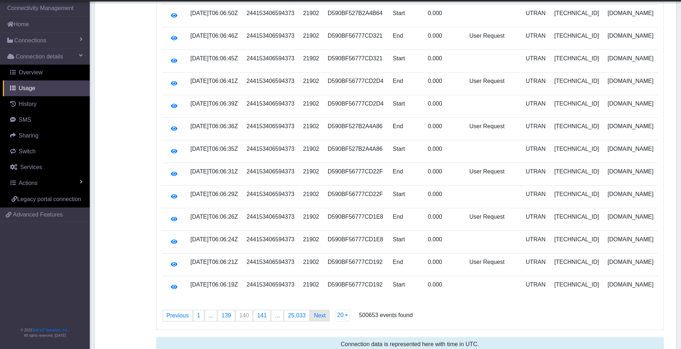
click at [316, 311] on link "Next page" at bounding box center [319, 315] width 19 height 11
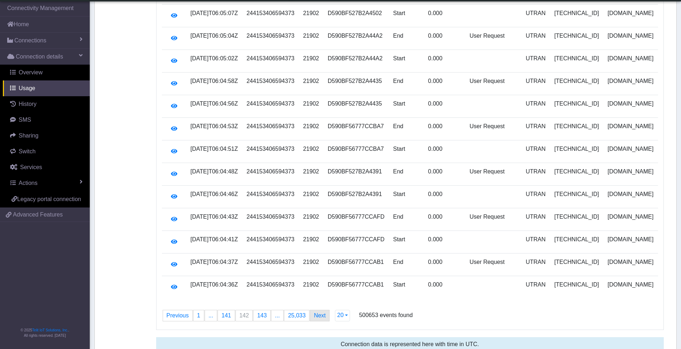
click at [316, 311] on link "Next page" at bounding box center [319, 315] width 19 height 11
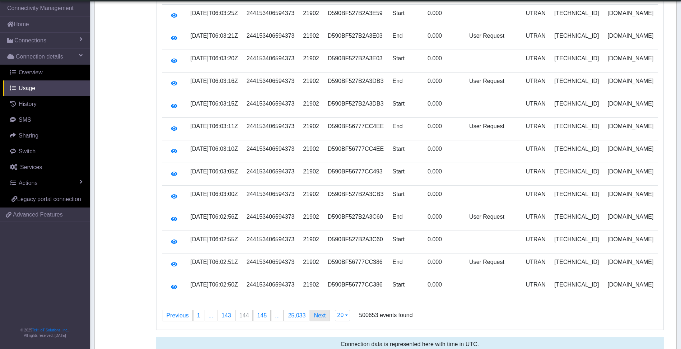
click at [316, 311] on link "Next page" at bounding box center [319, 315] width 19 height 11
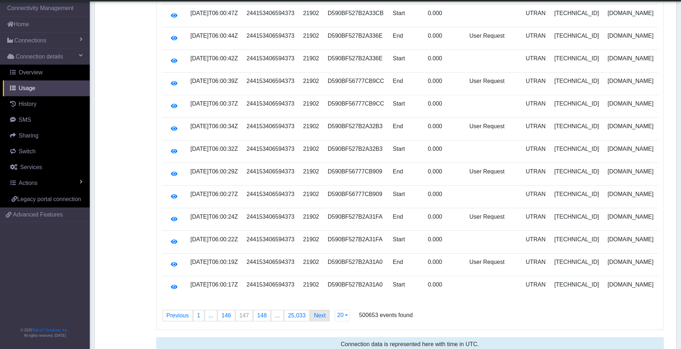
click at [316, 311] on link "Next page" at bounding box center [319, 315] width 19 height 11
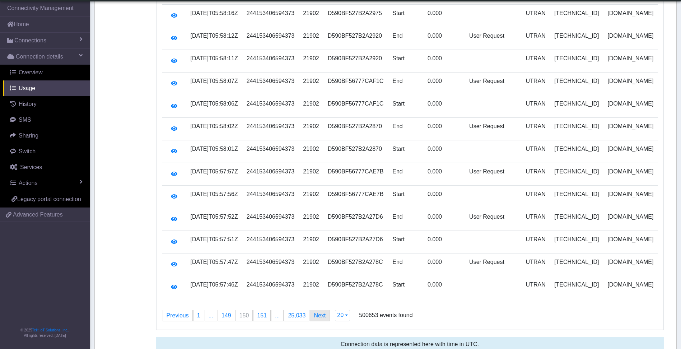
click at [316, 311] on link "Next page" at bounding box center [319, 315] width 19 height 11
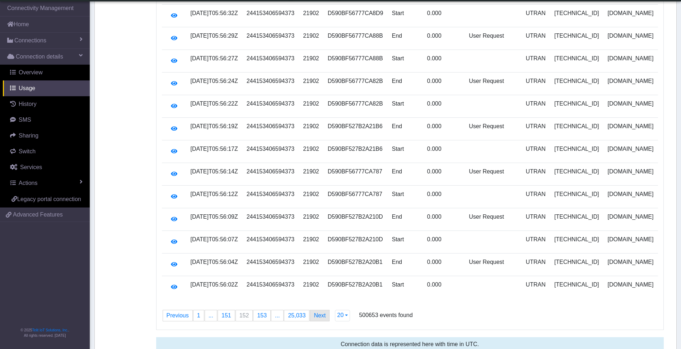
click at [316, 311] on link "Next page" at bounding box center [319, 315] width 19 height 11
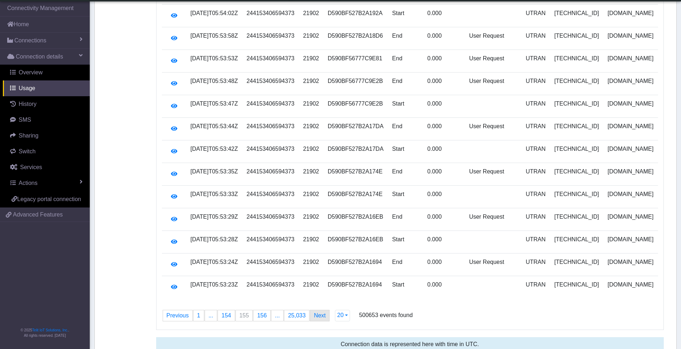
click at [316, 311] on link "Next page" at bounding box center [319, 315] width 19 height 11
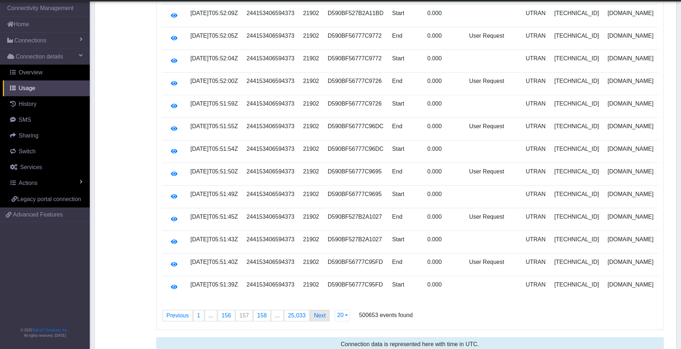
click at [316, 311] on link "Next page" at bounding box center [319, 315] width 19 height 11
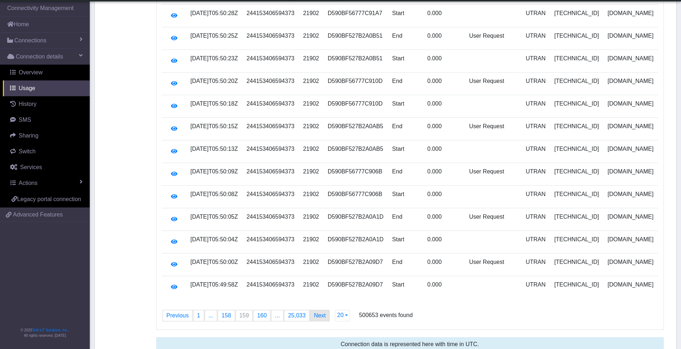
click at [316, 311] on link "Next page" at bounding box center [319, 315] width 19 height 11
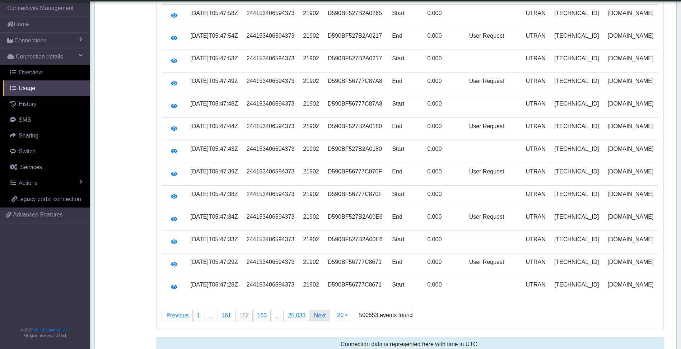
click at [316, 311] on link "Next page" at bounding box center [319, 315] width 19 height 11
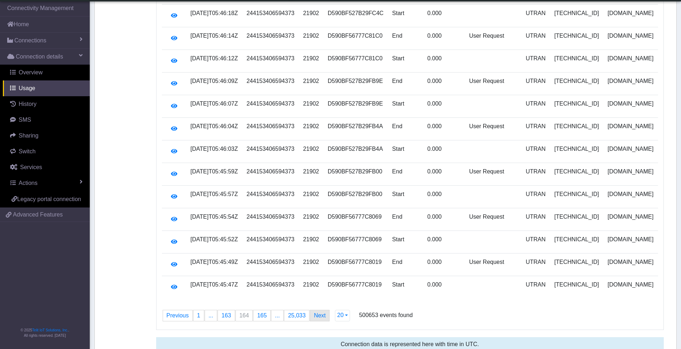
click at [316, 311] on link "Next page" at bounding box center [319, 315] width 19 height 11
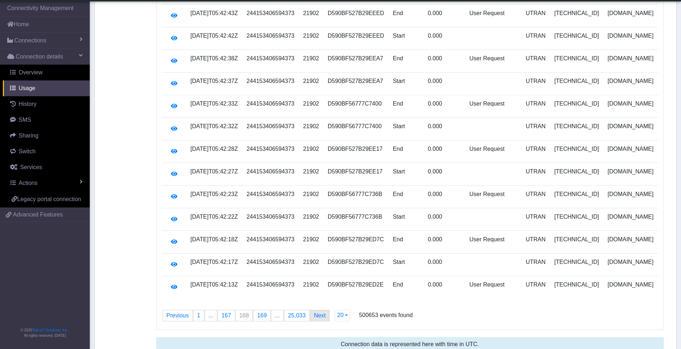
click at [316, 311] on link "Next page" at bounding box center [319, 315] width 19 height 11
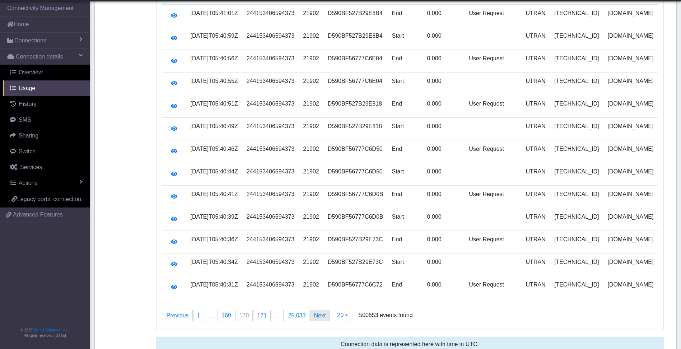
click at [316, 311] on link "Next page" at bounding box center [319, 315] width 19 height 11
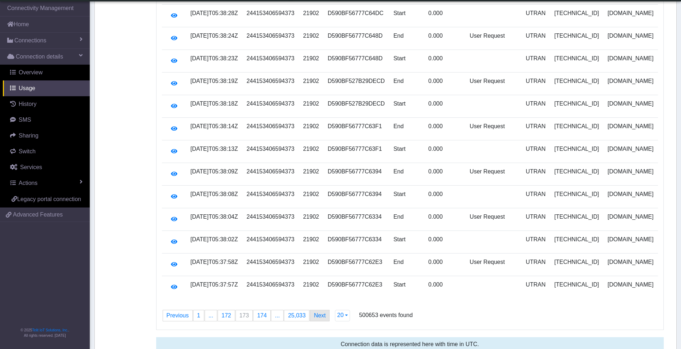
click at [316, 311] on link "Next page" at bounding box center [319, 315] width 19 height 11
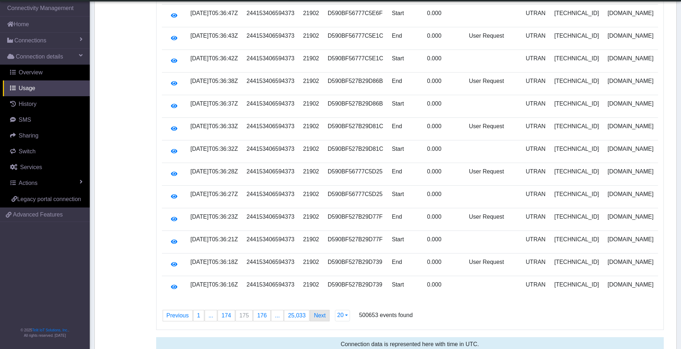
click at [316, 311] on link "Next page" at bounding box center [319, 315] width 19 height 11
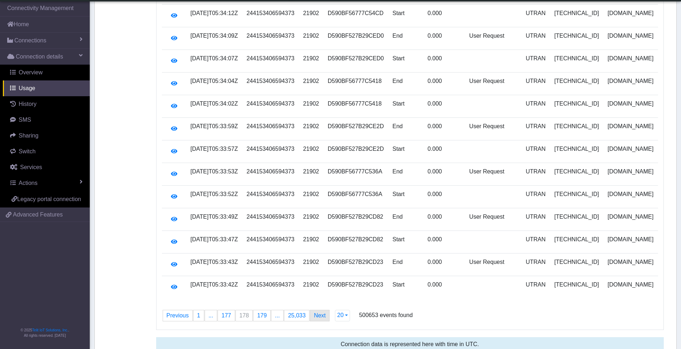
click at [316, 311] on link "Next page" at bounding box center [319, 315] width 19 height 11
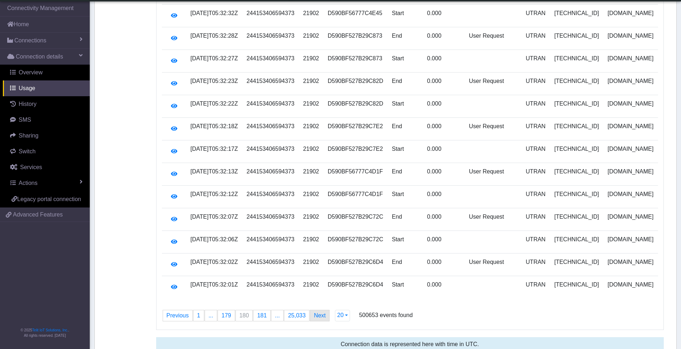
click at [316, 311] on link "Next page" at bounding box center [319, 315] width 19 height 11
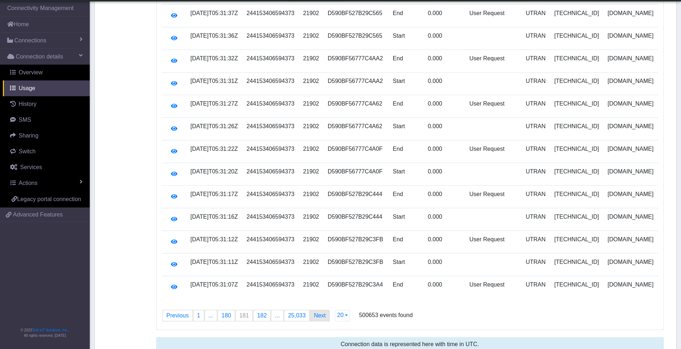
click at [316, 311] on link "Next page" at bounding box center [319, 315] width 19 height 11
click at [313, 310] on link "Next page" at bounding box center [319, 315] width 19 height 11
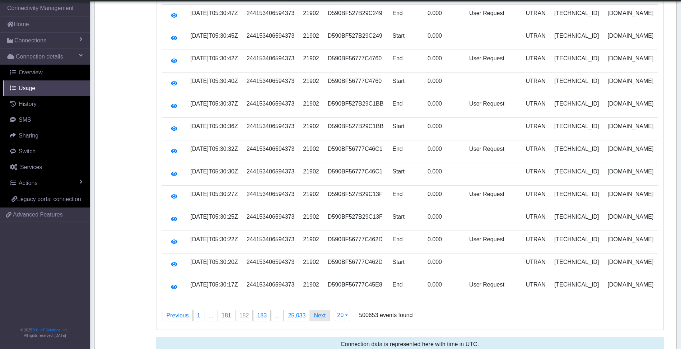
click at [313, 310] on link "Next page" at bounding box center [319, 315] width 19 height 11
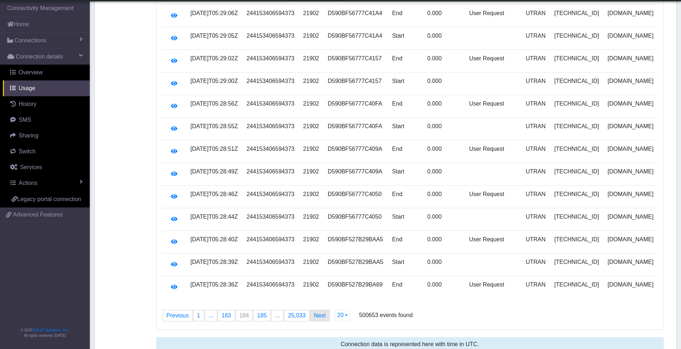
click at [313, 310] on link "Next page" at bounding box center [319, 315] width 19 height 11
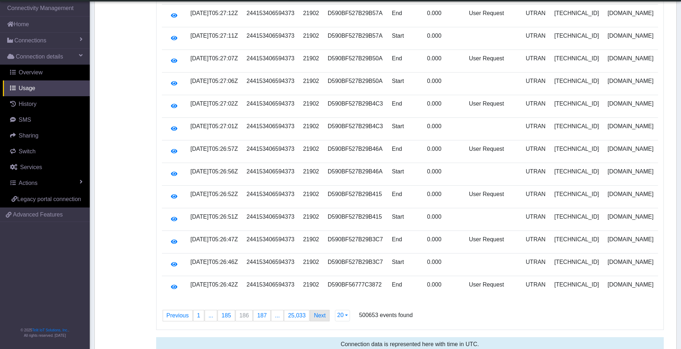
click at [313, 310] on link "Next page" at bounding box center [319, 315] width 19 height 11
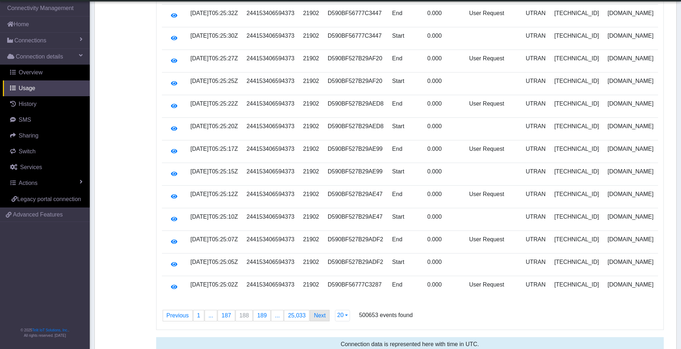
click at [313, 310] on link "Next page" at bounding box center [319, 315] width 19 height 11
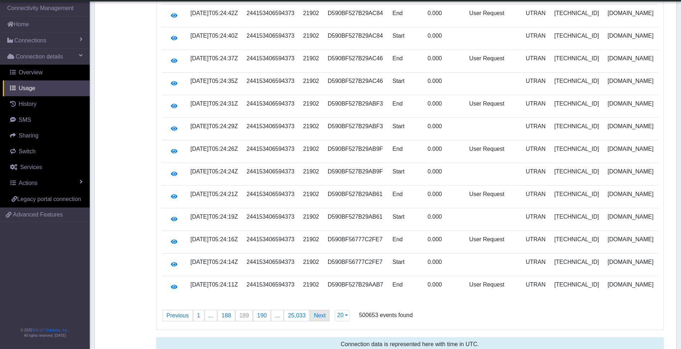
click at [313, 310] on link "Next page" at bounding box center [319, 315] width 19 height 11
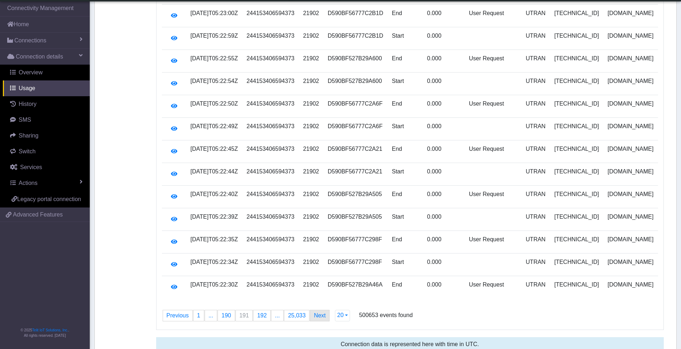
click at [313, 310] on link "Next page" at bounding box center [319, 315] width 19 height 11
click at [311, 310] on link "Next page" at bounding box center [319, 315] width 19 height 11
click at [293, 313] on span "25,033" at bounding box center [297, 316] width 18 height 6
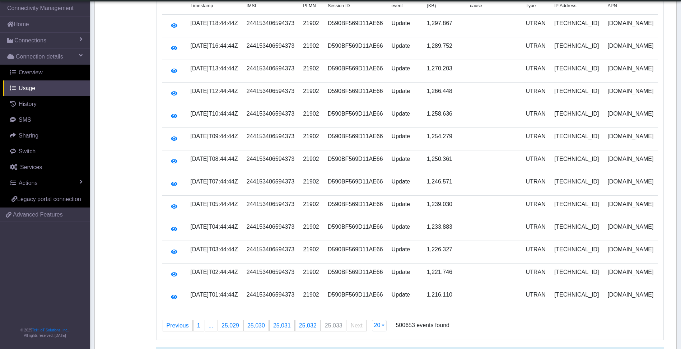
scroll to position [90, 0]
click at [225, 347] on div "Connection data is represented here with time in UTC." at bounding box center [410, 354] width 508 height 14
click at [185, 320] on link "Previous page" at bounding box center [177, 325] width 29 height 11
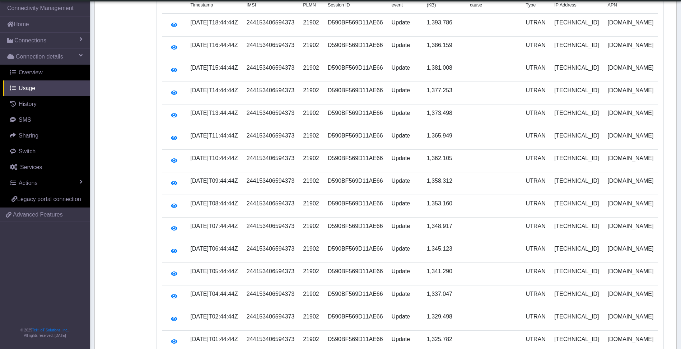
scroll to position [0, 0]
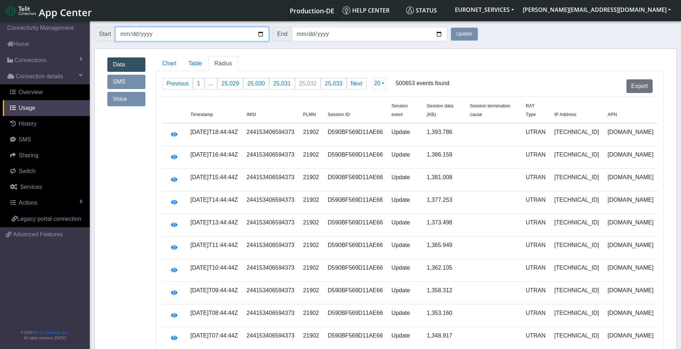
drag, startPoint x: 151, startPoint y: 32, endPoint x: 146, endPoint y: 34, distance: 4.9
click at [151, 32] on input "2025-08-03" at bounding box center [192, 34] width 154 height 14
click at [195, 85] on link "page 1" at bounding box center [199, 83] width 10 height 11
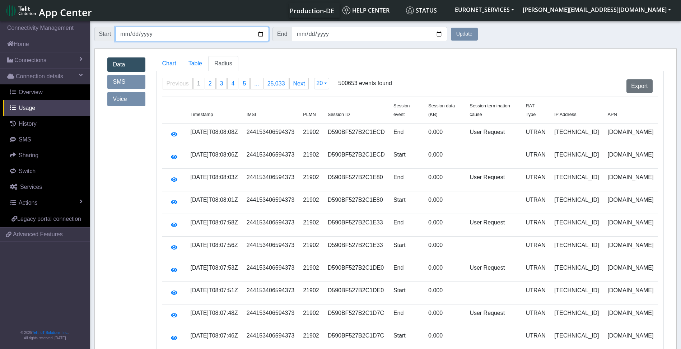
click at [161, 35] on input "2025-08-03" at bounding box center [192, 34] width 154 height 14
click at [161, 34] on input "2025-08-03" at bounding box center [192, 34] width 154 height 14
click at [127, 35] on input "2025-08-03" at bounding box center [192, 34] width 154 height 14
click at [125, 35] on input "2025-08-03" at bounding box center [192, 34] width 154 height 14
type input "[DATE]"
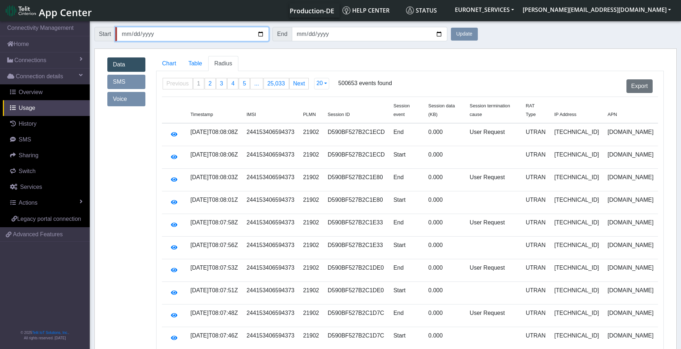
type input "2025-09-02"
click at [451, 28] on button "Update" at bounding box center [464, 34] width 27 height 13
click at [270, 84] on span "568" at bounding box center [273, 83] width 10 height 6
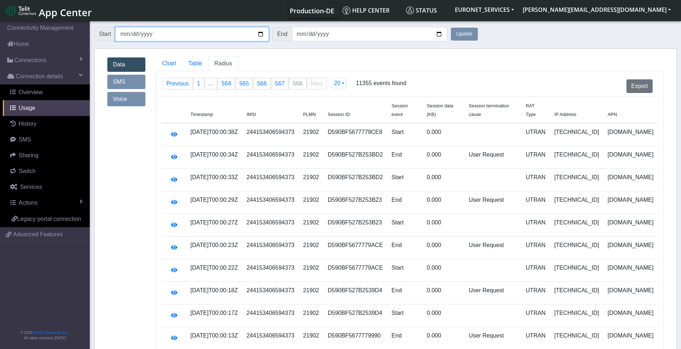
click at [125, 37] on input "2025-09-02" at bounding box center [192, 34] width 154 height 14
click at [126, 34] on input "2025-09-02" at bounding box center [192, 34] width 154 height 14
click at [127, 34] on input "2025-09-02" at bounding box center [192, 34] width 154 height 14
click at [130, 32] on input "2025-09-02" at bounding box center [192, 34] width 154 height 14
click at [124, 36] on input "2025-09-02" at bounding box center [192, 34] width 154 height 14
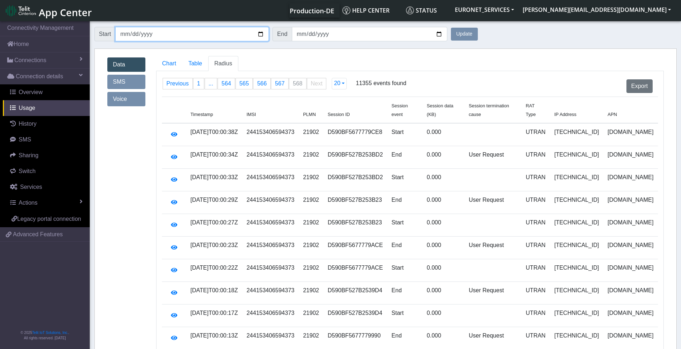
type input "2025-09-01"
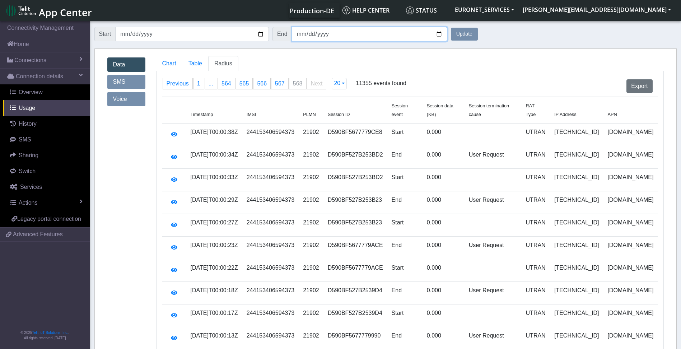
click at [303, 36] on input "2025-09-03" at bounding box center [370, 34] width 156 height 14
type input "2025-09-03"
type input "2025-02-03"
type input "2025-09-03"
type input "2025-09-02"
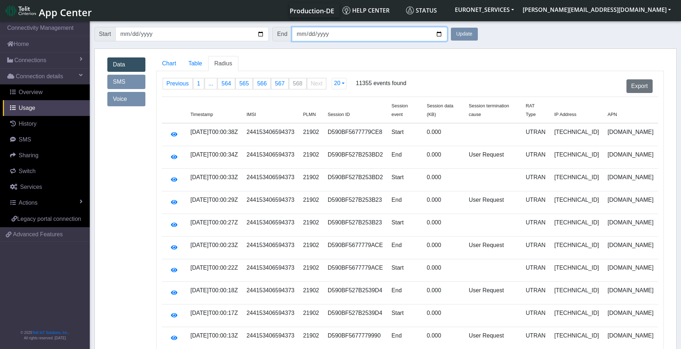
type input "2025-09-01"
click at [451, 28] on button "Update" at bounding box center [464, 34] width 27 height 13
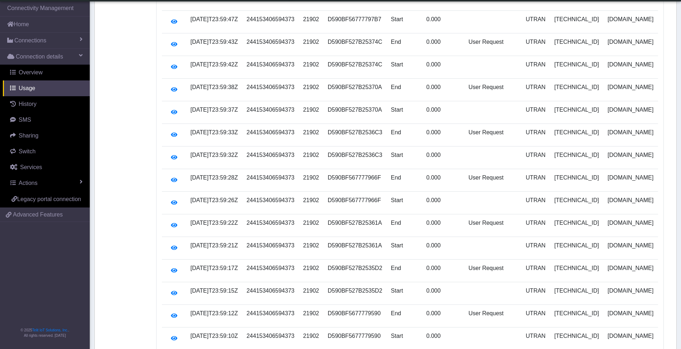
scroll to position [258, 0]
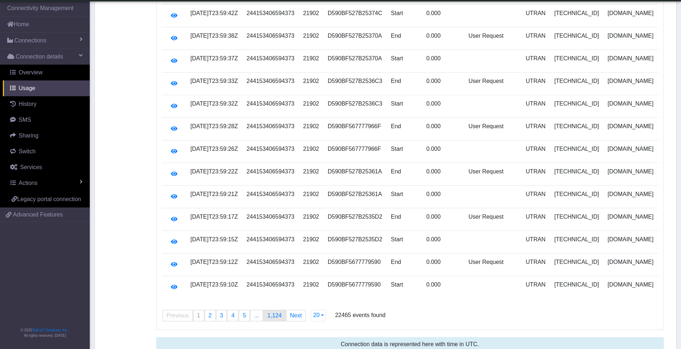
click at [270, 313] on span "1,124" at bounding box center [275, 316] width 14 height 6
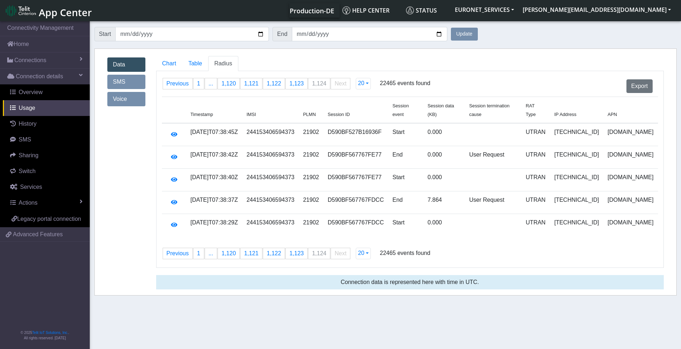
click at [550, 195] on td "UTRAN" at bounding box center [536, 202] width 28 height 23
click at [196, 191] on td "2025-09-01T07:38:37Z" at bounding box center [214, 202] width 56 height 23
click at [174, 199] on icon "button" at bounding box center [174, 202] width 6 height 6
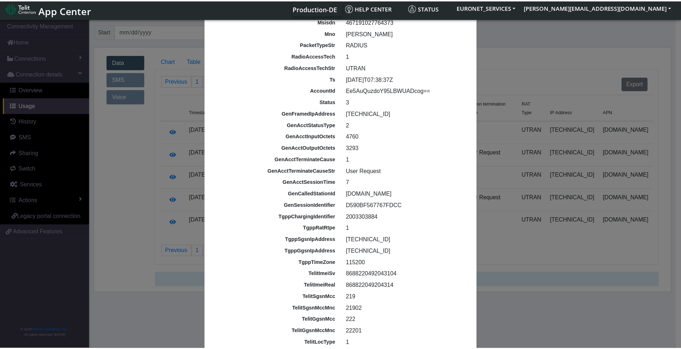
scroll to position [101, 0]
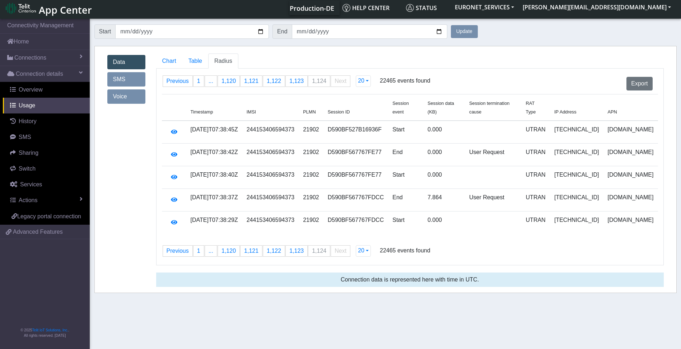
click at [559, 231] on tab "Previous page 1124 / 1124 page 1 page ... page 1,120 page 1,121 page 1,122 page…" at bounding box center [410, 167] width 496 height 186
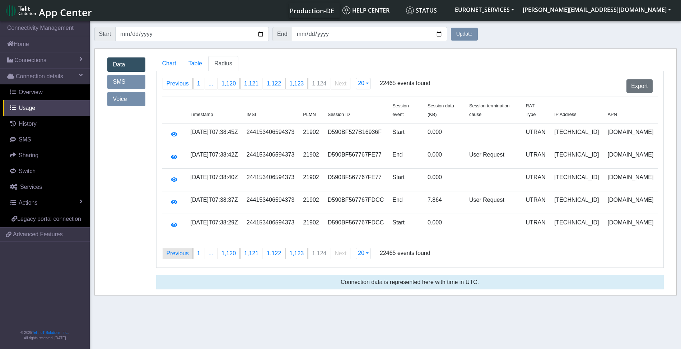
click at [173, 248] on link "Previous page" at bounding box center [177, 253] width 29 height 11
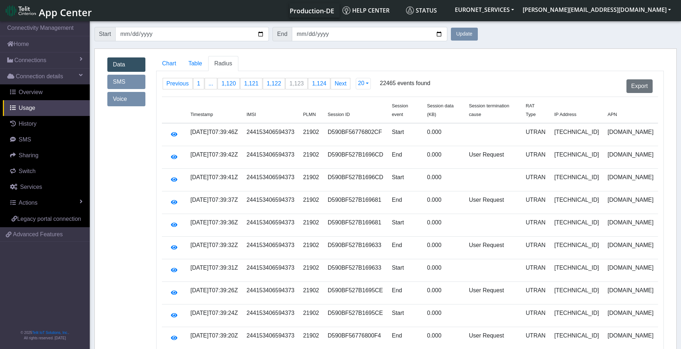
click at [463, 146] on td "0.000" at bounding box center [444, 157] width 42 height 23
click at [126, 33] on input "2025-09-01" at bounding box center [192, 34] width 154 height 14
type input "2025-09-30"
type input "2025-08-30"
click at [298, 29] on input "2025-09-01" at bounding box center [370, 34] width 156 height 14
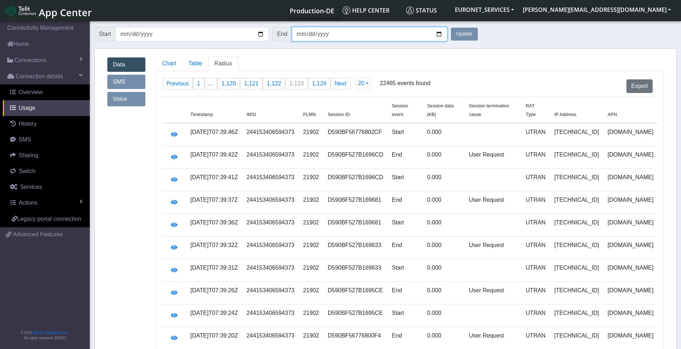
type input "2025-09-30"
type input "2025-08-30"
click at [451, 28] on button "Update" at bounding box center [464, 34] width 27 height 13
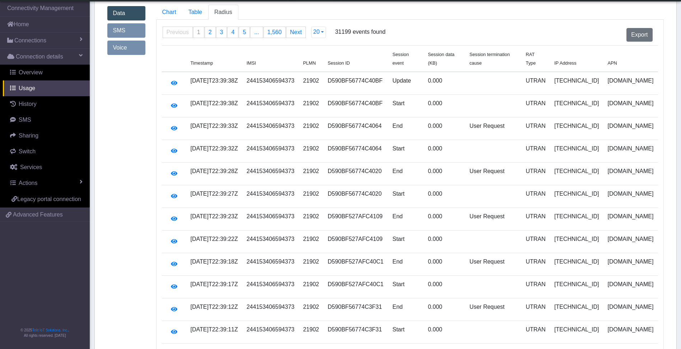
scroll to position [32, 0]
click at [498, 209] on td "User Request" at bounding box center [494, 218] width 56 height 23
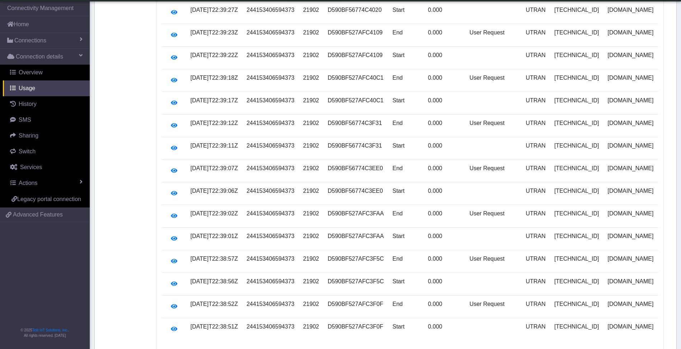
scroll to position [258, 0]
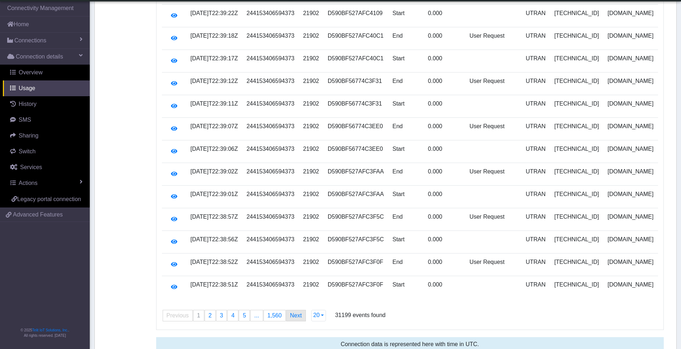
click at [295, 310] on link "Next page" at bounding box center [296, 315] width 19 height 11
click at [296, 310] on link "Next page" at bounding box center [296, 315] width 19 height 11
click at [296, 310] on link "Next page" at bounding box center [297, 315] width 19 height 11
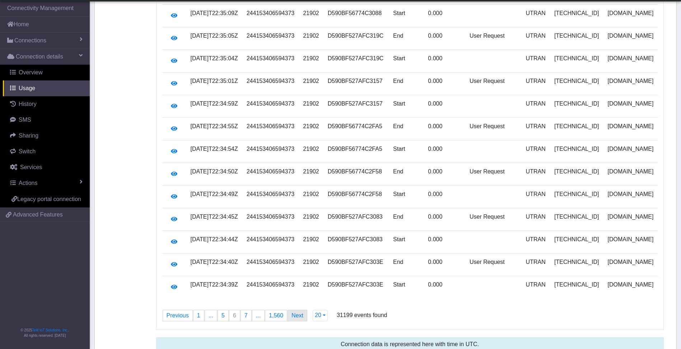
click at [296, 310] on link "Next page" at bounding box center [297, 315] width 19 height 11
click at [296, 310] on link "Next page" at bounding box center [300, 315] width 19 height 11
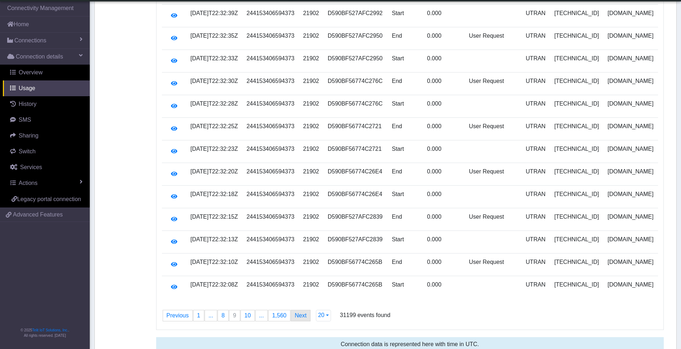
click at [296, 310] on link "Next page" at bounding box center [300, 315] width 19 height 11
click at [279, 313] on span "1,560" at bounding box center [286, 316] width 14 height 6
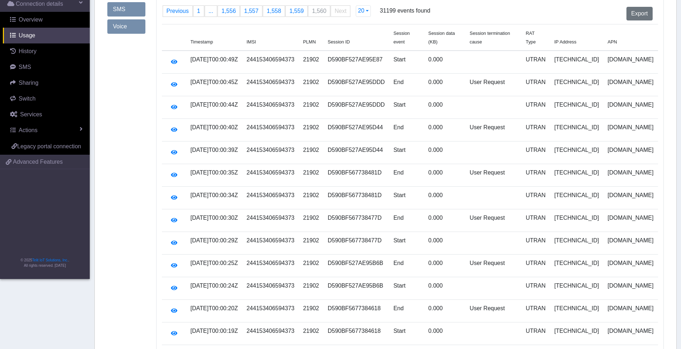
scroll to position [0, 0]
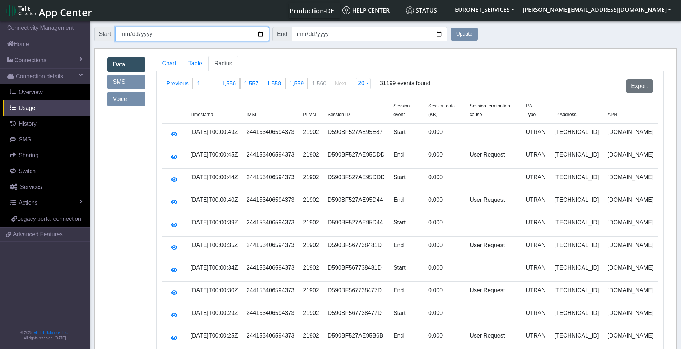
click at [131, 33] on input "2025-08-30" at bounding box center [192, 34] width 154 height 14
type input "2025-08-29"
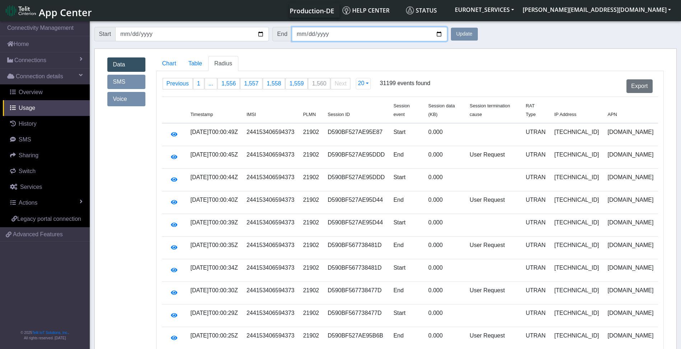
click at [303, 33] on input "2025-08-30" at bounding box center [370, 34] width 156 height 14
type input "2025-08-29"
click at [451, 28] on button "Update" at bounding box center [464, 34] width 27 height 13
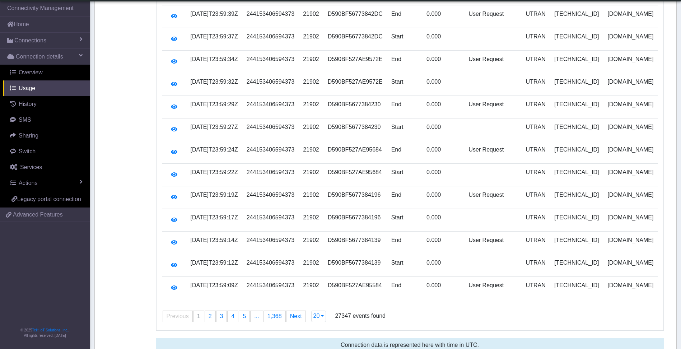
scroll to position [258, 0]
click at [275, 313] on span "1,368" at bounding box center [275, 316] width 14 height 6
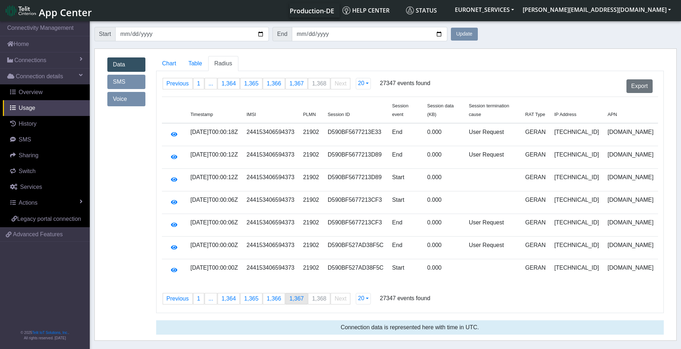
click at [290, 296] on span "1,367" at bounding box center [297, 299] width 14 height 6
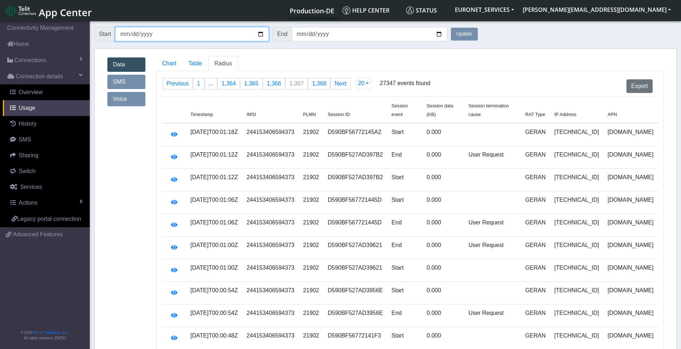
click at [136, 34] on input "2025-08-29" at bounding box center [192, 34] width 154 height 14
type input "2025-08-28"
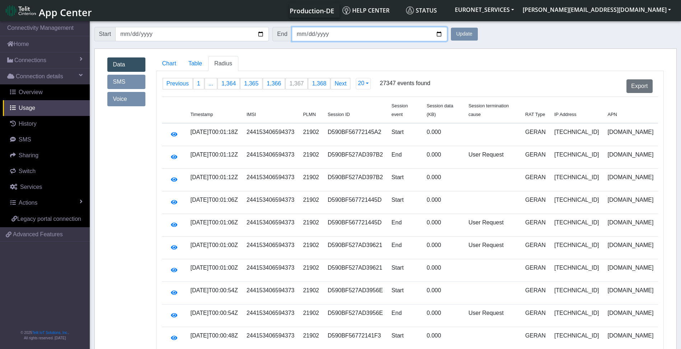
click at [300, 34] on input "2025-08-29" at bounding box center [370, 34] width 156 height 14
type input "2025-08-28"
click at [451, 28] on button "Update" at bounding box center [464, 34] width 27 height 13
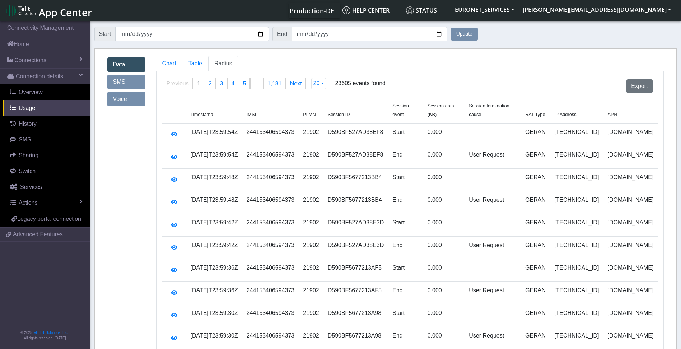
click at [460, 32] on button "Update" at bounding box center [464, 34] width 27 height 13
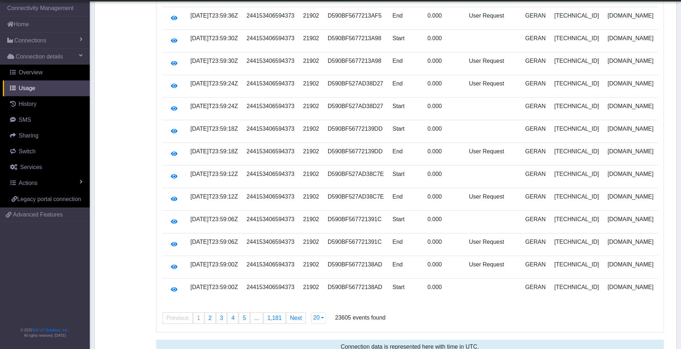
scroll to position [258, 0]
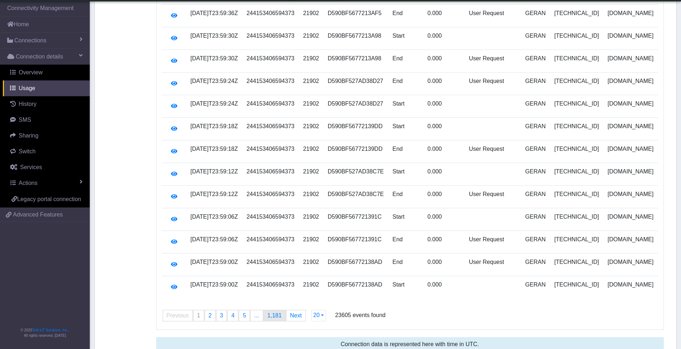
click at [273, 311] on link "page 1,181" at bounding box center [275, 315] width 22 height 11
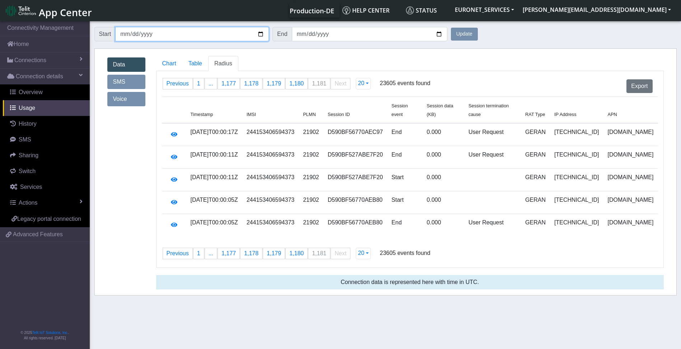
click at [127, 33] on input "2025-08-28" at bounding box center [192, 34] width 154 height 14
type input "2025-08-29"
click at [127, 33] on input "date" at bounding box center [192, 34] width 154 height 14
type input "2025-09-27"
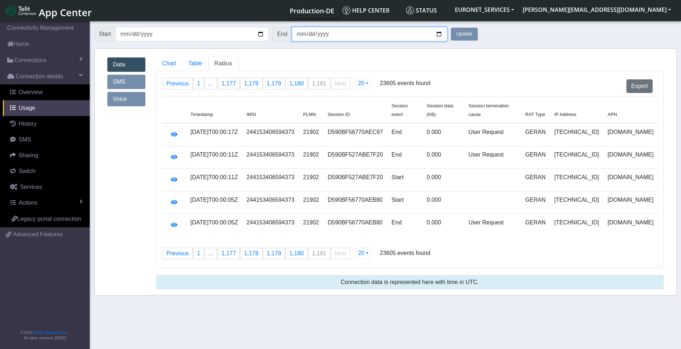
click at [296, 34] on input "2025-08-28" at bounding box center [370, 34] width 156 height 14
type input "[DATE]"
type input "2025-09-27"
click at [451, 28] on button "Update" at bounding box center [464, 34] width 27 height 13
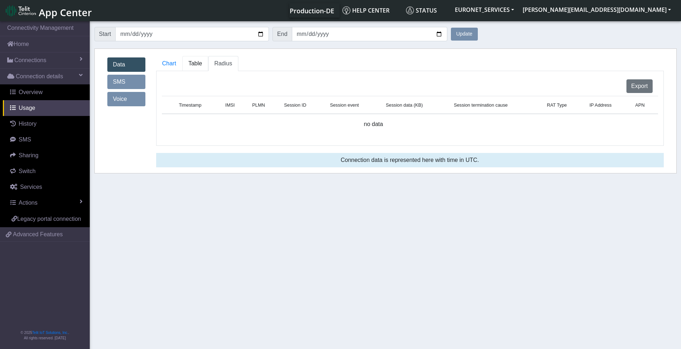
click at [194, 64] on span "Table" at bounding box center [196, 63] width 14 height 6
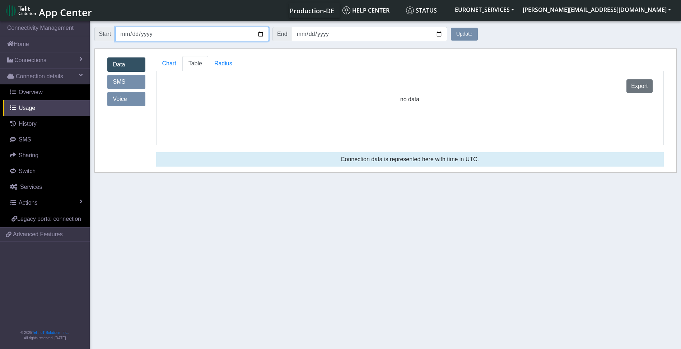
click at [260, 32] on input "2025-09-27" at bounding box center [192, 34] width 154 height 14
type input "2025-08-01"
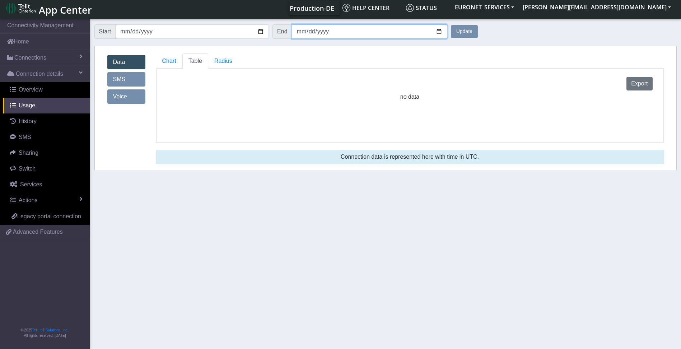
click at [309, 33] on input "2025-09-27" at bounding box center [370, 31] width 156 height 14
click at [300, 33] on input "2025-09-27" at bounding box center [370, 31] width 156 height 14
type input "2025-09-03"
click at [464, 30] on button "Update" at bounding box center [464, 31] width 27 height 13
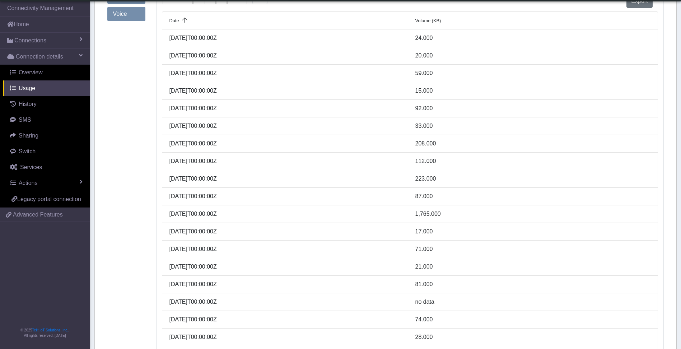
scroll to position [65, 0]
click at [180, 180] on div "2025-08-28T00:00:00Z" at bounding box center [287, 179] width 246 height 9
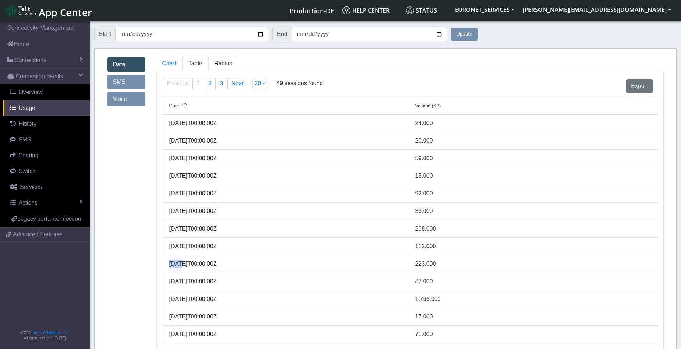
click at [223, 60] on span "Radius" at bounding box center [223, 63] width 18 height 6
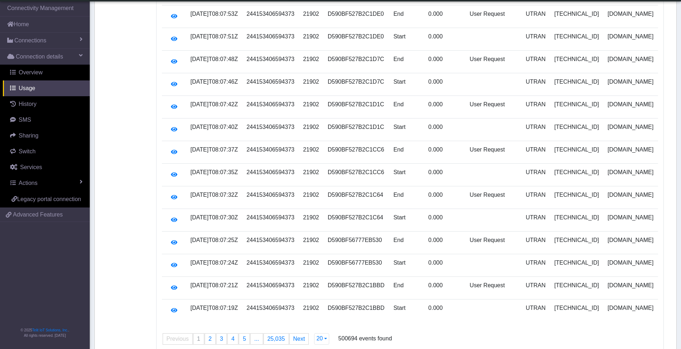
scroll to position [258, 0]
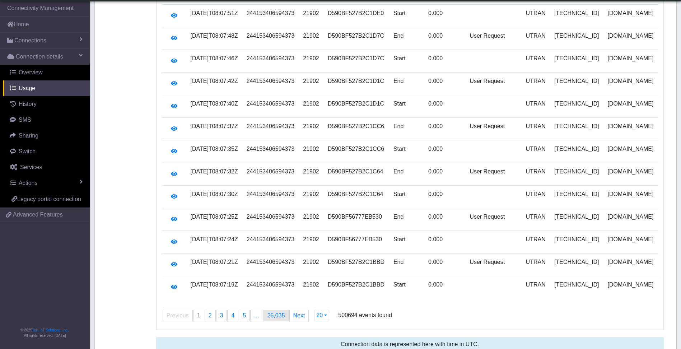
click at [270, 313] on span "25,035" at bounding box center [277, 316] width 18 height 6
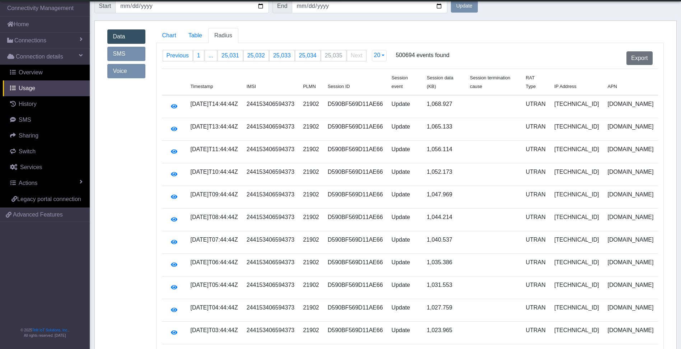
scroll to position [122, 0]
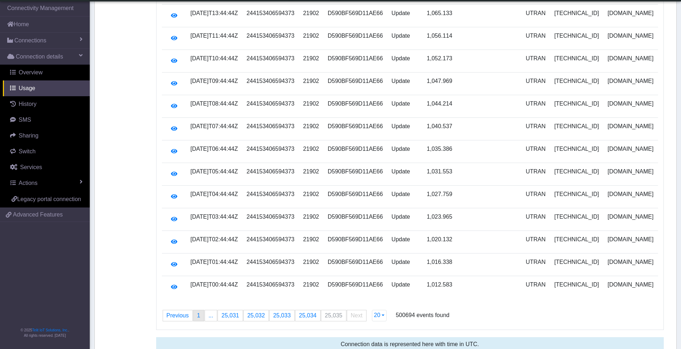
click at [193, 310] on ul "Previous page 25035 / 25035 page 1 page ... page 25,031 page 25,032 page 25,033…" at bounding box center [265, 315] width 204 height 11
click at [194, 310] on link "page 1" at bounding box center [199, 315] width 10 height 11
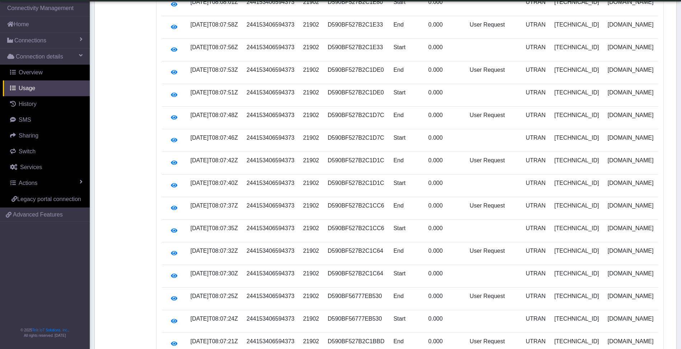
scroll to position [258, 0]
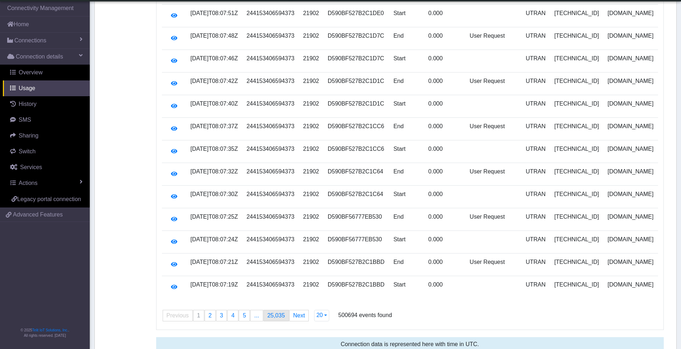
click at [276, 313] on span "25,035" at bounding box center [277, 316] width 18 height 6
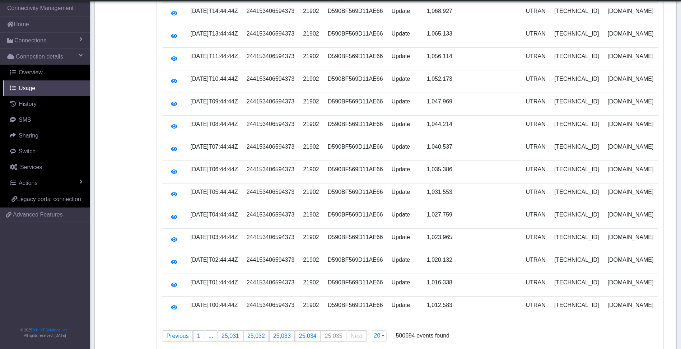
scroll to position [101, 0]
click at [177, 331] on link "Previous page" at bounding box center [177, 336] width 29 height 11
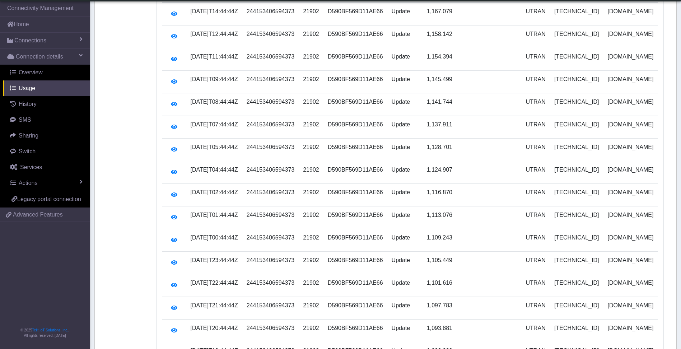
scroll to position [0, 0]
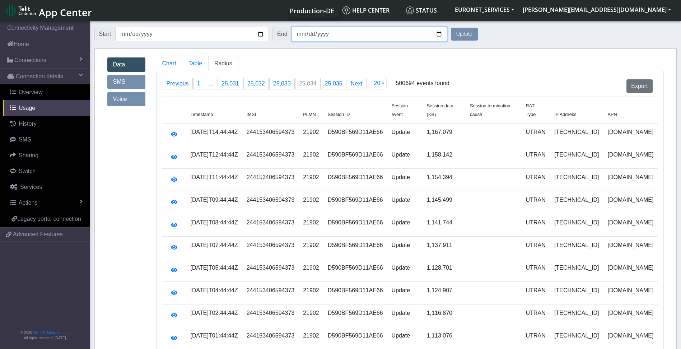
click at [302, 35] on input "2025-09-03" at bounding box center [370, 34] width 156 height 14
type input "2025-09-01"
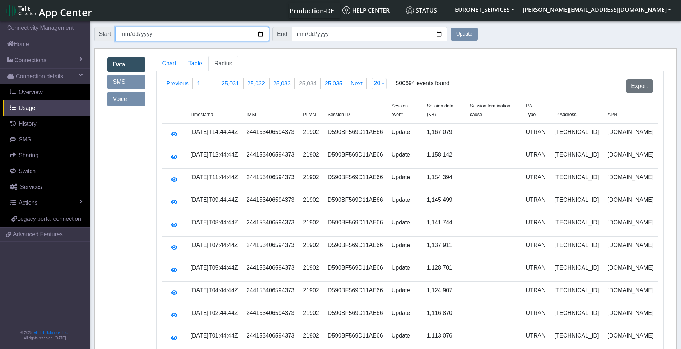
click at [138, 37] on input "2025-08-01" at bounding box center [192, 34] width 154 height 14
click at [133, 34] on input "2025-08-01" at bounding box center [192, 34] width 154 height 14
click at [451, 28] on button "Update" at bounding box center [464, 34] width 27 height 13
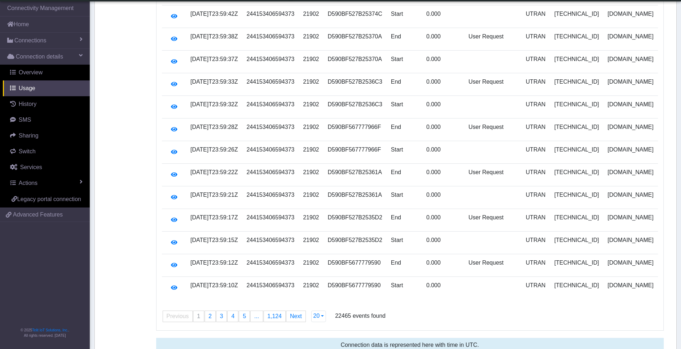
scroll to position [258, 0]
click at [277, 313] on span "1,124" at bounding box center [275, 316] width 14 height 6
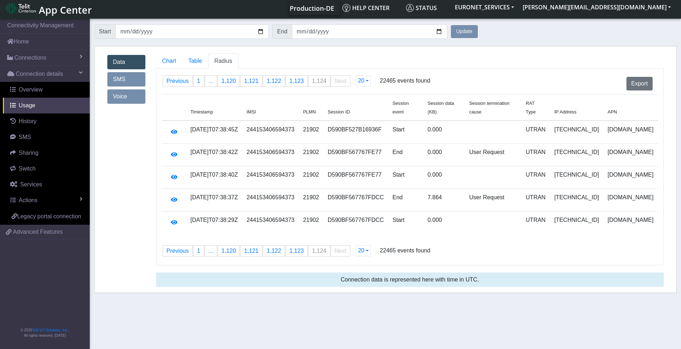
scroll to position [0, 0]
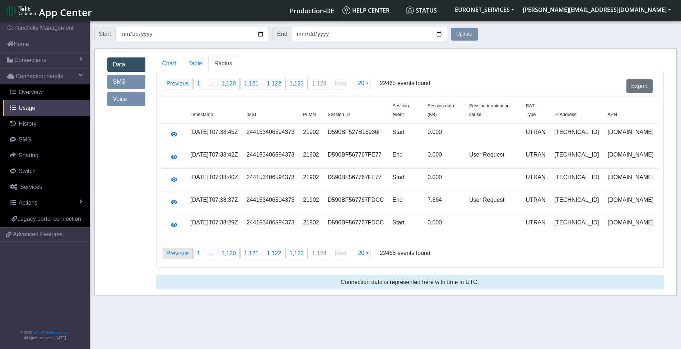
click at [177, 248] on link "Previous page" at bounding box center [177, 253] width 29 height 11
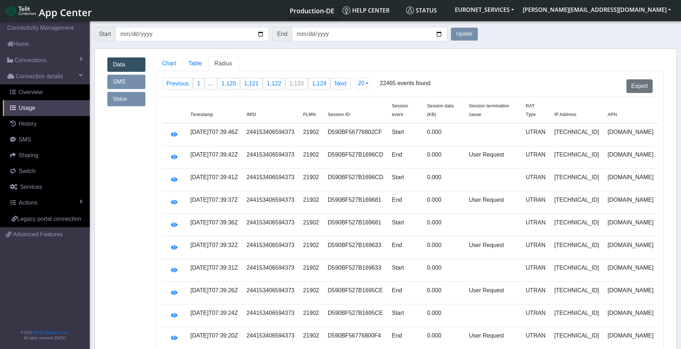
click at [177, 247] on td at bounding box center [174, 248] width 24 height 23
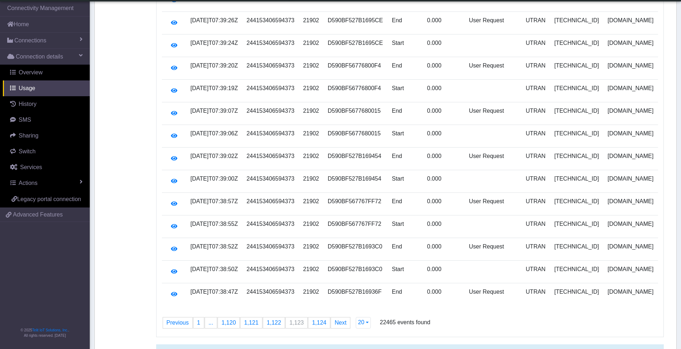
scroll to position [258, 0]
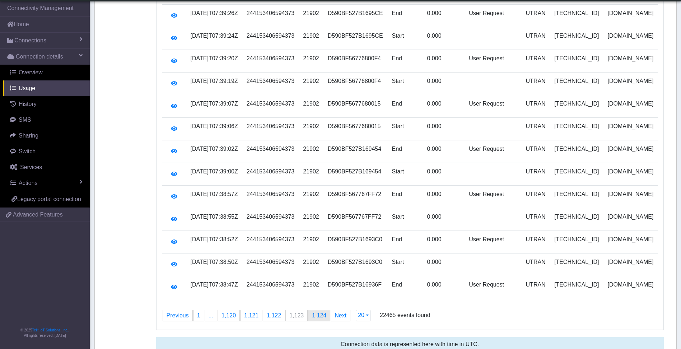
click at [315, 313] on span "1,124" at bounding box center [319, 316] width 14 height 6
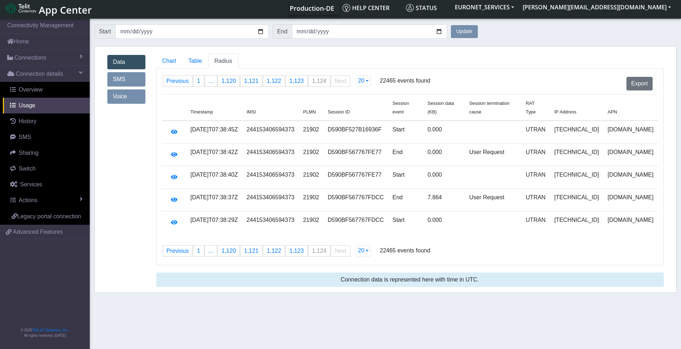
scroll to position [0, 0]
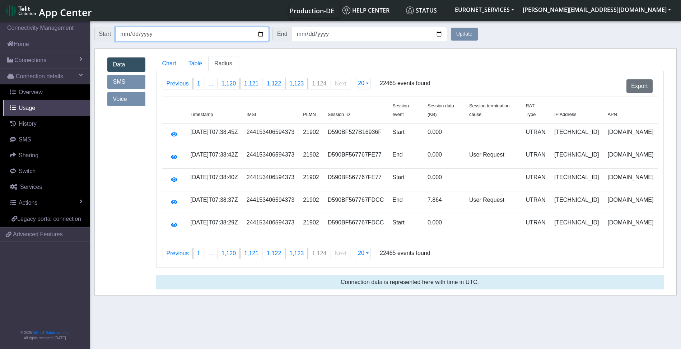
click at [127, 35] on input "2025-09-01" at bounding box center [192, 34] width 154 height 14
type input "2025-09-30"
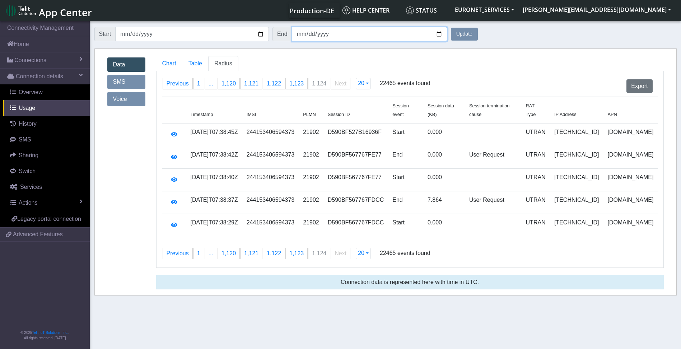
click at [295, 34] on input "2025-09-01" at bounding box center [370, 34] width 156 height 14
type input "2025-09-30"
click at [451, 28] on button "Update" at bounding box center [464, 34] width 27 height 13
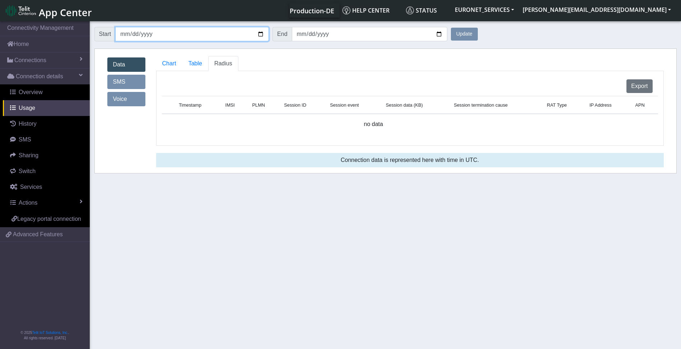
click at [130, 37] on input "2025-09-30" at bounding box center [192, 34] width 154 height 14
type input "2025-08-30"
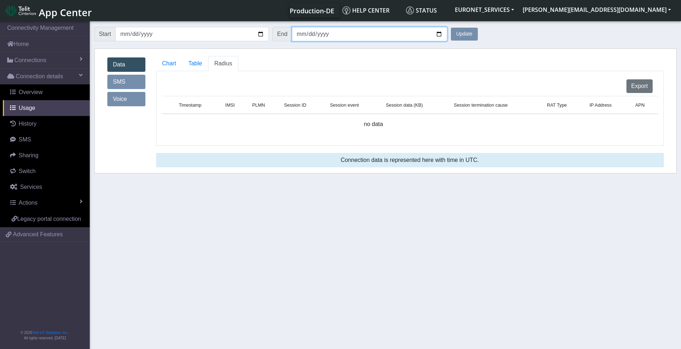
click at [306, 36] on input "2025-09-30" at bounding box center [370, 34] width 156 height 14
type input "2025-08-30"
click at [451, 28] on button "Update" at bounding box center [464, 34] width 27 height 13
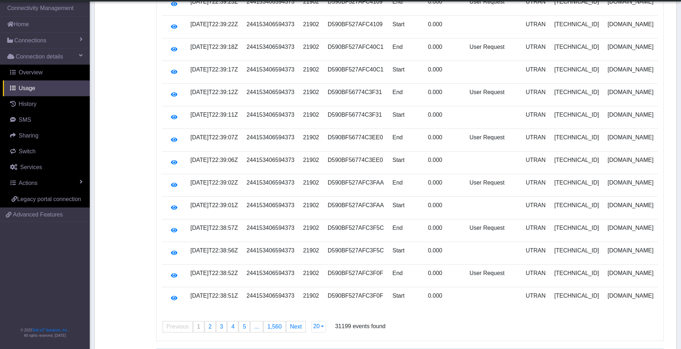
scroll to position [258, 0]
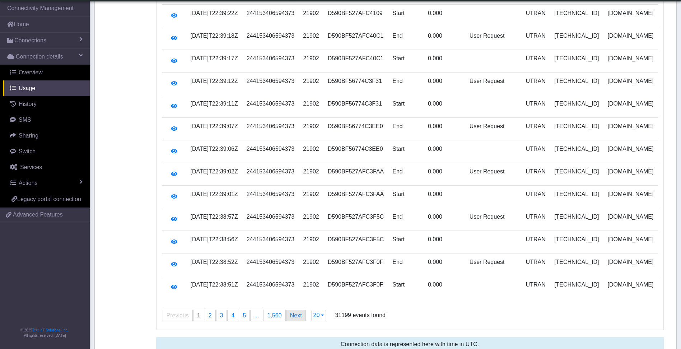
click at [294, 310] on link "Next page" at bounding box center [296, 315] width 19 height 11
click at [294, 310] on link "Next page" at bounding box center [297, 315] width 19 height 11
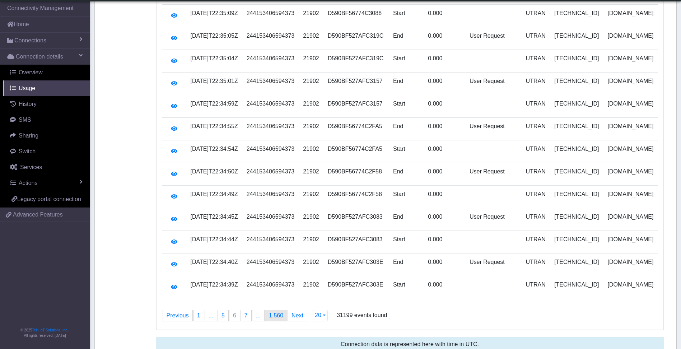
click at [273, 313] on span "1,560" at bounding box center [276, 316] width 14 height 6
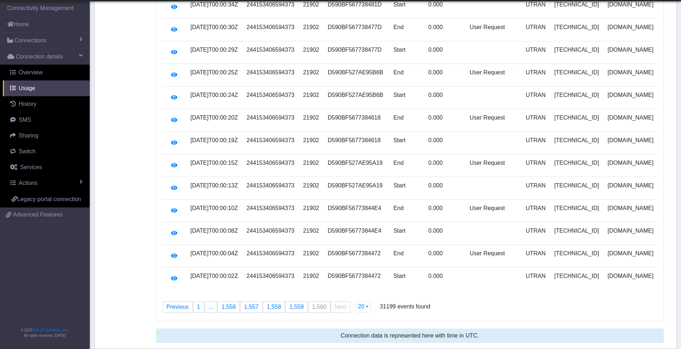
scroll to position [235, 0]
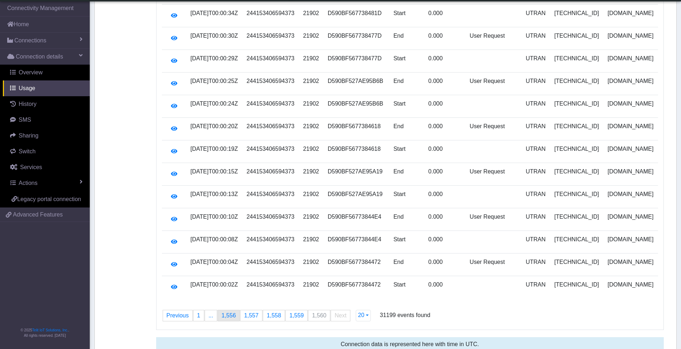
click at [223, 313] on span "1,556" at bounding box center [229, 316] width 14 height 6
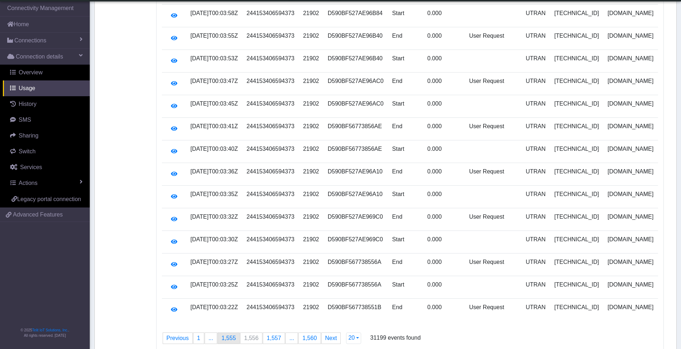
click at [228, 335] on span "1,555" at bounding box center [229, 338] width 14 height 6
click at [211, 335] on span "..." at bounding box center [211, 338] width 5 height 6
click at [222, 335] on span "1,552" at bounding box center [229, 338] width 14 height 6
click at [209, 335] on span "..." at bounding box center [211, 338] width 5 height 6
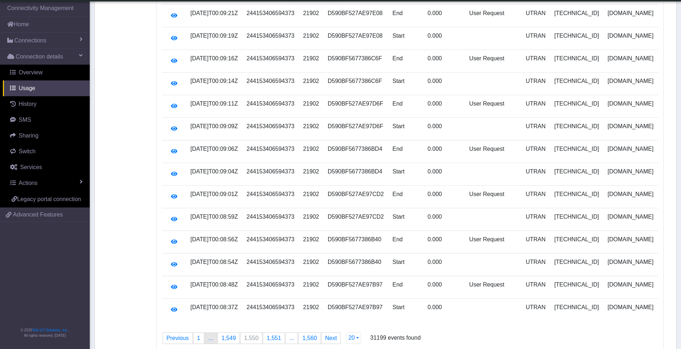
click at [209, 335] on span "..." at bounding box center [211, 338] width 5 height 6
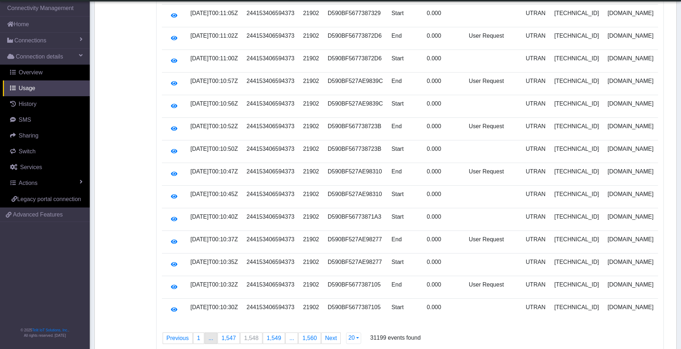
click at [209, 335] on span "..." at bounding box center [211, 338] width 5 height 6
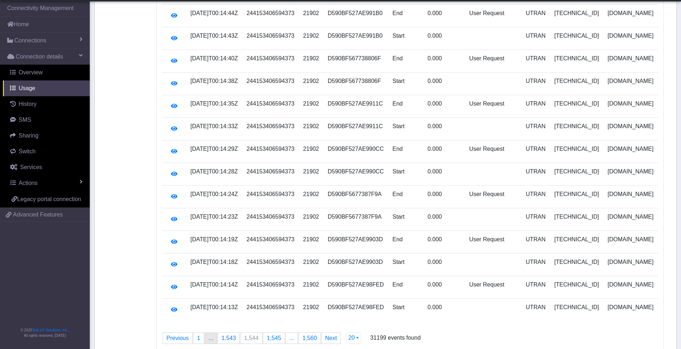
click at [209, 335] on span "..." at bounding box center [211, 338] width 5 height 6
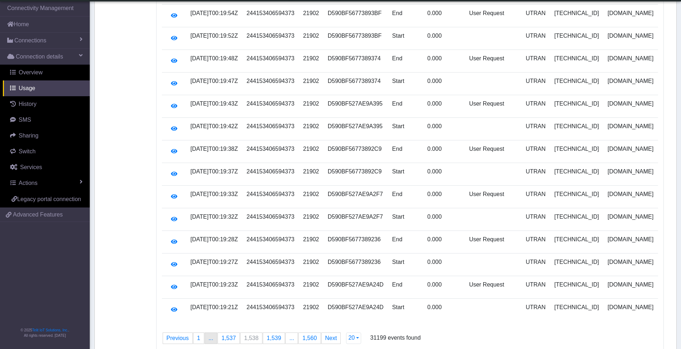
click at [209, 335] on span "..." at bounding box center [211, 338] width 5 height 6
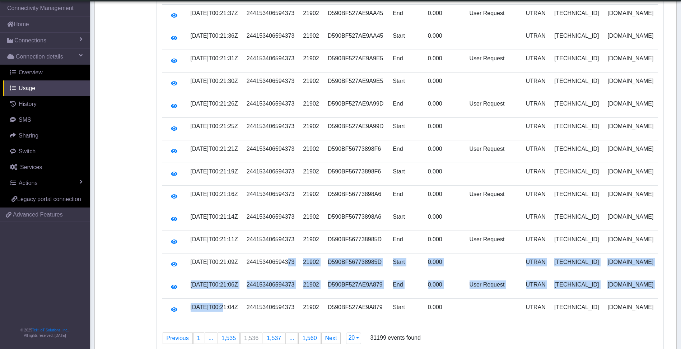
click at [299, 257] on tbody "2025-08-30T00:21:52Z 244153406594373 21902 D590BF527AE9AB21 End 0.000 User Requ…" at bounding box center [410, 95] width 496 height 453
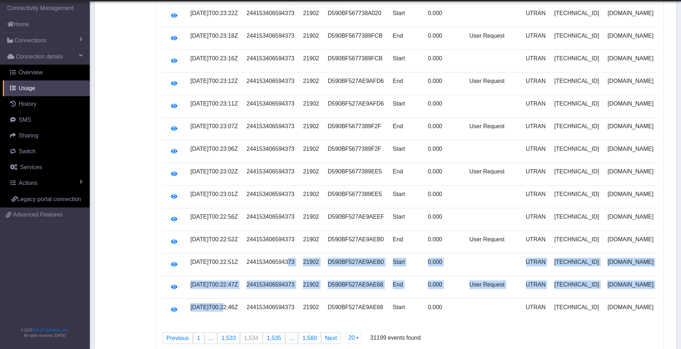
scroll to position [0, 0]
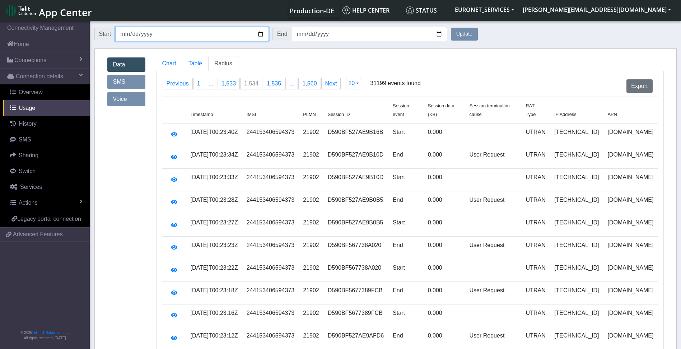
click at [126, 35] on input "2025-08-30" at bounding box center [192, 34] width 154 height 14
type input "2025-08-31"
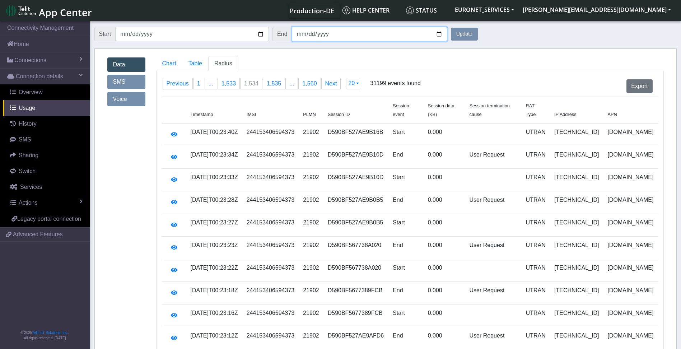
click at [300, 36] on input "2025-08-30" at bounding box center [370, 34] width 156 height 14
type input "2025-08-31"
click at [451, 28] on button "Update" at bounding box center [464, 34] width 27 height 13
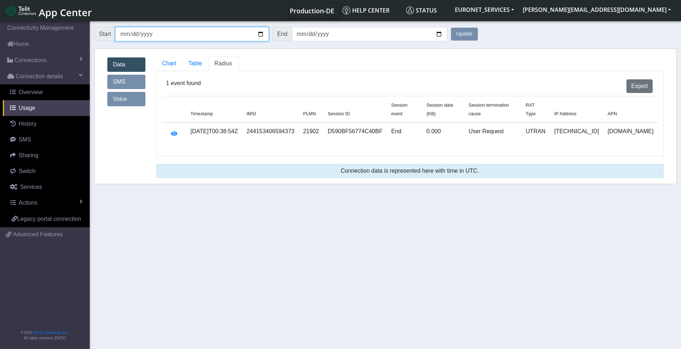
click at [126, 33] on input "2025-08-31" at bounding box center [192, 34] width 154 height 14
type input "2025-08-29"
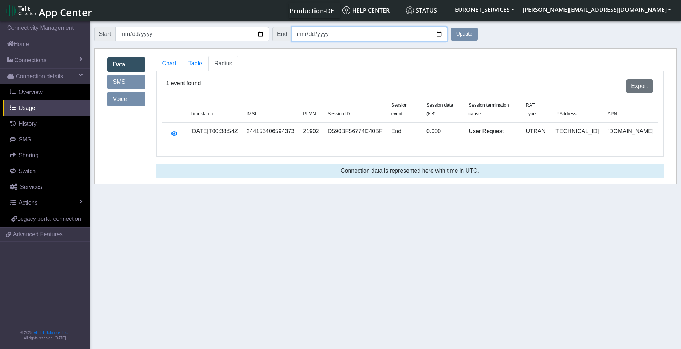
click at [300, 36] on input "2025-08-31" at bounding box center [370, 34] width 156 height 14
type input "2025-08-29"
click at [451, 28] on button "Update" at bounding box center [464, 34] width 27 height 13
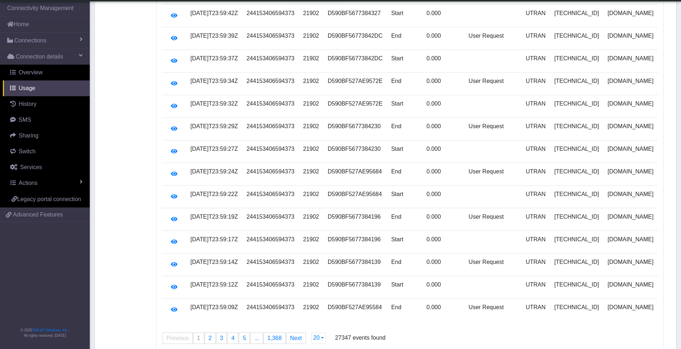
scroll to position [258, 0]
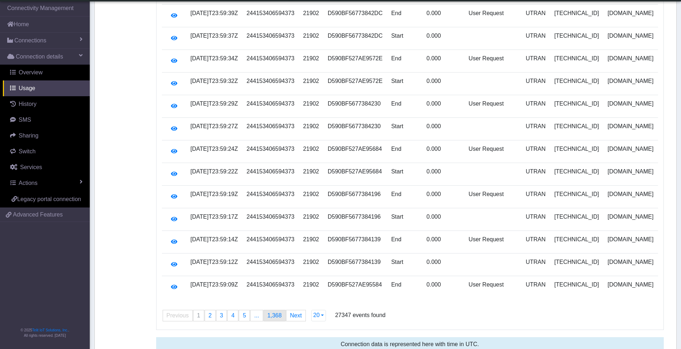
click at [269, 313] on span "1,368" at bounding box center [275, 316] width 14 height 6
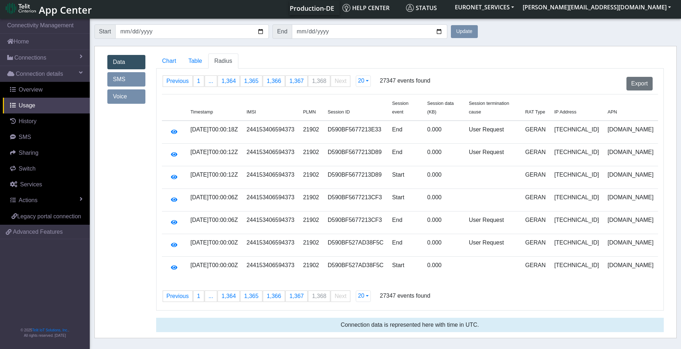
scroll to position [0, 0]
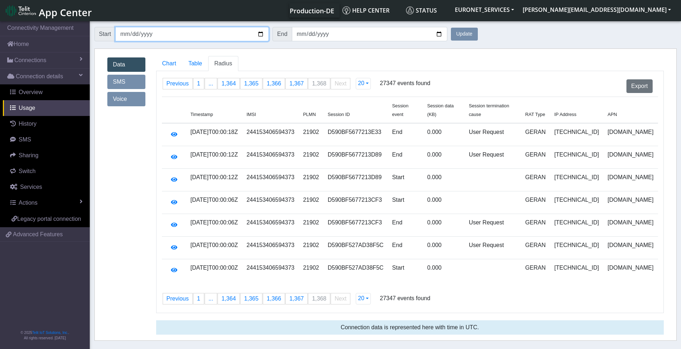
click at [125, 35] on input "2025-08-29" at bounding box center [192, 34] width 154 height 14
type input "2025-08-28"
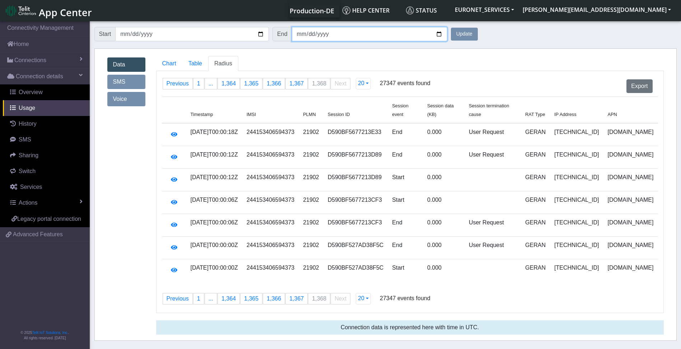
click at [299, 35] on input "2025-08-29" at bounding box center [370, 34] width 156 height 14
type input "2025-08-28"
click at [451, 28] on button "Update" at bounding box center [464, 34] width 27 height 13
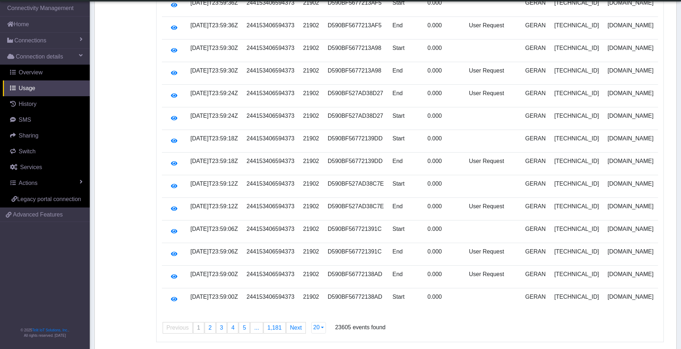
scroll to position [258, 0]
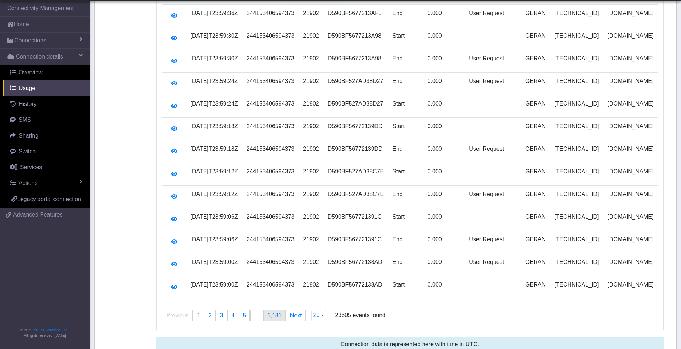
click at [274, 310] on link "page 1,181" at bounding box center [275, 315] width 22 height 11
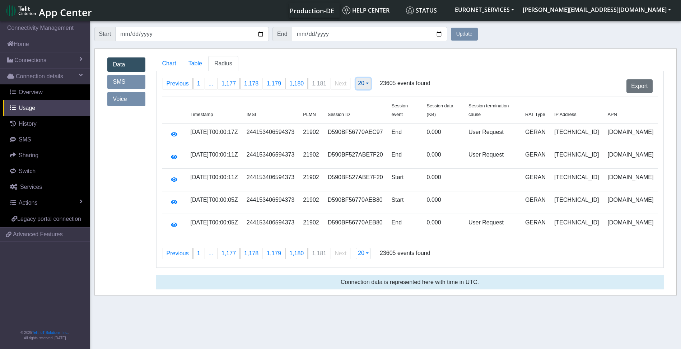
click at [363, 82] on button "20" at bounding box center [363, 83] width 15 height 11
click at [364, 143] on button "500" at bounding box center [384, 144] width 57 height 11
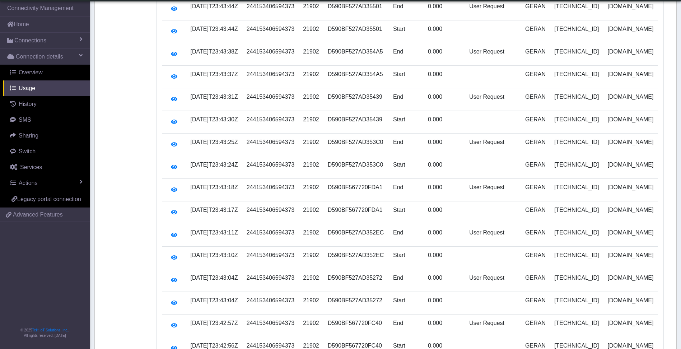
scroll to position [11121, 0]
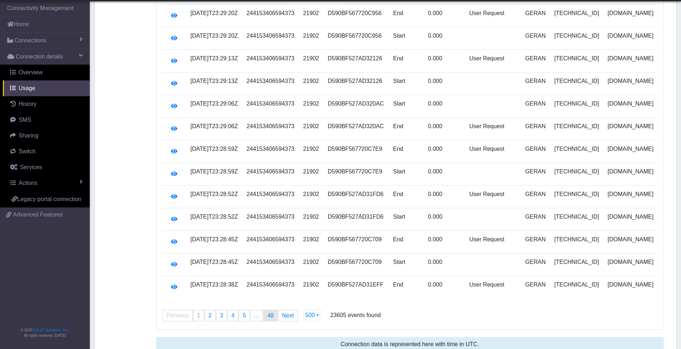
click at [268, 313] on span "48" at bounding box center [271, 316] width 6 height 6
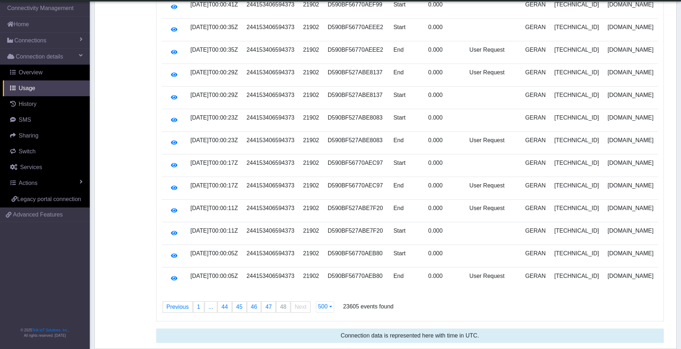
scroll to position [2181, 0]
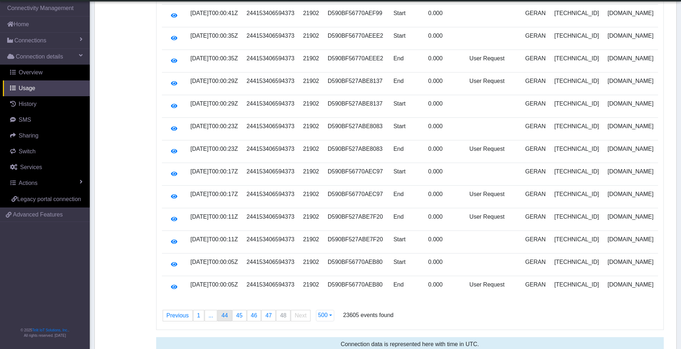
click at [222, 313] on span "44" at bounding box center [225, 316] width 6 height 6
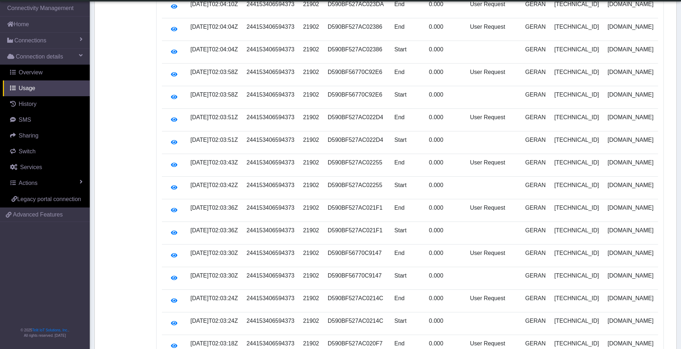
scroll to position [0, 0]
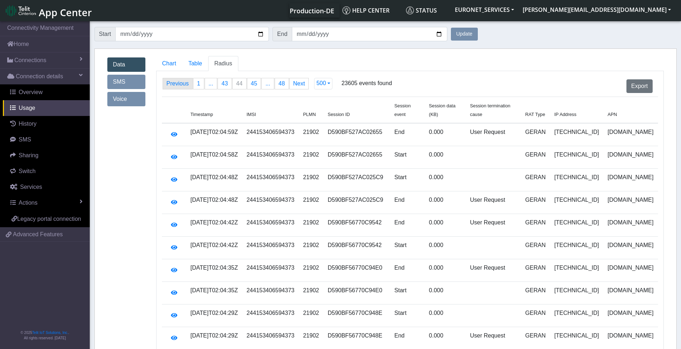
click at [174, 83] on link "Previous page" at bounding box center [177, 83] width 29 height 11
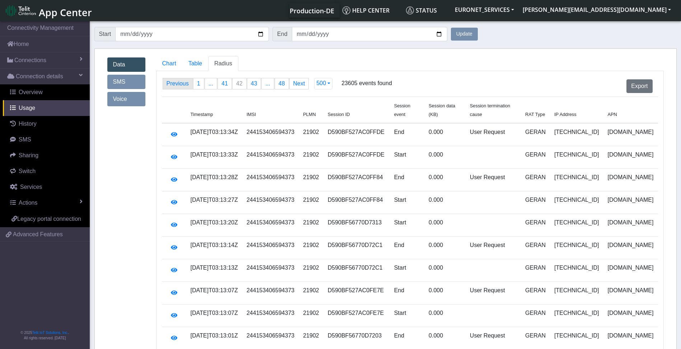
click at [174, 83] on link "Previous page" at bounding box center [177, 83] width 29 height 11
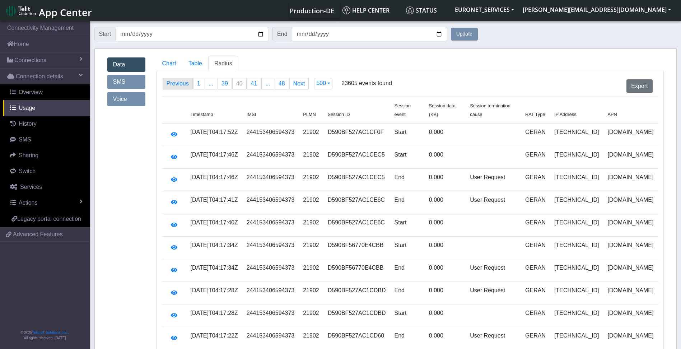
click at [174, 83] on link "Previous page" at bounding box center [177, 83] width 29 height 11
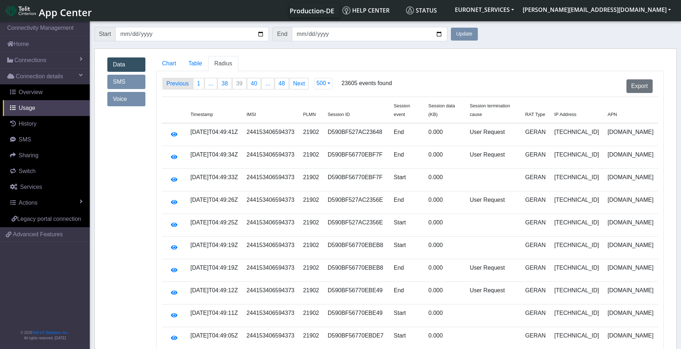
click at [174, 83] on link "Previous page" at bounding box center [177, 83] width 29 height 11
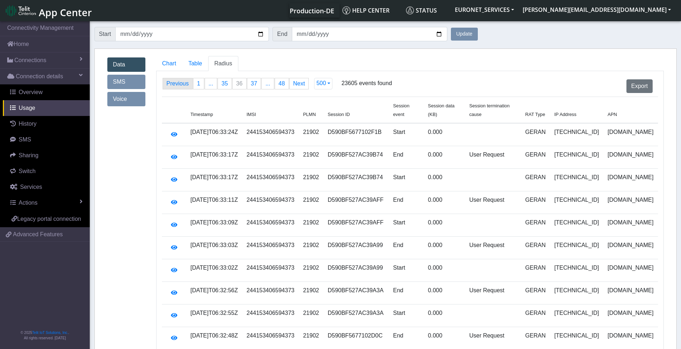
click at [174, 83] on link "Previous page" at bounding box center [177, 83] width 29 height 11
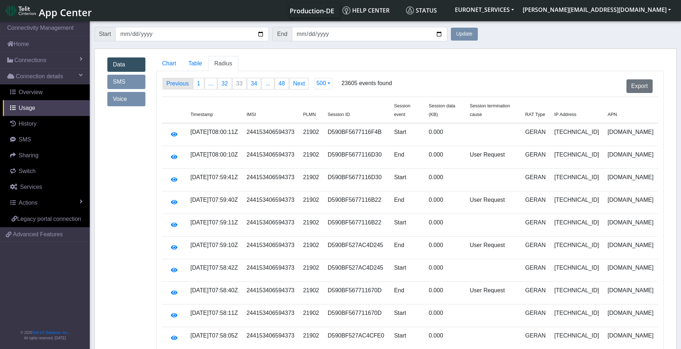
click at [174, 83] on link "Previous page" at bounding box center [177, 83] width 29 height 11
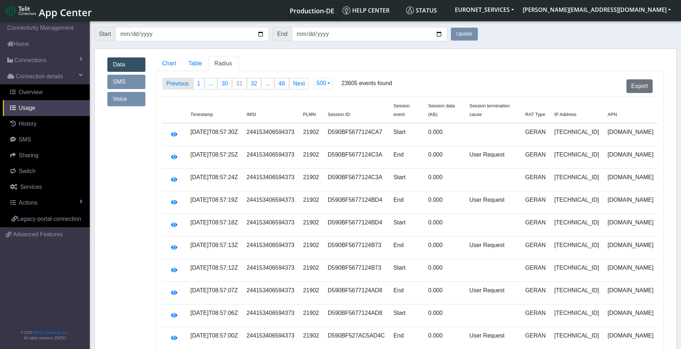
click at [174, 83] on link "Previous page" at bounding box center [177, 83] width 29 height 11
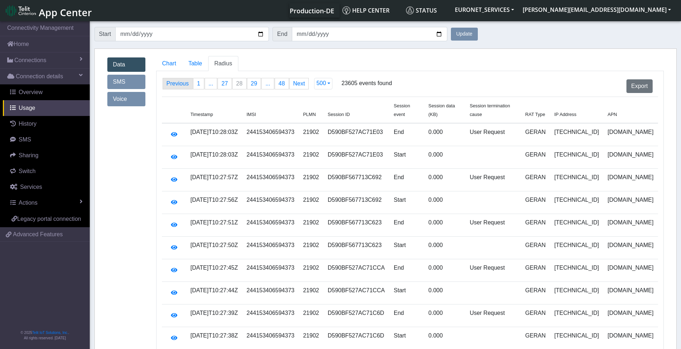
click at [174, 83] on link "Previous page" at bounding box center [177, 83] width 29 height 11
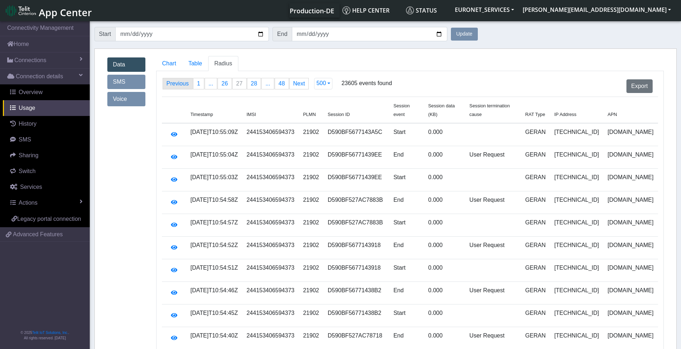
click at [174, 83] on link "Previous page" at bounding box center [177, 83] width 29 height 11
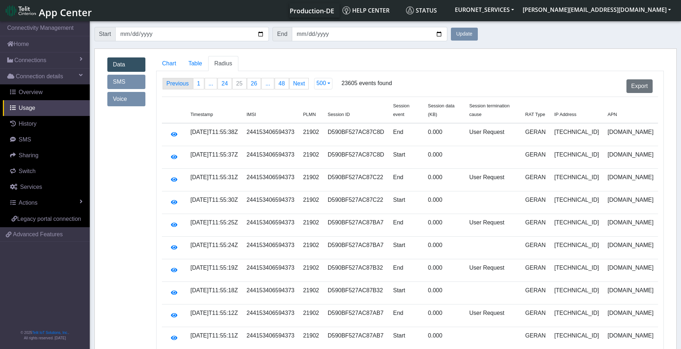
click at [174, 83] on link "Previous page" at bounding box center [177, 83] width 29 height 11
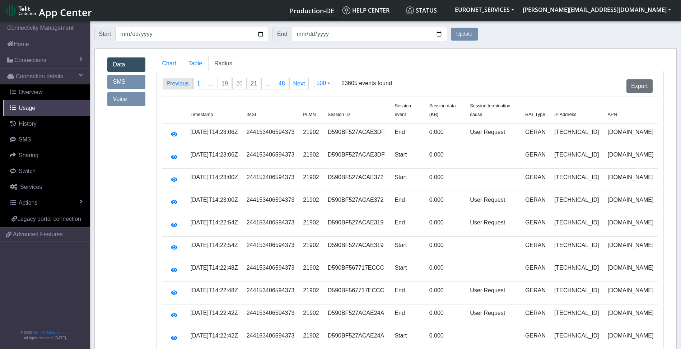
click at [174, 83] on link "Previous page" at bounding box center [177, 83] width 29 height 11
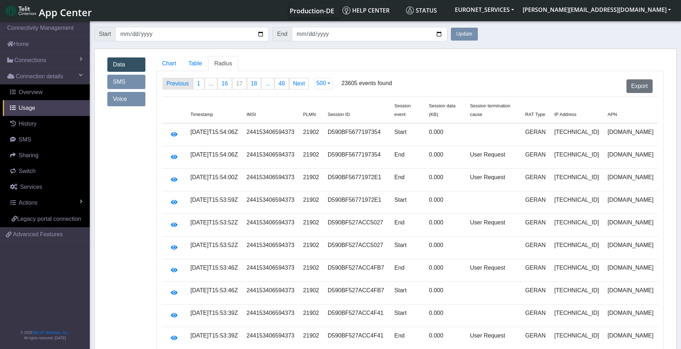
click at [174, 83] on link "Previous page" at bounding box center [177, 83] width 29 height 11
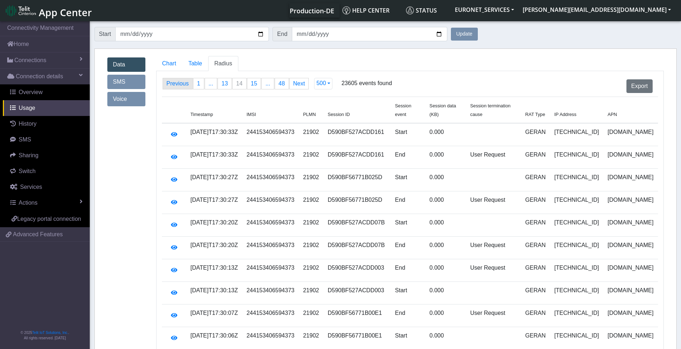
click at [174, 83] on link "Previous page" at bounding box center [177, 83] width 29 height 11
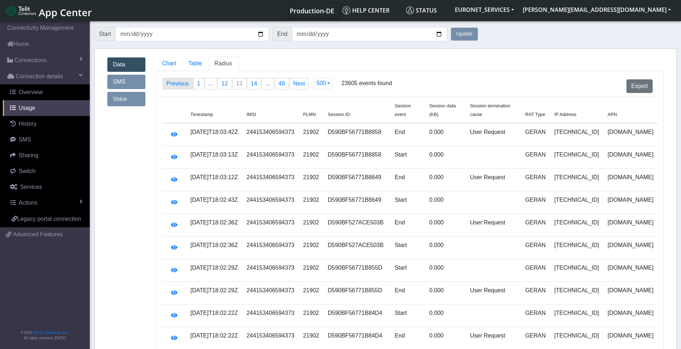
click at [174, 83] on link "Previous page" at bounding box center [177, 83] width 29 height 11
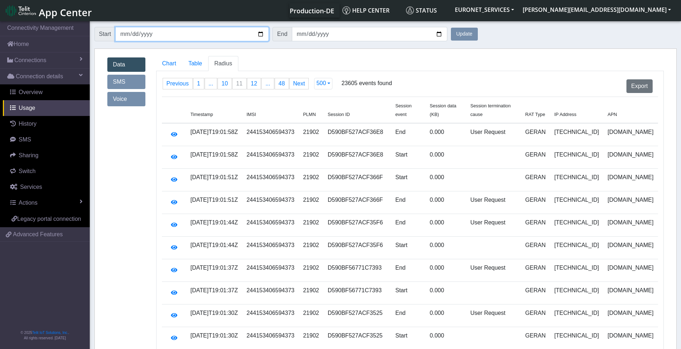
click at [125, 35] on input "2025-08-28" at bounding box center [192, 34] width 154 height 14
type input "[DATE]"
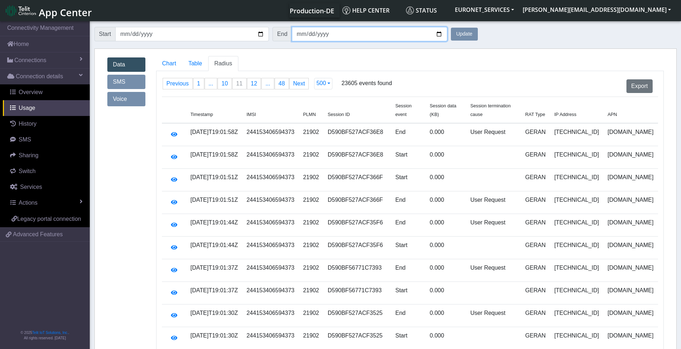
click at [299, 35] on input "2025-08-28" at bounding box center [370, 34] width 156 height 14
type input "[DATE]"
click at [451, 28] on button "Update" at bounding box center [464, 34] width 27 height 13
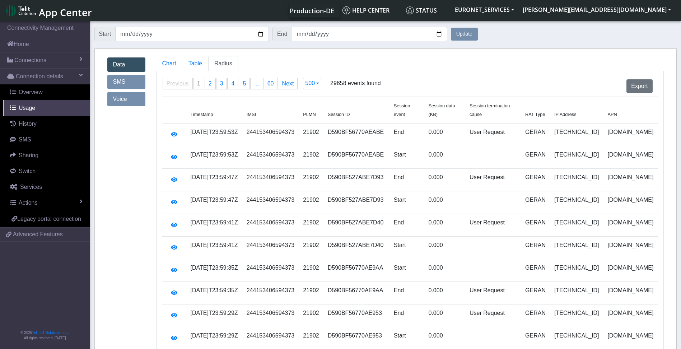
click at [462, 36] on button "Update" at bounding box center [464, 34] width 27 height 13
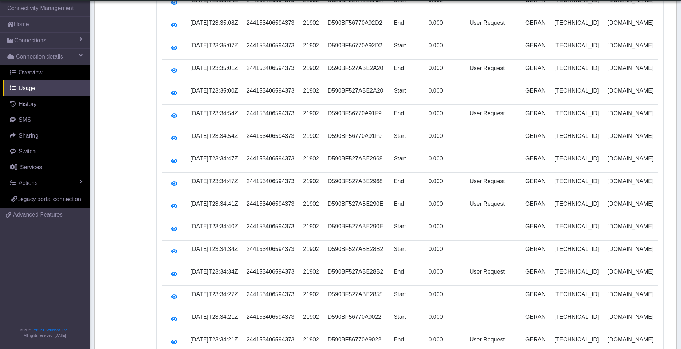
scroll to position [11121, 0]
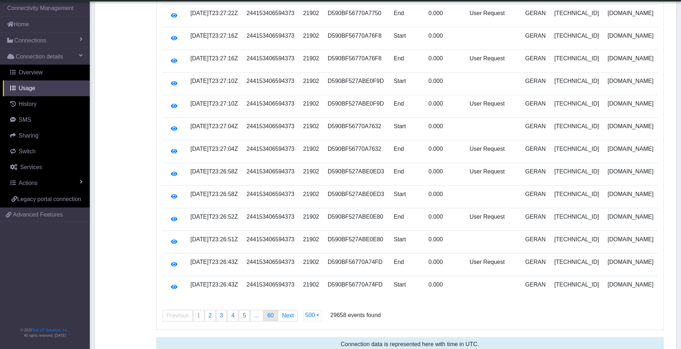
click at [270, 313] on span "60" at bounding box center [271, 316] width 6 height 6
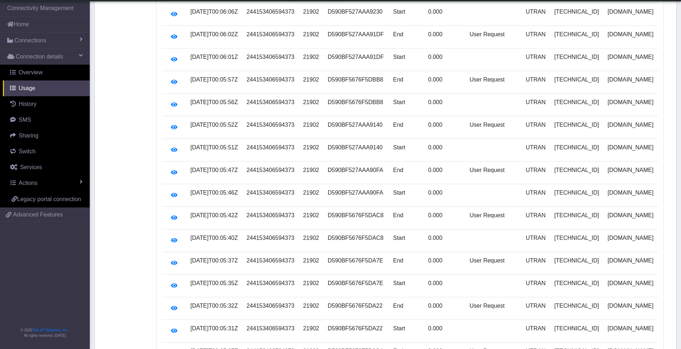
scroll to position [0, 0]
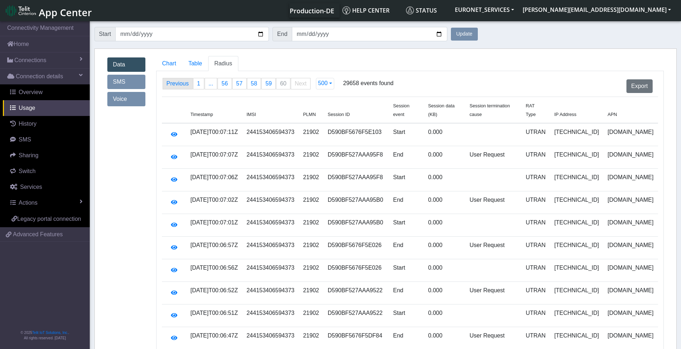
click at [174, 80] on link "Previous page" at bounding box center [177, 83] width 29 height 11
click at [223, 85] on span "56" at bounding box center [225, 83] width 6 height 6
click at [174, 83] on link "Previous page" at bounding box center [177, 83] width 29 height 11
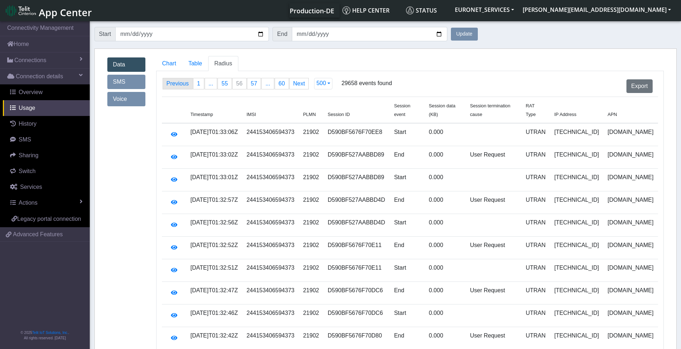
click at [174, 83] on link "Previous page" at bounding box center [177, 83] width 29 height 11
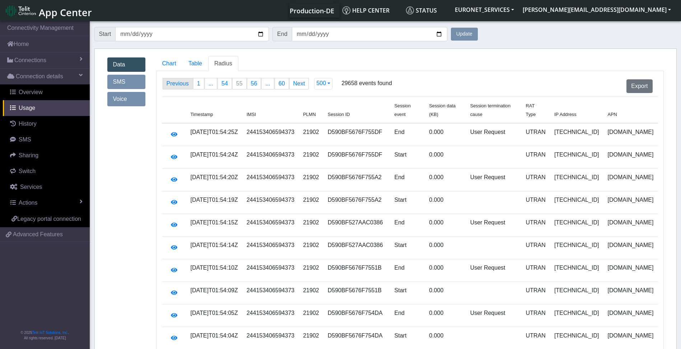
click at [174, 83] on link "Previous page" at bounding box center [177, 83] width 29 height 11
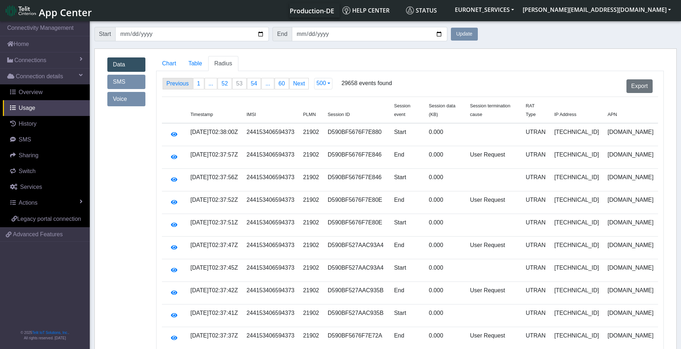
click at [174, 83] on link "Previous page" at bounding box center [177, 83] width 29 height 11
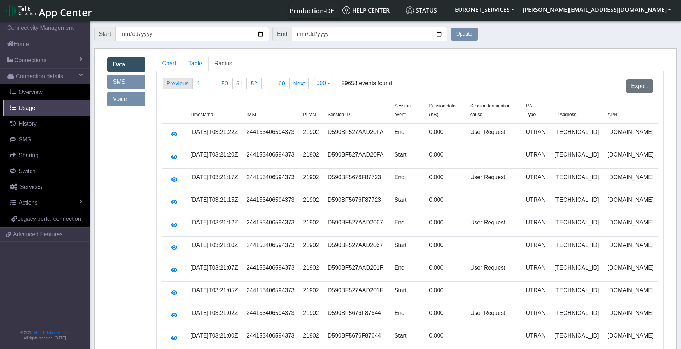
click at [174, 83] on link "Previous page" at bounding box center [177, 83] width 29 height 11
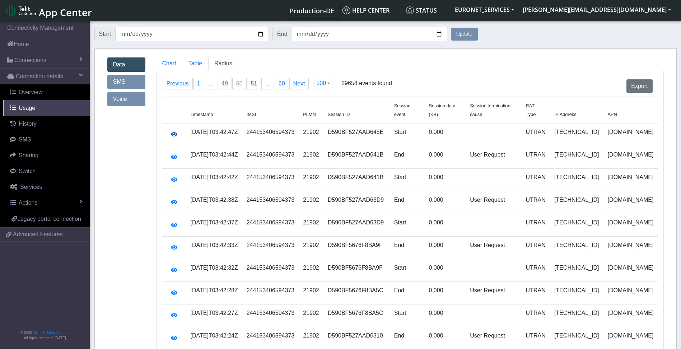
click at [172, 128] on button "button" at bounding box center [174, 135] width 16 height 14
click at [175, 83] on link "Previous page" at bounding box center [177, 83] width 29 height 11
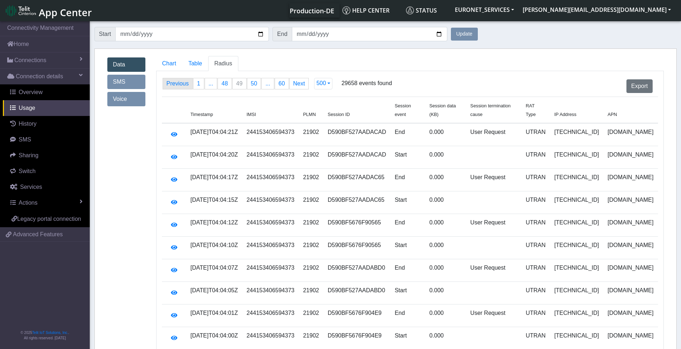
click at [175, 83] on link "Previous page" at bounding box center [177, 83] width 29 height 11
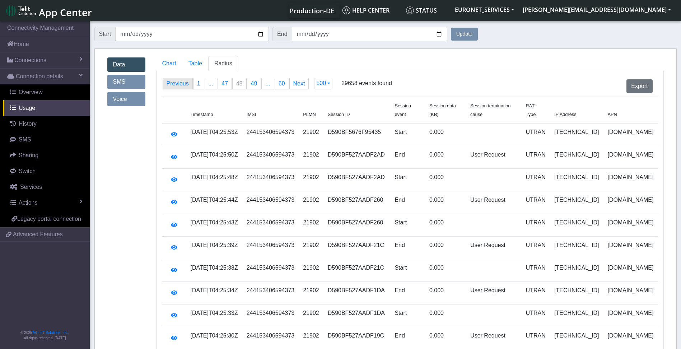
click at [175, 83] on link "Previous page" at bounding box center [177, 83] width 29 height 11
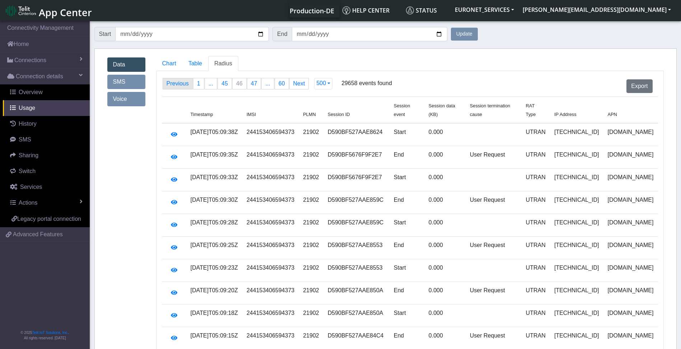
click at [175, 83] on link "Previous page" at bounding box center [177, 83] width 29 height 11
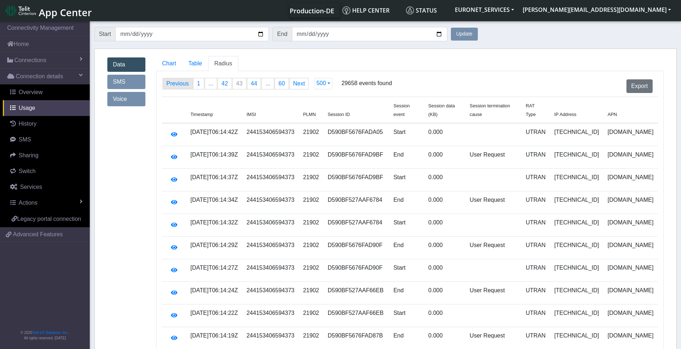
click at [175, 83] on link "Previous page" at bounding box center [177, 83] width 29 height 11
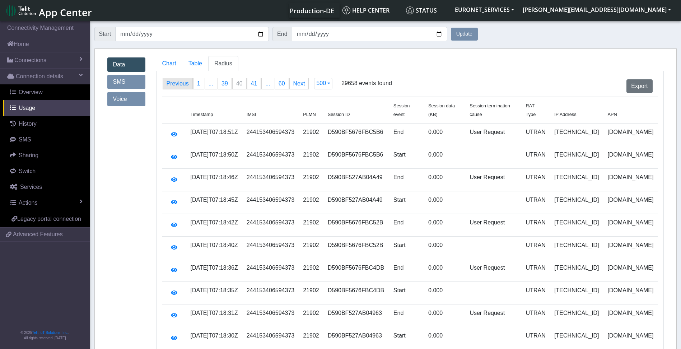
click at [175, 83] on link "Previous page" at bounding box center [177, 83] width 29 height 11
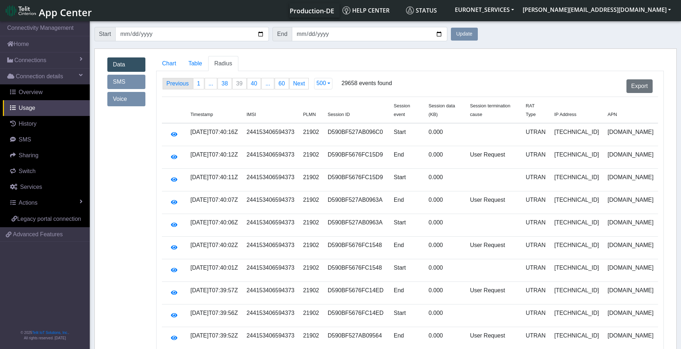
click at [175, 83] on link "Previous page" at bounding box center [177, 83] width 29 height 11
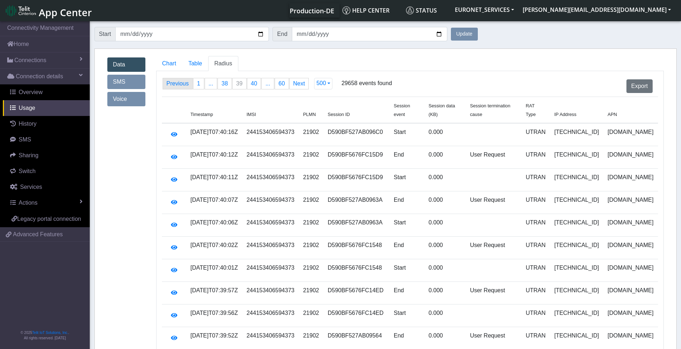
click at [175, 83] on link "Previous page" at bounding box center [177, 83] width 29 height 11
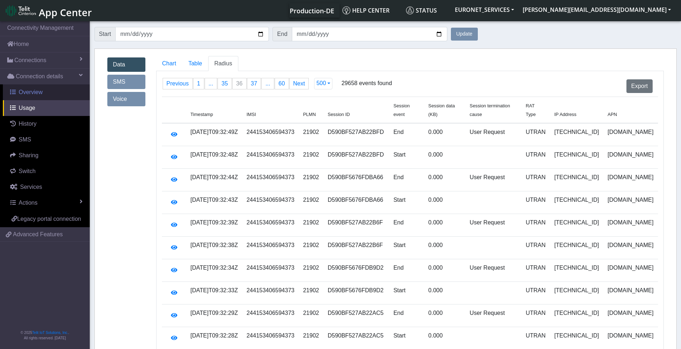
click at [25, 96] on link "Overview" at bounding box center [46, 92] width 87 height 16
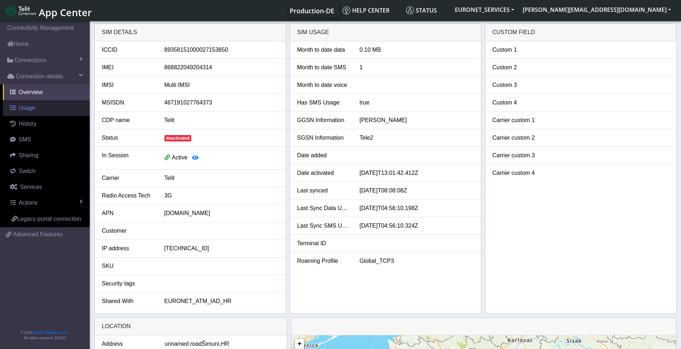
click at [25, 108] on span "Usage" at bounding box center [27, 108] width 17 height 6
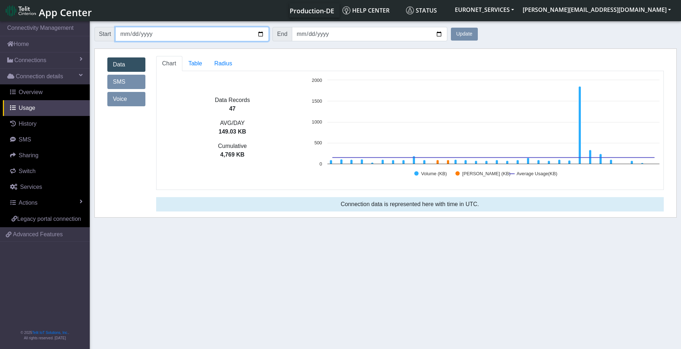
click at [124, 36] on input "2025-08-03" at bounding box center [192, 34] width 154 height 14
type input "[DATE]"
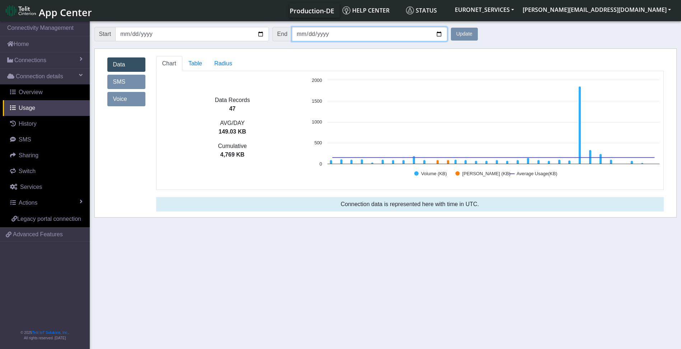
click at [296, 37] on input "2025-09-03" at bounding box center [370, 34] width 156 height 14
type input "2025-09-27"
type input "[DATE]"
click at [228, 64] on span "Radius" at bounding box center [223, 63] width 18 height 6
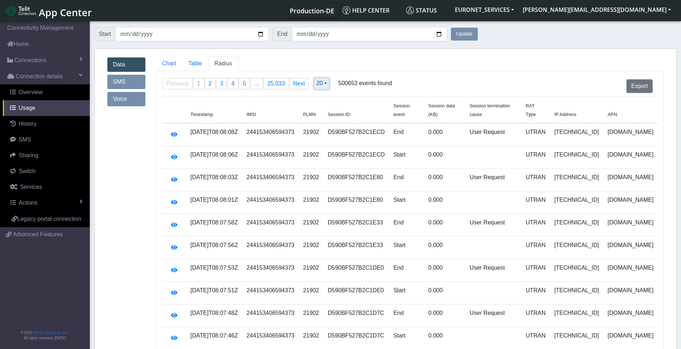
click at [320, 85] on button "20" at bounding box center [321, 83] width 15 height 11
click at [330, 148] on button "500" at bounding box center [343, 144] width 57 height 11
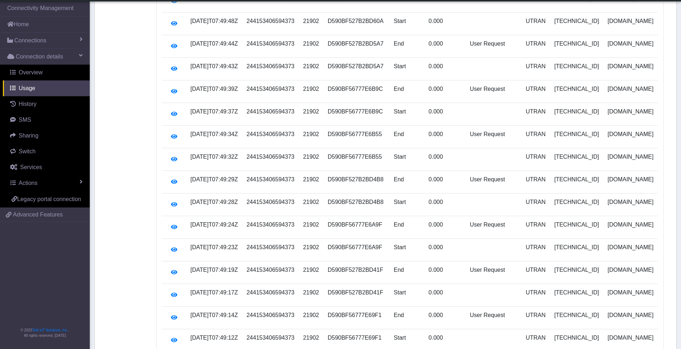
scroll to position [11121, 0]
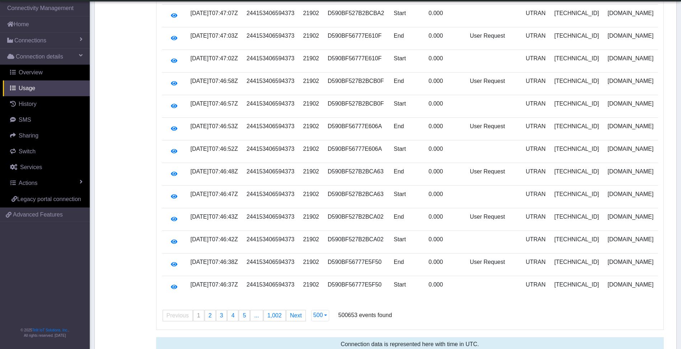
click at [195, 310] on li "You're on page 1" at bounding box center [198, 315] width 11 height 11
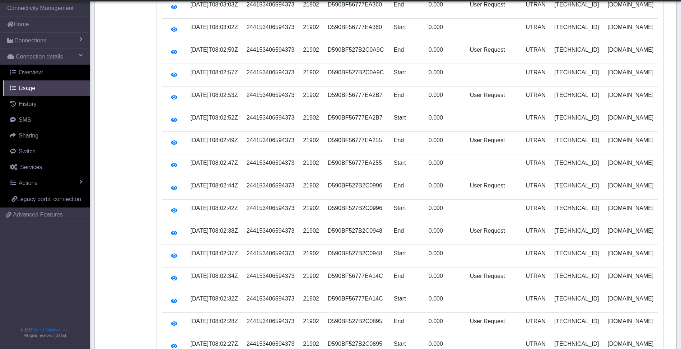
scroll to position [0, 0]
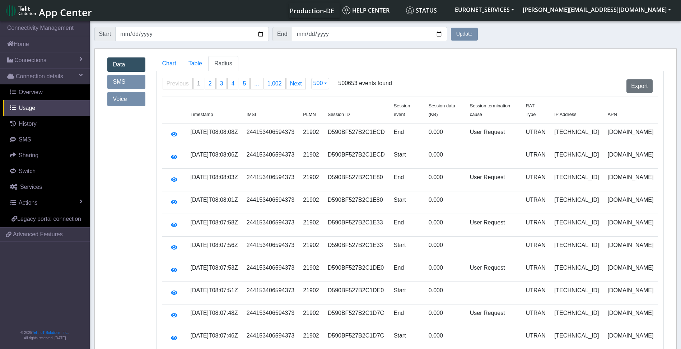
click at [464, 31] on button "Update" at bounding box center [464, 34] width 27 height 13
click at [268, 85] on span "60" at bounding box center [271, 83] width 6 height 6
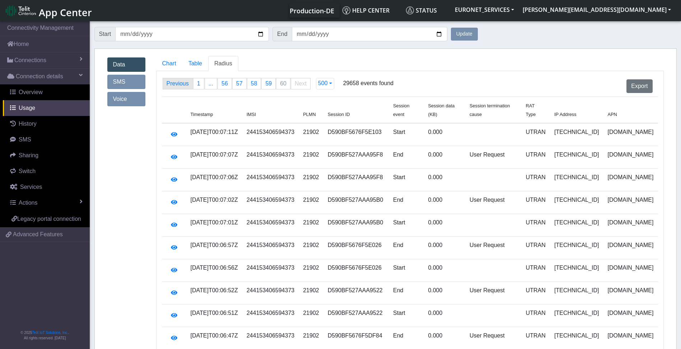
click at [180, 84] on link "Previous page" at bounding box center [177, 83] width 29 height 11
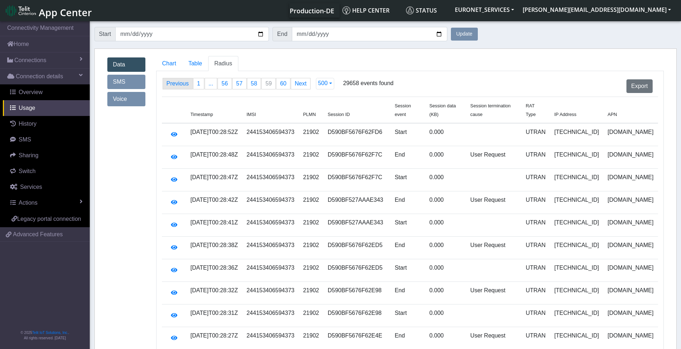
click at [180, 84] on link "Previous page" at bounding box center [177, 83] width 29 height 11
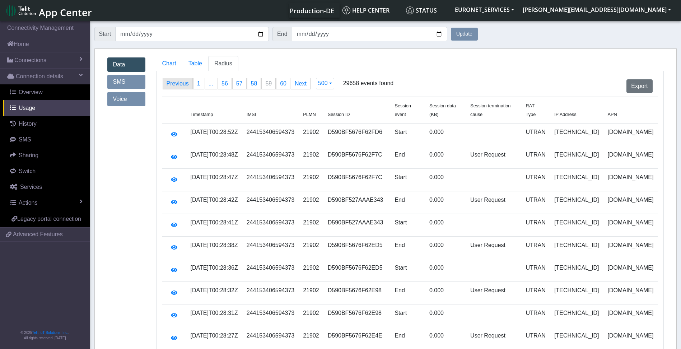
click at [180, 84] on link "Previous page" at bounding box center [177, 83] width 29 height 11
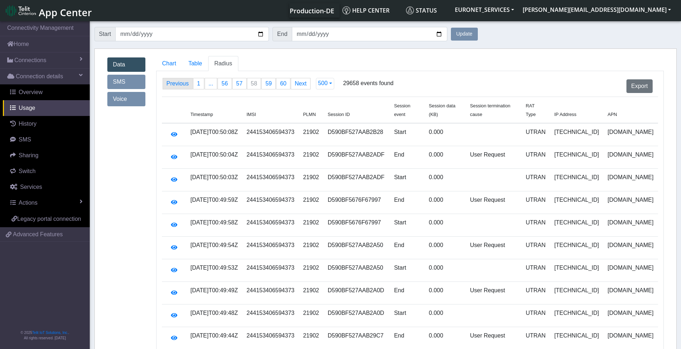
click at [180, 84] on link "Previous page" at bounding box center [177, 83] width 29 height 11
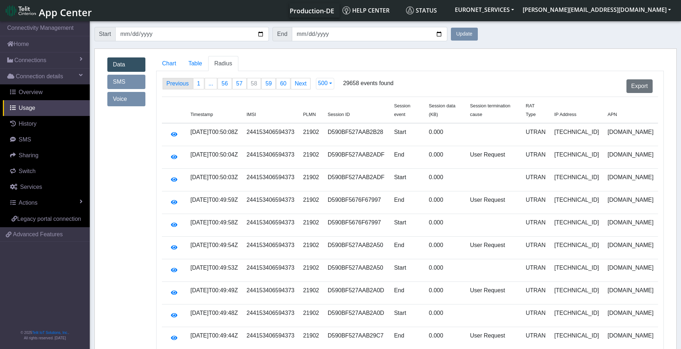
click at [180, 84] on link "Previous page" at bounding box center [177, 83] width 29 height 11
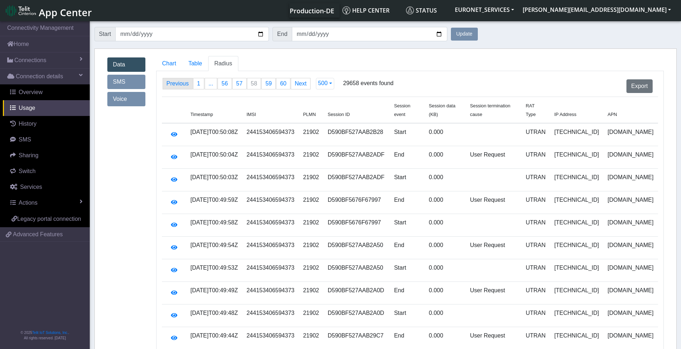
click at [180, 84] on link "Previous page" at bounding box center [177, 83] width 29 height 11
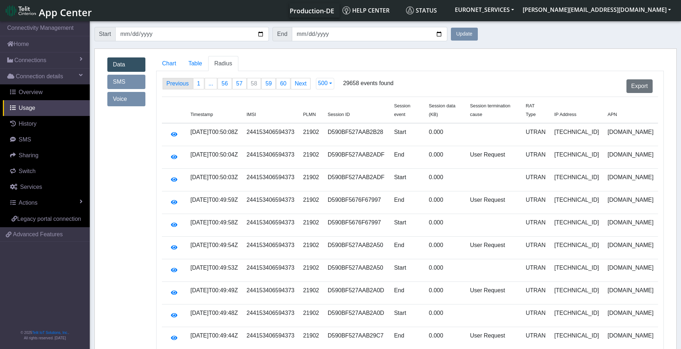
click at [180, 84] on link "Previous page" at bounding box center [177, 83] width 29 height 11
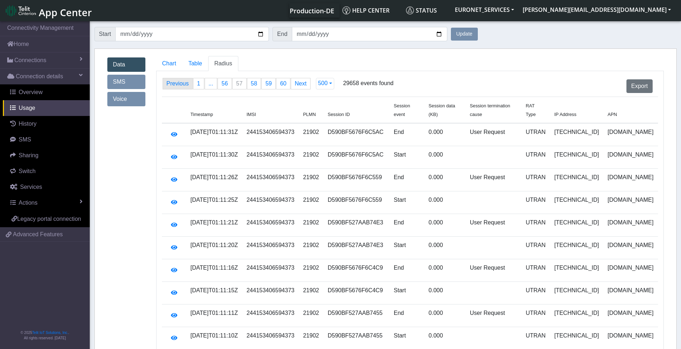
click at [180, 84] on link "Previous page" at bounding box center [177, 83] width 29 height 11
drag, startPoint x: 180, startPoint y: 84, endPoint x: 178, endPoint y: 81, distance: 4.0
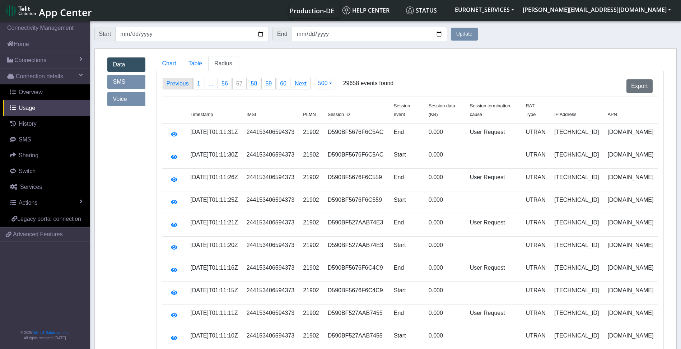
click at [178, 81] on link "Previous page" at bounding box center [177, 83] width 29 height 11
click at [179, 82] on link "Previous page" at bounding box center [177, 83] width 29 height 11
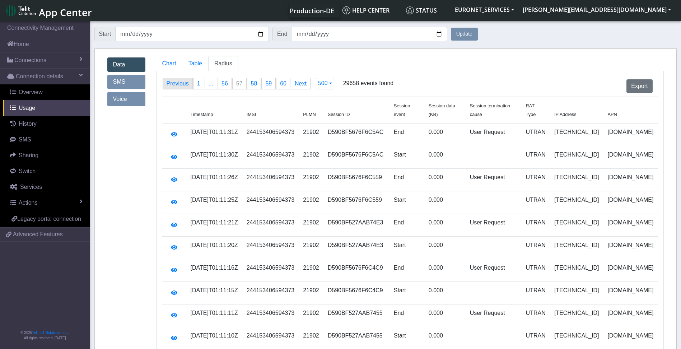
click at [178, 82] on link "Previous page" at bounding box center [177, 83] width 29 height 11
click at [178, 81] on link "Previous page" at bounding box center [177, 83] width 29 height 11
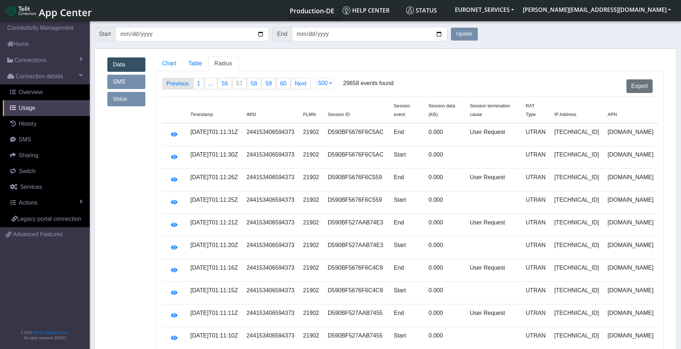
click at [177, 81] on link "Previous page" at bounding box center [177, 83] width 29 height 11
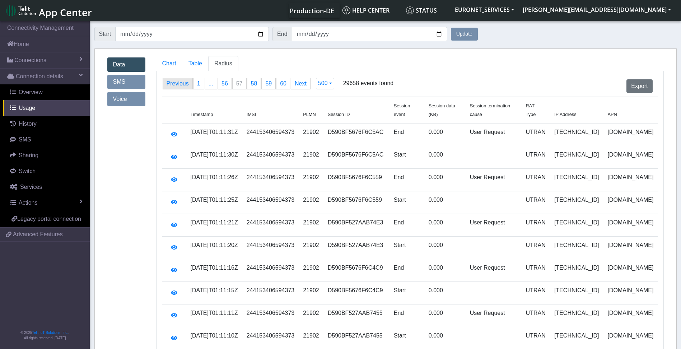
click at [177, 81] on link "Previous page" at bounding box center [177, 83] width 29 height 11
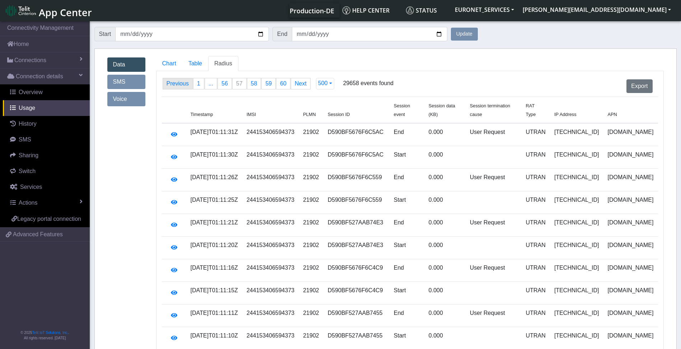
click at [177, 81] on link "Previous page" at bounding box center [177, 83] width 29 height 11
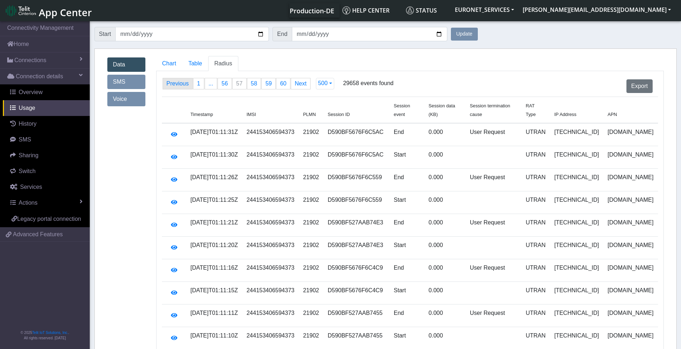
click at [177, 81] on link "Previous page" at bounding box center [177, 83] width 29 height 11
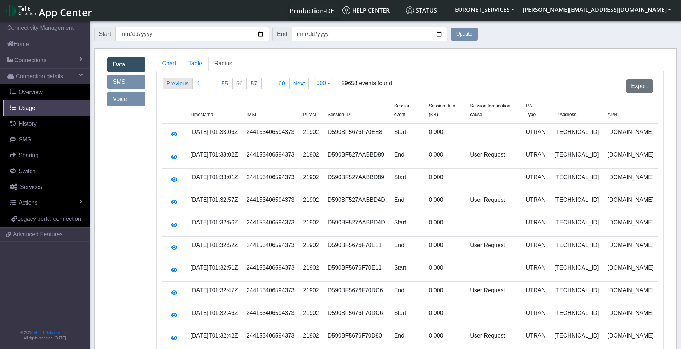
click at [177, 87] on link "Previous page" at bounding box center [177, 83] width 29 height 11
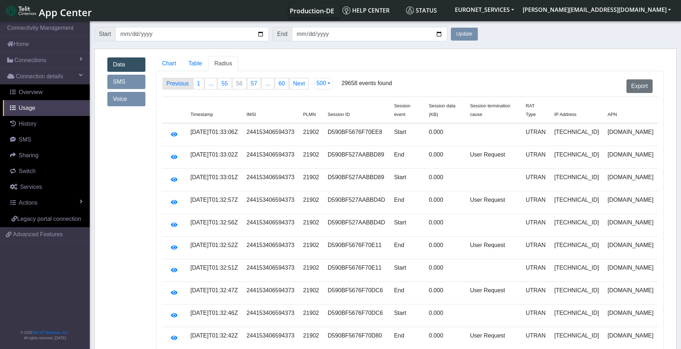
click at [177, 87] on link "Previous page" at bounding box center [177, 83] width 29 height 11
click at [172, 81] on link "Previous page" at bounding box center [177, 83] width 29 height 11
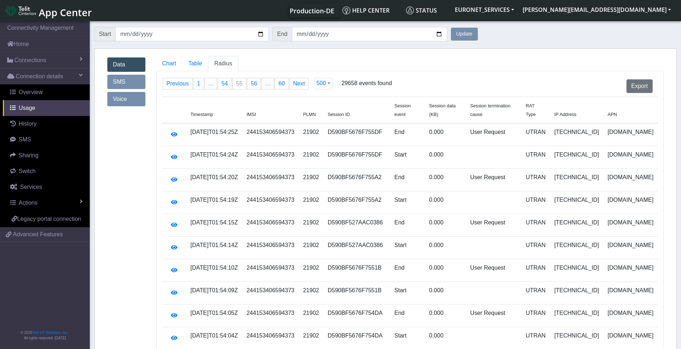
click at [374, 216] on td "D590BF527AAC0386" at bounding box center [357, 225] width 67 height 23
drag, startPoint x: 393, startPoint y: 239, endPoint x: 336, endPoint y: 237, distance: 57.1
click at [336, 237] on td "D590BF527AAC0386" at bounding box center [357, 248] width 67 height 23
drag, startPoint x: 336, startPoint y: 237, endPoint x: 448, endPoint y: 196, distance: 120.1
click at [448, 196] on td "0.000" at bounding box center [445, 202] width 41 height 23
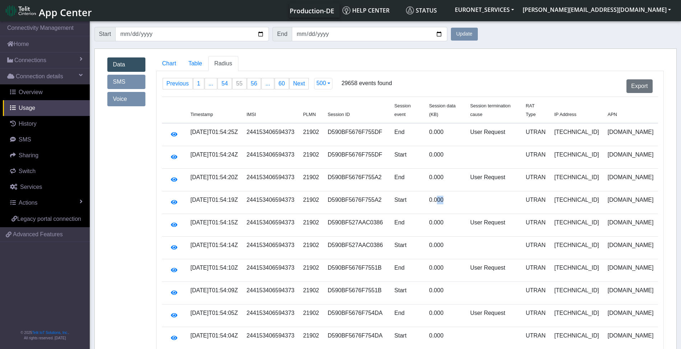
drag, startPoint x: 448, startPoint y: 196, endPoint x: 388, endPoint y: 185, distance: 61.7
click at [390, 192] on td "D590BF5676F755A2" at bounding box center [357, 202] width 67 height 23
drag, startPoint x: 395, startPoint y: 170, endPoint x: 387, endPoint y: 171, distance: 8.3
click at [387, 171] on td "D590BF5676F755A2" at bounding box center [357, 180] width 67 height 23
drag, startPoint x: 387, startPoint y: 171, endPoint x: 371, endPoint y: 148, distance: 28.2
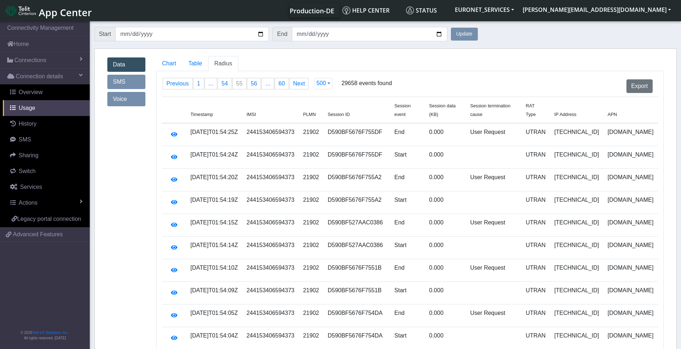
click at [371, 148] on td "D590BF5676F755DF" at bounding box center [357, 157] width 67 height 23
click at [381, 125] on td "D590BF5676F755DF" at bounding box center [357, 134] width 67 height 23
click at [175, 84] on link "Previous page" at bounding box center [177, 83] width 29 height 11
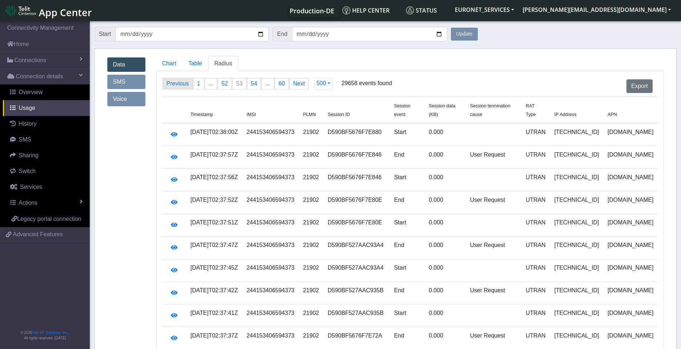
click at [175, 84] on link "Previous page" at bounding box center [177, 83] width 29 height 11
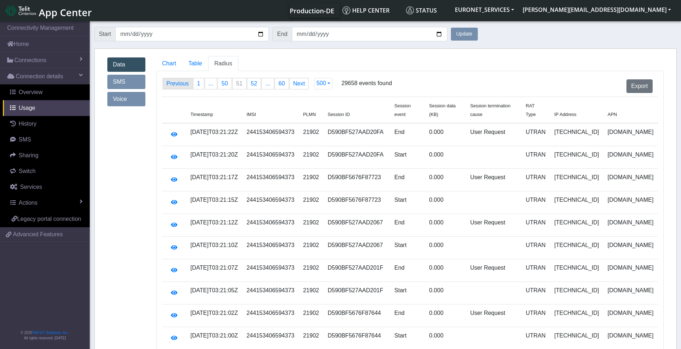
click at [175, 84] on link "Previous page" at bounding box center [177, 83] width 29 height 11
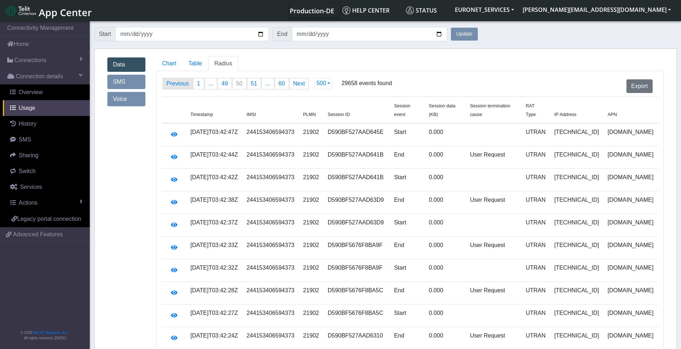
click at [175, 84] on link "Previous page" at bounding box center [177, 83] width 29 height 11
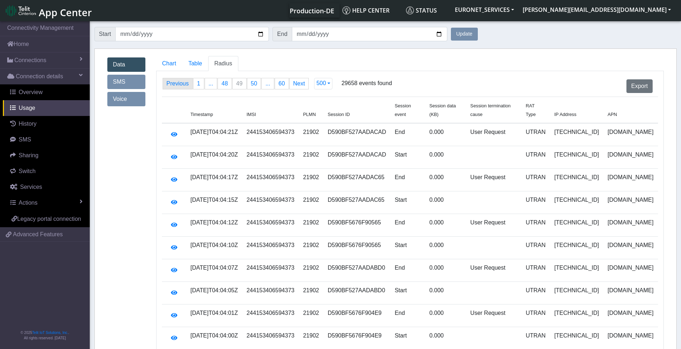
click at [175, 84] on link "Previous page" at bounding box center [177, 83] width 29 height 11
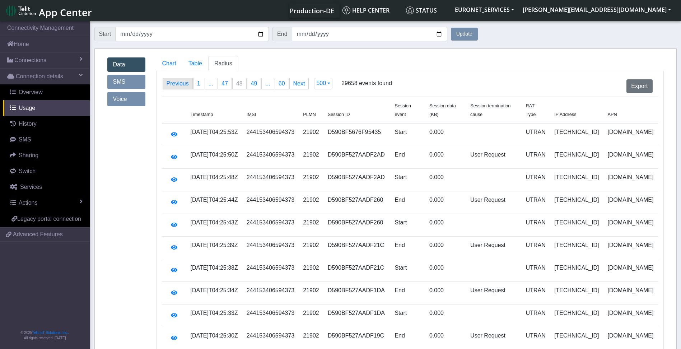
click at [175, 84] on link "Previous page" at bounding box center [177, 83] width 29 height 11
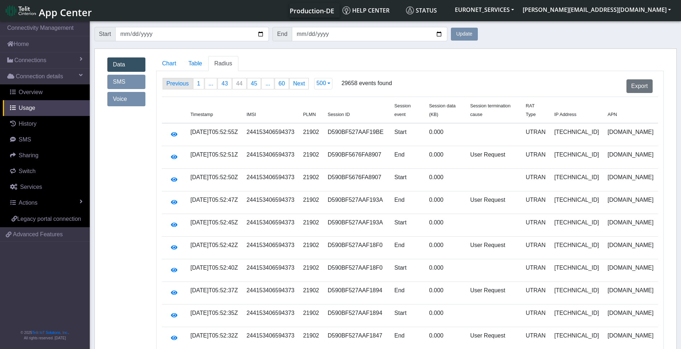
click at [175, 84] on link "Previous page" at bounding box center [177, 83] width 29 height 11
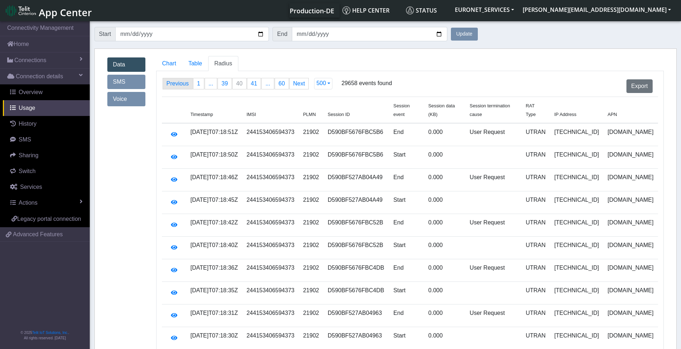
click at [175, 84] on link "Previous page" at bounding box center [177, 83] width 29 height 11
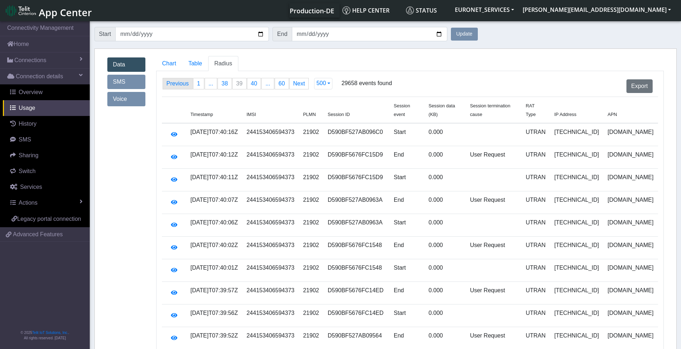
click at [175, 84] on link "Previous page" at bounding box center [177, 83] width 29 height 11
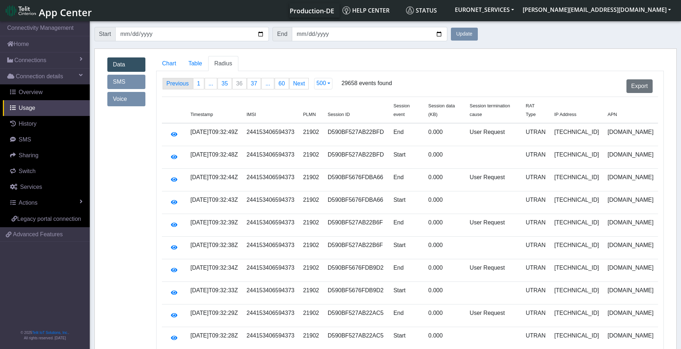
click at [175, 84] on link "Previous page" at bounding box center [177, 83] width 29 height 11
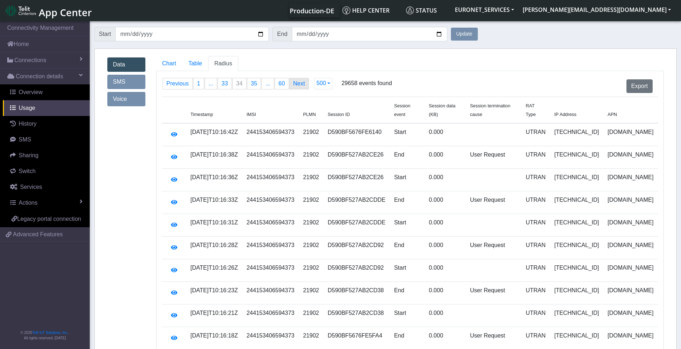
click at [299, 84] on link "Next page" at bounding box center [299, 83] width 19 height 11
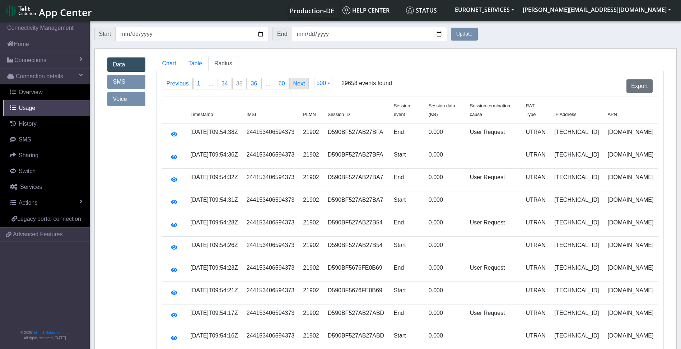
click at [299, 84] on link "Next page" at bounding box center [299, 83] width 19 height 11
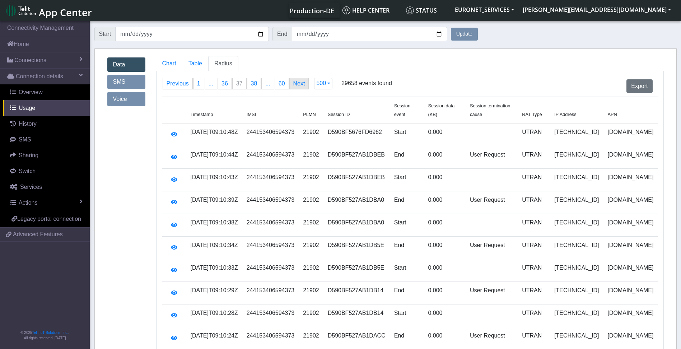
click at [299, 84] on link "Next page" at bounding box center [299, 83] width 19 height 11
click at [236, 84] on span "38" at bounding box center [239, 83] width 6 height 6
click at [178, 84] on link "Previous page" at bounding box center [177, 83] width 29 height 11
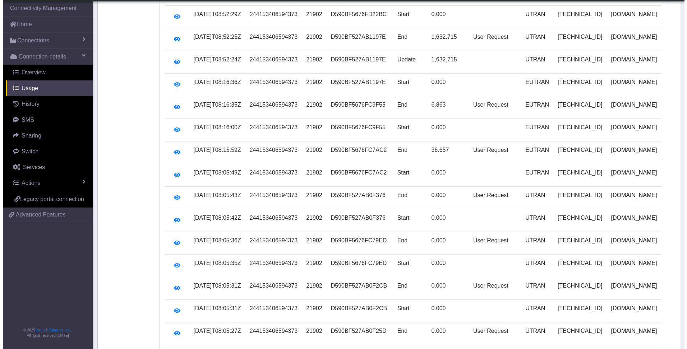
scroll to position [9387, 0]
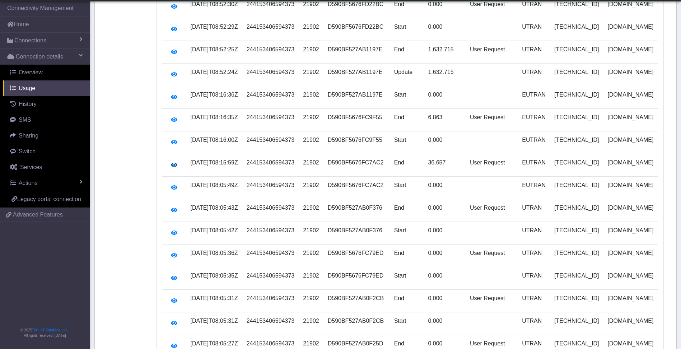
click at [174, 162] on icon "button" at bounding box center [174, 165] width 6 height 6
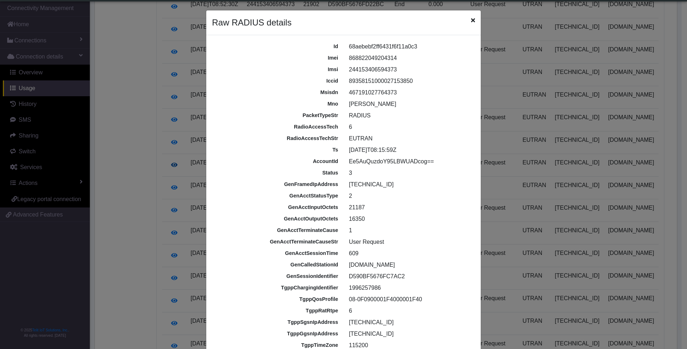
click at [174, 157] on ngb-modal-window "Raw RADIUS details id 68aebebf2ff6431f6f11a0c3 imei 868822049204314 imsi 244153…" at bounding box center [343, 174] width 687 height 349
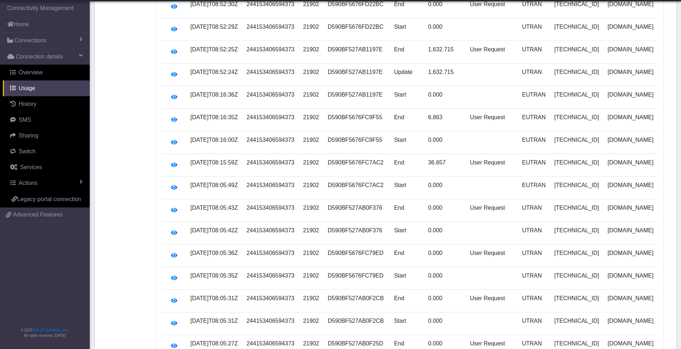
click at [174, 185] on icon "button" at bounding box center [174, 188] width 6 height 6
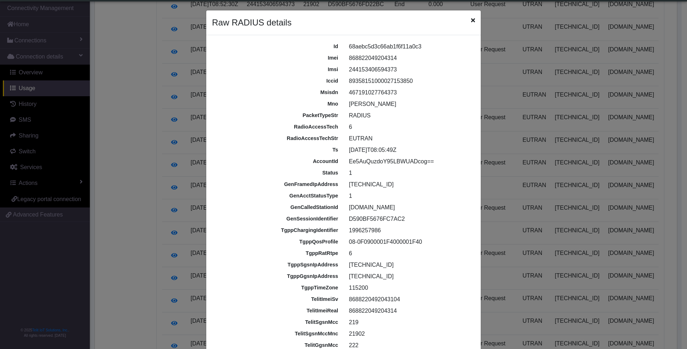
click at [471, 22] on icon "Close" at bounding box center [473, 20] width 4 height 6
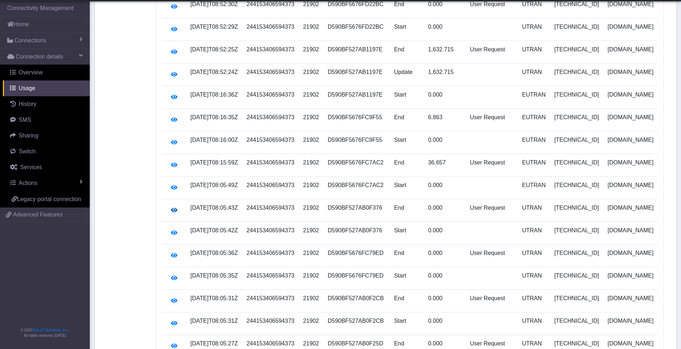
click at [175, 207] on icon "button" at bounding box center [174, 210] width 6 height 6
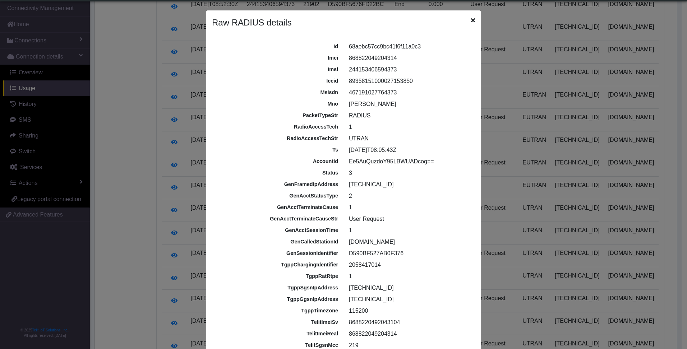
click at [471, 19] on icon "Close" at bounding box center [473, 20] width 4 height 6
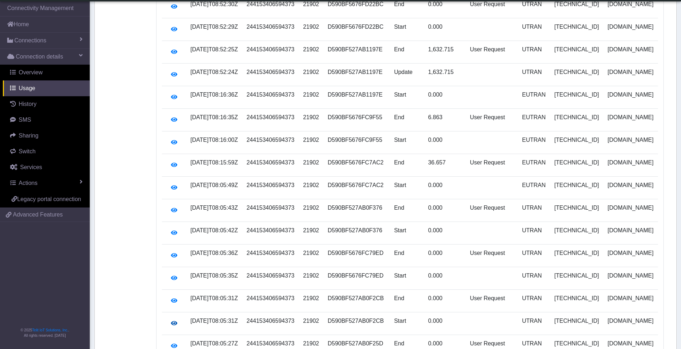
click at [174, 320] on icon "button" at bounding box center [174, 323] width 6 height 6
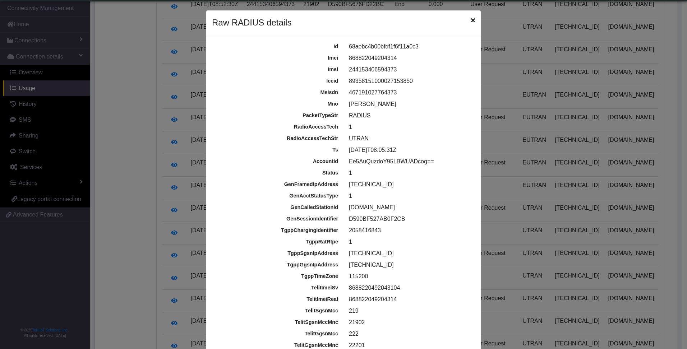
click at [416, 252] on div "213.144.191.12" at bounding box center [410, 253] width 134 height 9
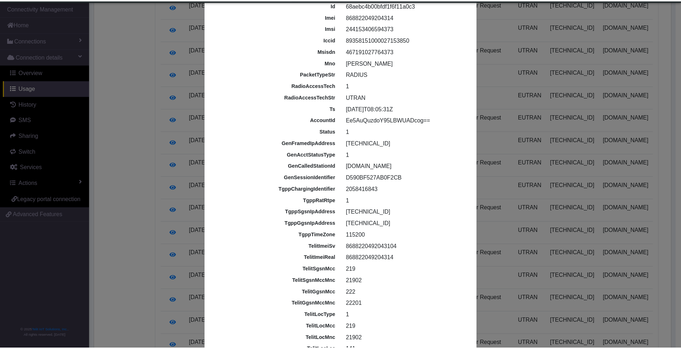
scroll to position [27, 0]
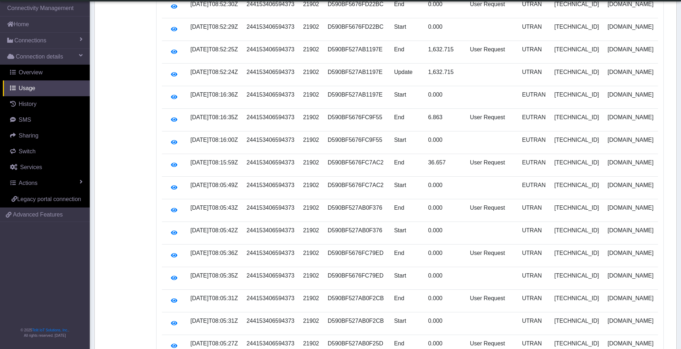
click at [441, 180] on td "0.000" at bounding box center [445, 188] width 42 height 23
drag, startPoint x: 240, startPoint y: 177, endPoint x: 248, endPoint y: 175, distance: 8.7
click at [242, 177] on td "[DATE]T08:05:49Z" at bounding box center [214, 188] width 56 height 23
drag, startPoint x: 248, startPoint y: 175, endPoint x: 285, endPoint y: 180, distance: 36.7
click at [285, 180] on td "244153406594373" at bounding box center [270, 188] width 56 height 23
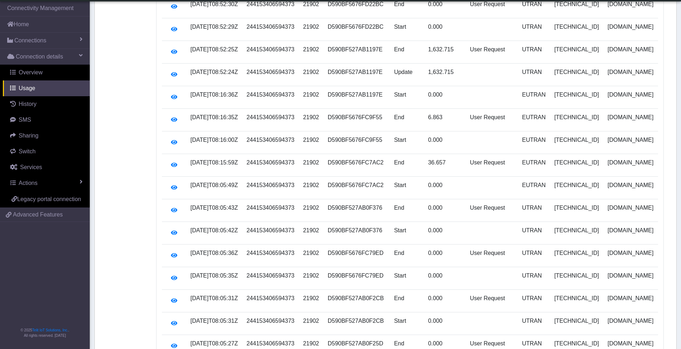
click at [404, 131] on td "Start" at bounding box center [407, 142] width 34 height 23
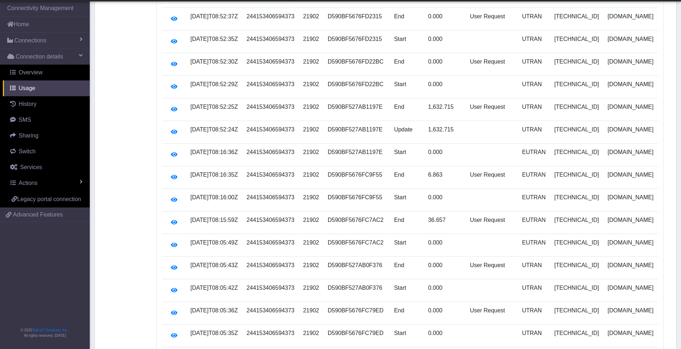
scroll to position [9315, 0]
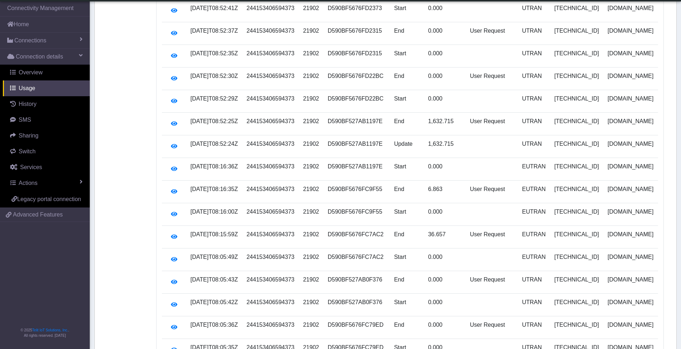
click at [397, 113] on td "End" at bounding box center [407, 124] width 34 height 23
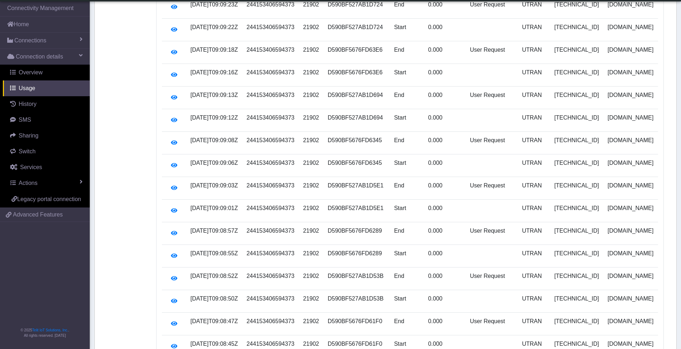
scroll to position [0, 0]
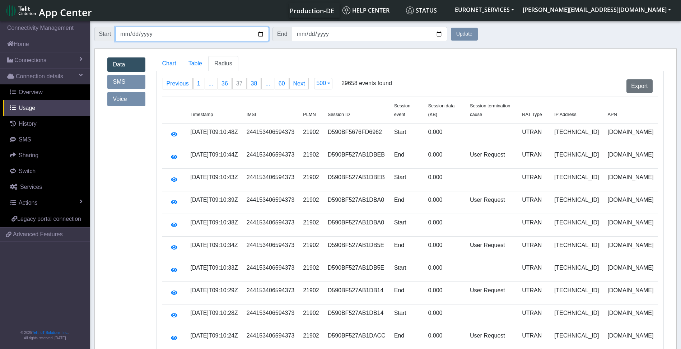
click at [125, 36] on input "[DATE]" at bounding box center [192, 34] width 154 height 14
type input "[DATE]"
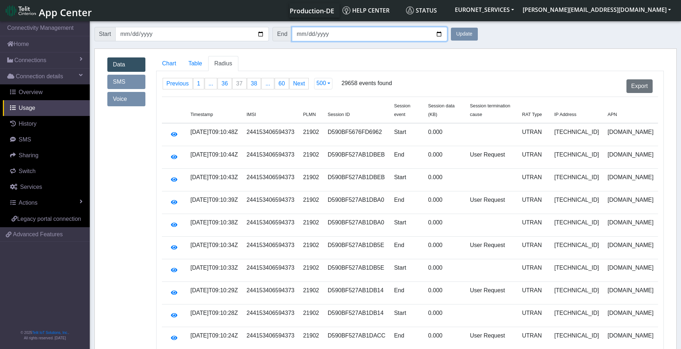
click at [300, 34] on input "[DATE]" at bounding box center [370, 34] width 156 height 14
type input "[DATE]"
click at [451, 28] on button "Update" at bounding box center [464, 34] width 27 height 13
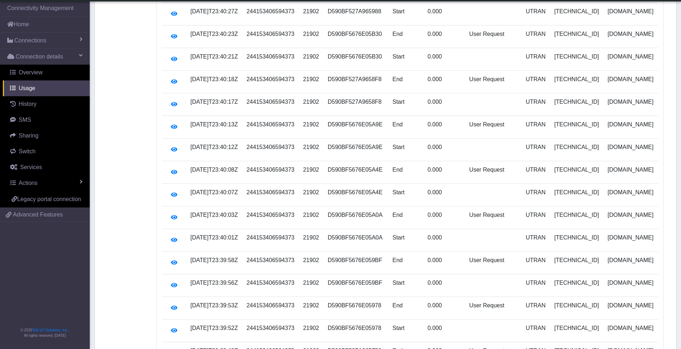
scroll to position [11121, 0]
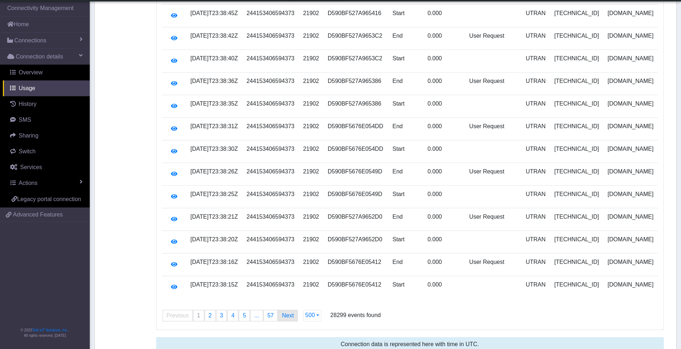
click at [284, 310] on link "Next page" at bounding box center [287, 315] width 19 height 11
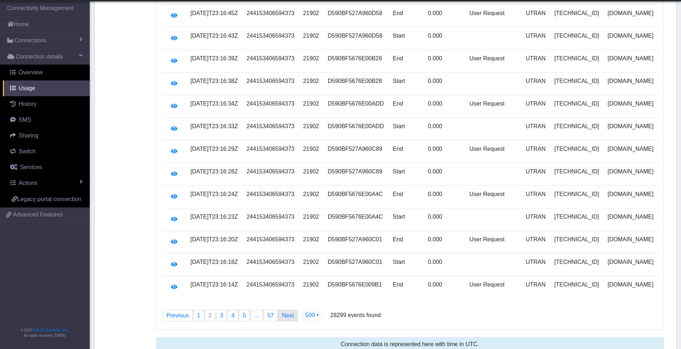
click at [284, 310] on link "Next page" at bounding box center [287, 315] width 19 height 11
click at [272, 310] on link "page 57" at bounding box center [271, 315] width 14 height 11
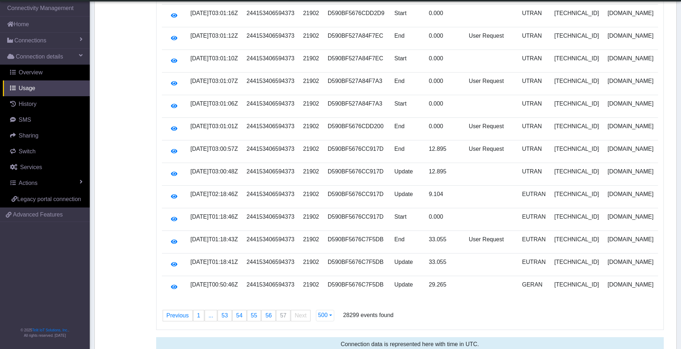
click at [425, 257] on td "Update" at bounding box center [407, 265] width 34 height 23
click at [457, 186] on td "9.104" at bounding box center [445, 197] width 40 height 23
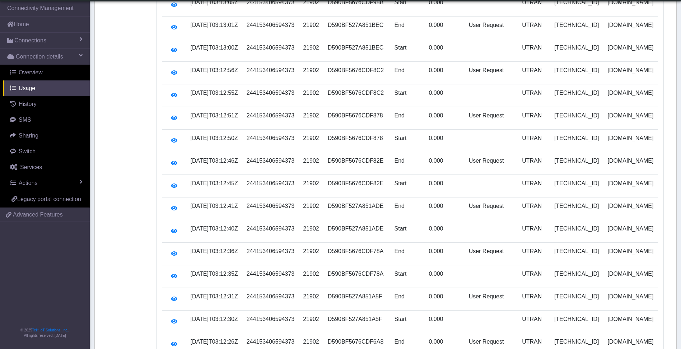
scroll to position [0, 0]
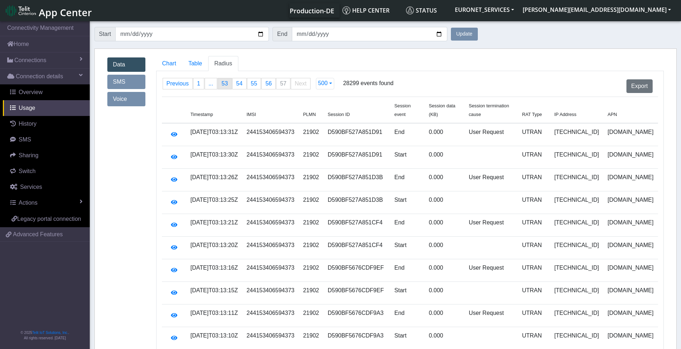
click at [223, 85] on span "53" at bounding box center [225, 83] width 6 height 6
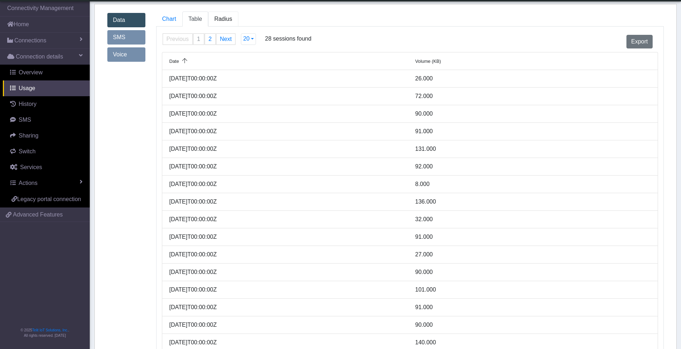
scroll to position [25, 0]
click at [226, 18] on span "Radius" at bounding box center [223, 19] width 18 height 6
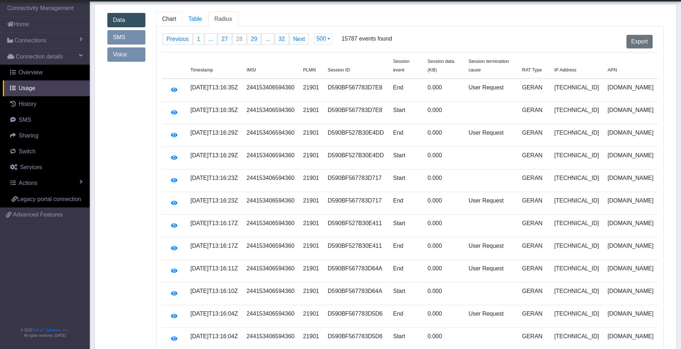
click at [173, 18] on span "Chart" at bounding box center [169, 19] width 14 height 6
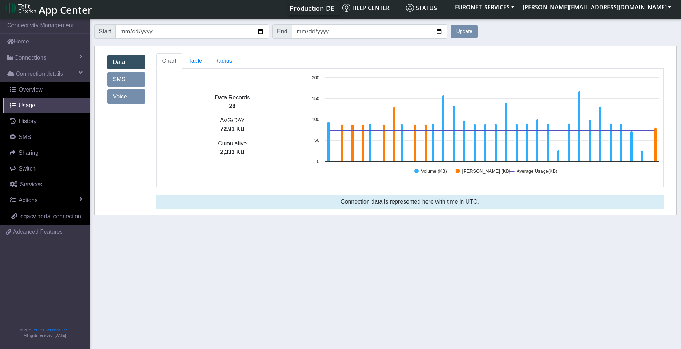
scroll to position [0, 0]
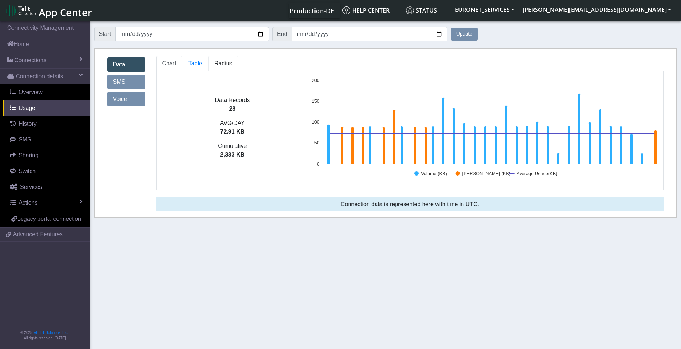
click at [225, 66] on span "Radius" at bounding box center [223, 63] width 18 height 6
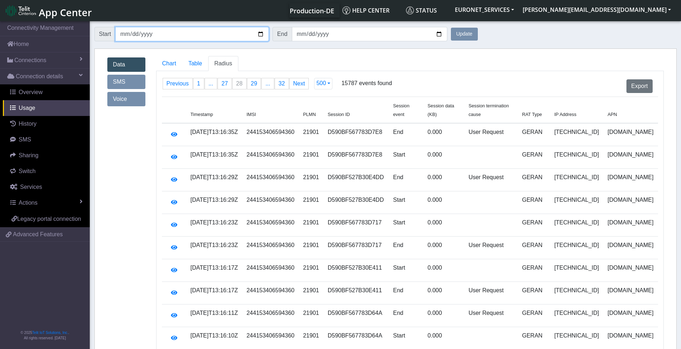
click at [125, 33] on input "[DATE]" at bounding box center [192, 34] width 154 height 14
type input "[DATE]"
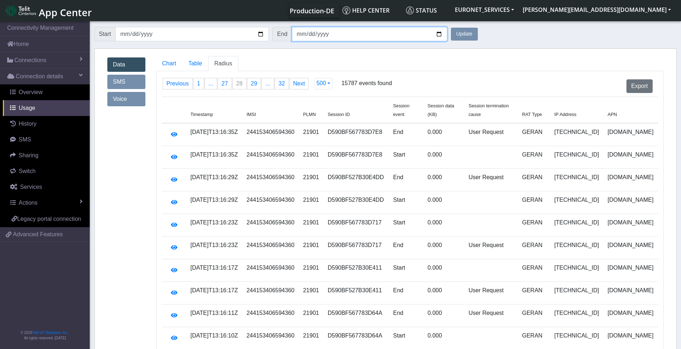
click at [297, 36] on input "[DATE]" at bounding box center [370, 34] width 156 height 14
type input "82025-09-27"
type input "[DATE]"
click at [308, 34] on input "[DATE]" at bounding box center [370, 34] width 156 height 14
type input "[DATE]"
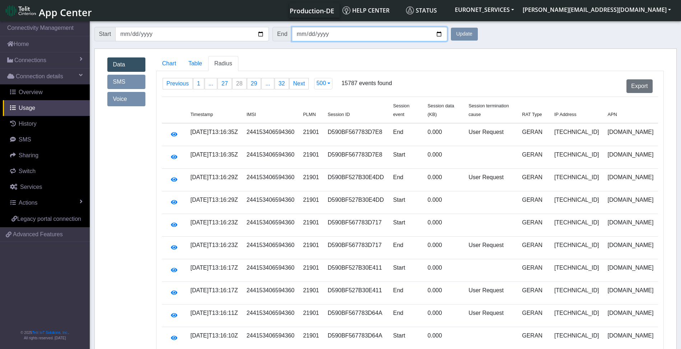
click at [451, 28] on button "Update" at bounding box center [464, 34] width 27 height 13
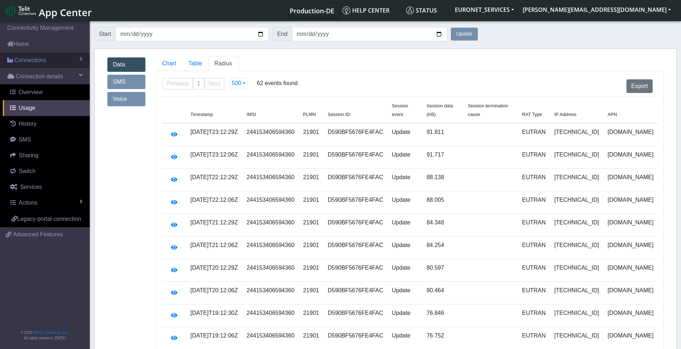
click at [28, 57] on span "Connections" at bounding box center [30, 60] width 32 height 9
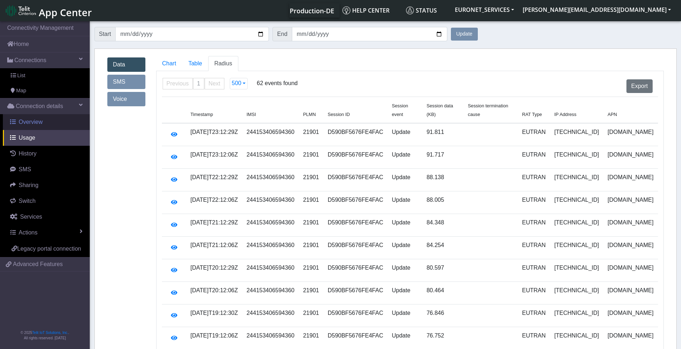
click at [31, 121] on span "Overview" at bounding box center [31, 122] width 24 height 6
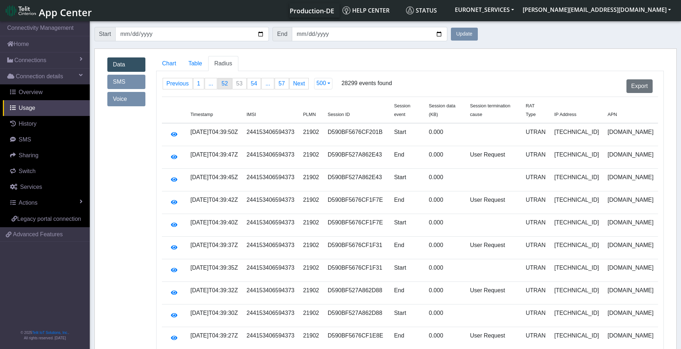
click at [222, 83] on span "52" at bounding box center [225, 83] width 6 height 6
click at [179, 84] on link "Previous page" at bounding box center [177, 83] width 29 height 11
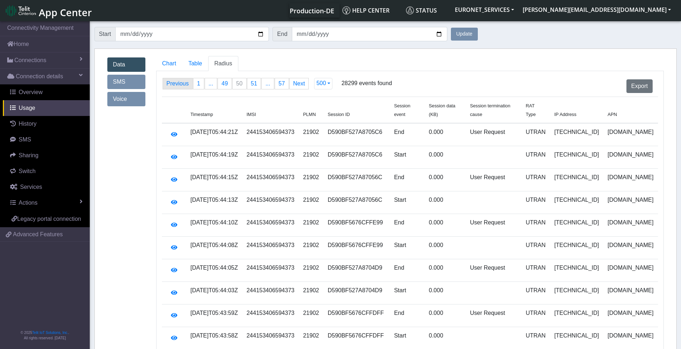
click at [179, 84] on link "Previous page" at bounding box center [177, 83] width 29 height 11
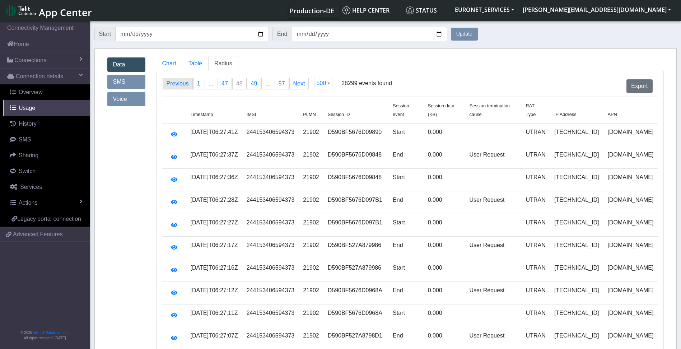
click at [174, 86] on link "Previous page" at bounding box center [177, 83] width 29 height 11
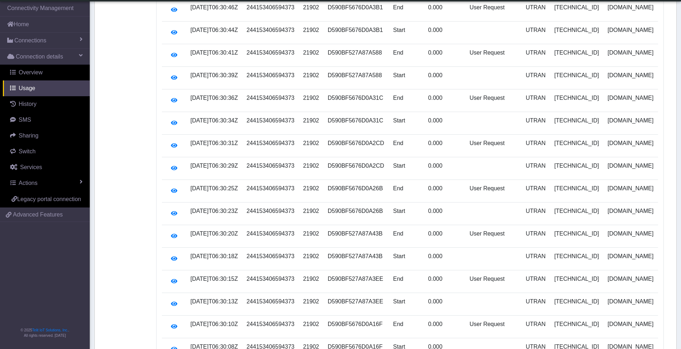
scroll to position [9826, 0]
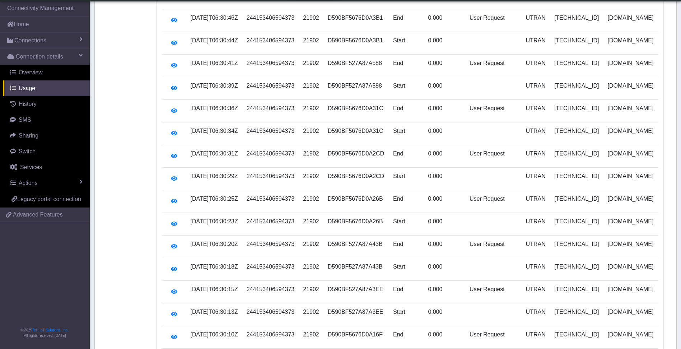
click at [515, 14] on td "User Request" at bounding box center [494, 20] width 56 height 23
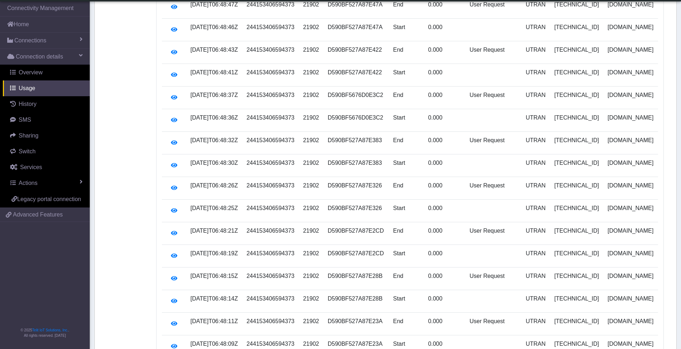
scroll to position [0, 0]
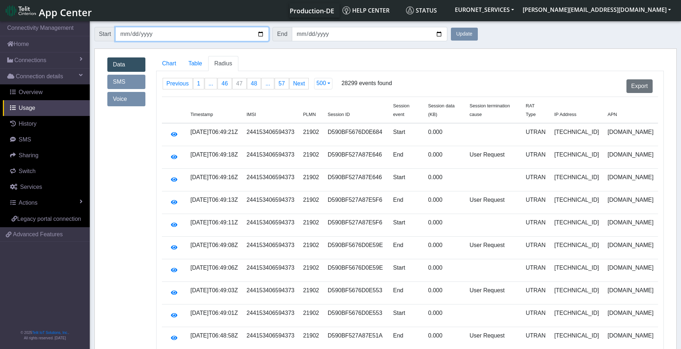
click at [125, 35] on input "[DATE]" at bounding box center [192, 34] width 154 height 14
type input "[DATE]"
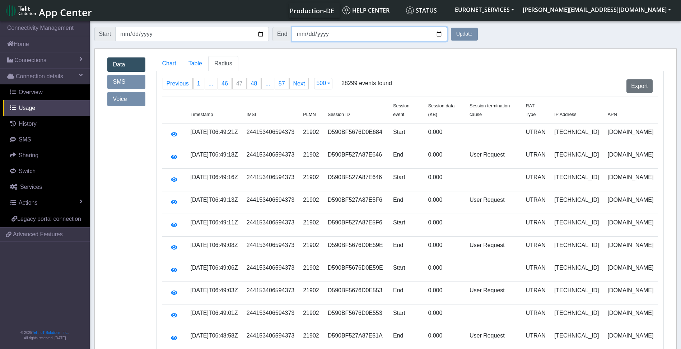
click at [298, 35] on input "[DATE]" at bounding box center [370, 34] width 156 height 14
type input "[DATE]"
click at [451, 28] on button "Update" at bounding box center [464, 34] width 27 height 13
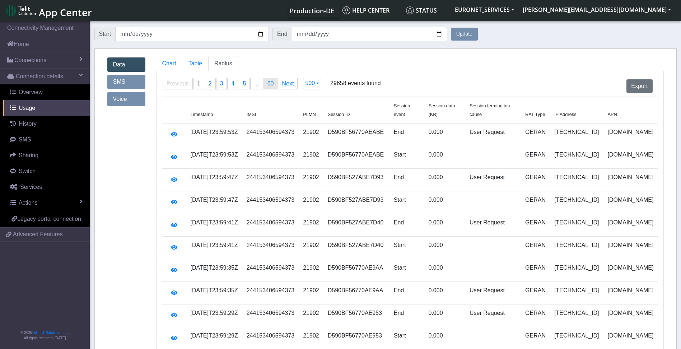
click at [268, 82] on span "60" at bounding box center [271, 83] width 6 height 6
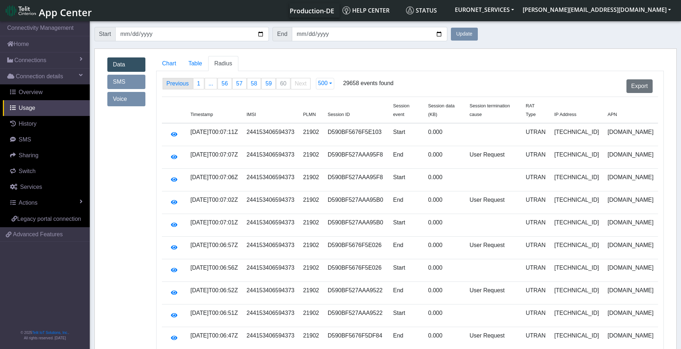
click at [177, 84] on link "Previous page" at bounding box center [177, 83] width 29 height 11
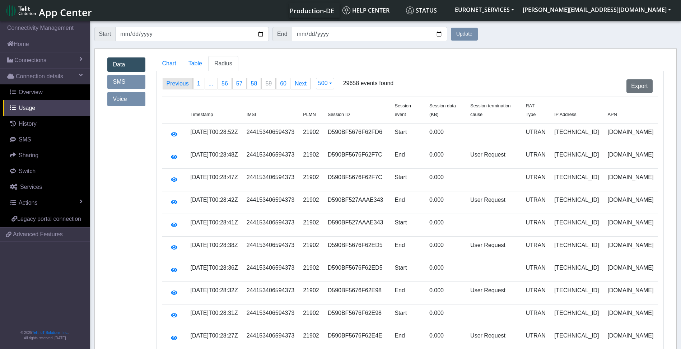
click at [177, 84] on link "Previous page" at bounding box center [177, 83] width 29 height 11
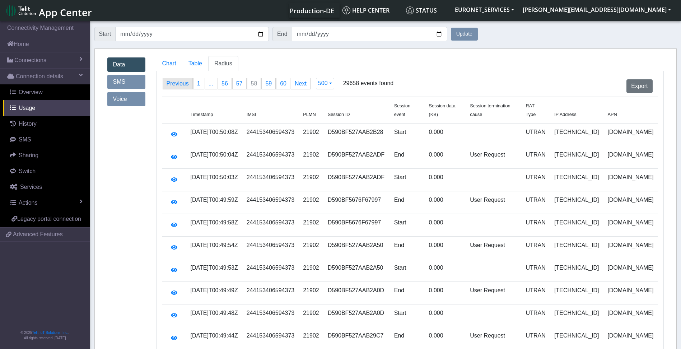
click at [177, 84] on link "Previous page" at bounding box center [177, 83] width 29 height 11
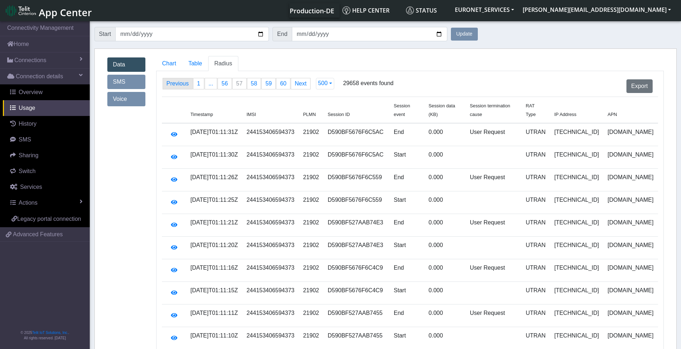
click at [177, 84] on link "Previous page" at bounding box center [177, 83] width 29 height 11
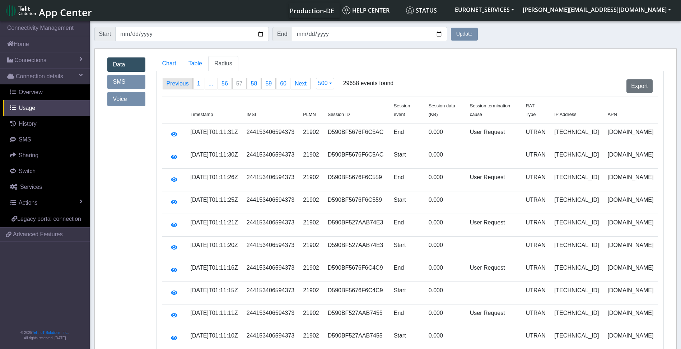
click at [177, 84] on link "Previous page" at bounding box center [177, 83] width 29 height 11
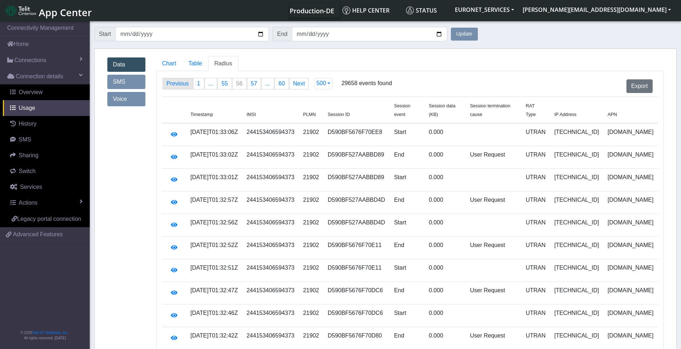
click at [177, 84] on link "Previous page" at bounding box center [177, 83] width 29 height 11
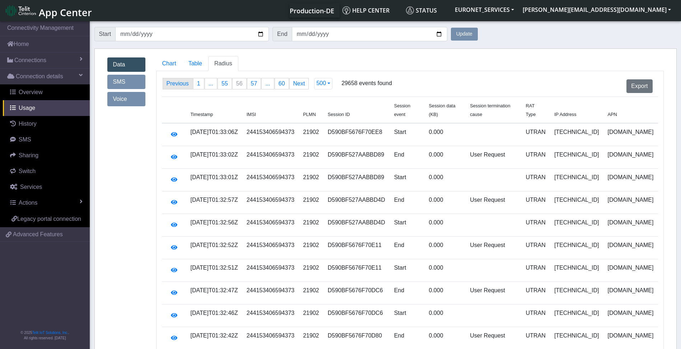
click at [177, 84] on link "Previous page" at bounding box center [177, 83] width 29 height 11
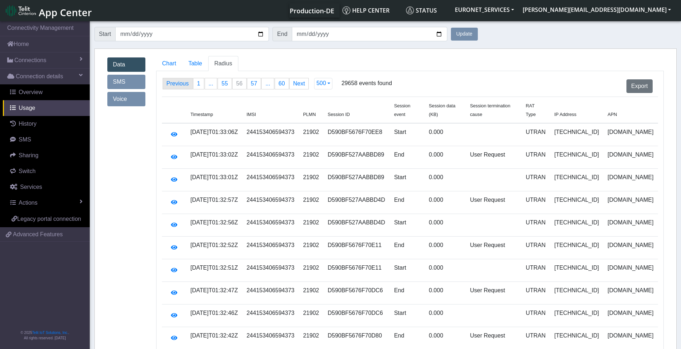
click at [177, 84] on link "Previous page" at bounding box center [177, 83] width 29 height 11
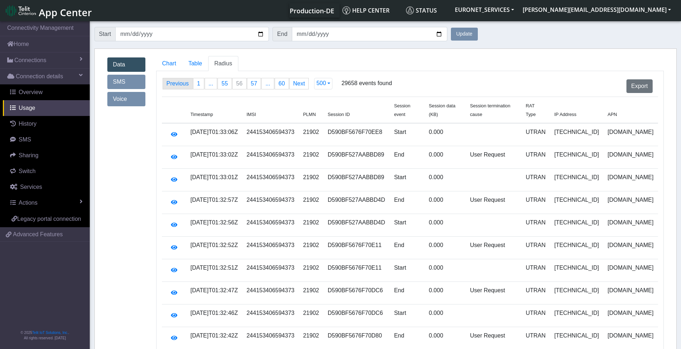
click at [177, 84] on link "Previous page" at bounding box center [177, 83] width 29 height 11
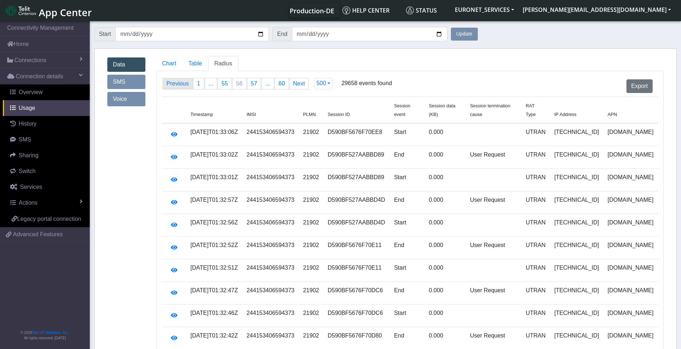
click at [177, 84] on link "Previous page" at bounding box center [177, 83] width 29 height 11
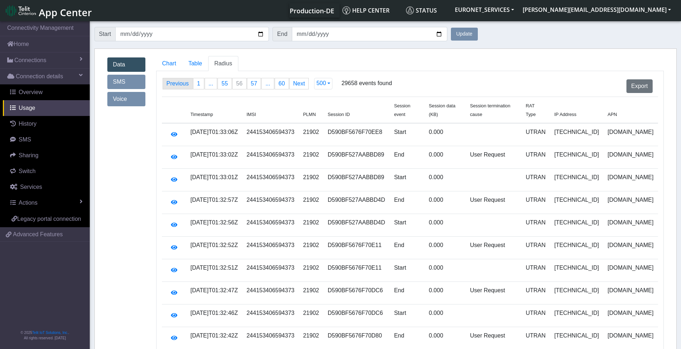
click at [177, 84] on link "Previous page" at bounding box center [177, 83] width 29 height 11
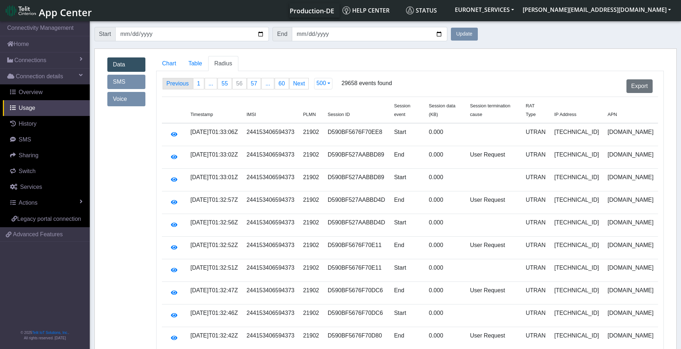
click at [177, 84] on link "Previous page" at bounding box center [177, 83] width 29 height 11
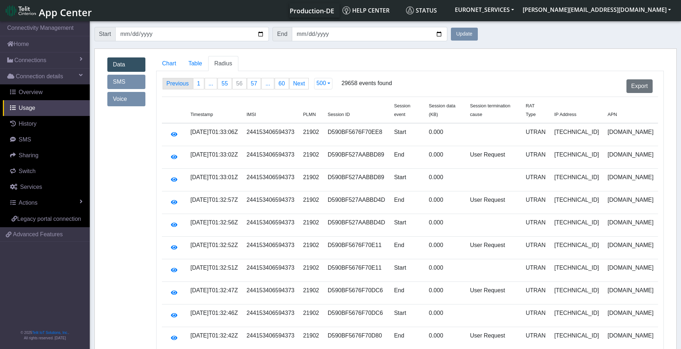
click at [177, 84] on link "Previous page" at bounding box center [177, 83] width 29 height 11
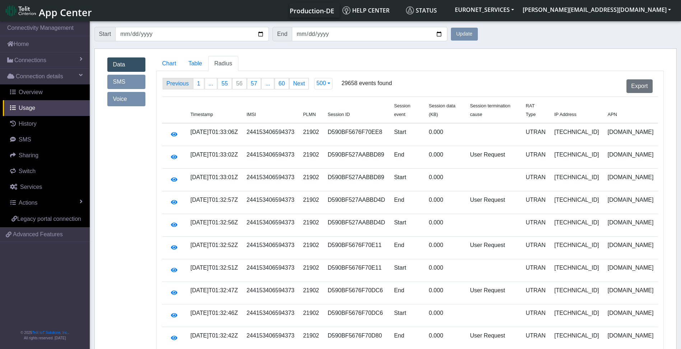
click at [177, 84] on link "Previous page" at bounding box center [177, 83] width 29 height 11
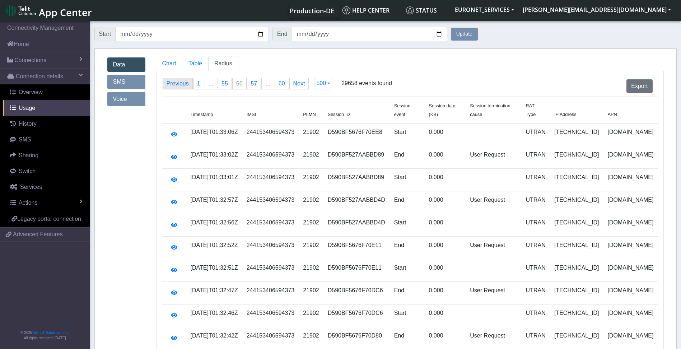
click at [177, 84] on link "Previous page" at bounding box center [177, 83] width 29 height 11
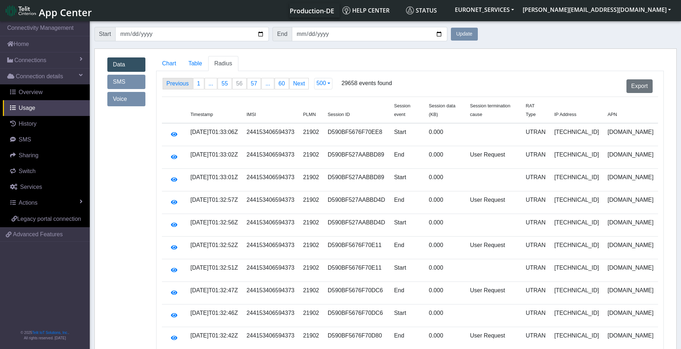
click at [177, 84] on link "Previous page" at bounding box center [177, 83] width 29 height 11
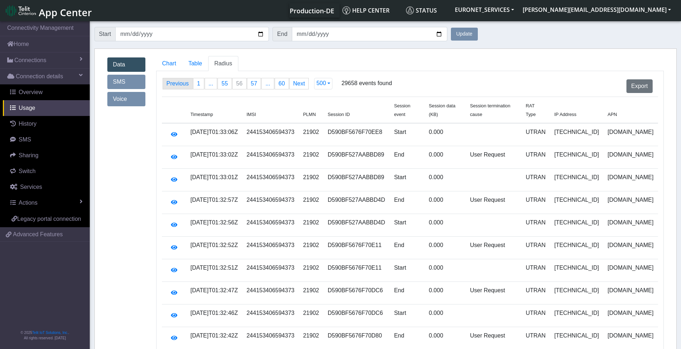
click at [177, 84] on link "Previous page" at bounding box center [177, 83] width 29 height 11
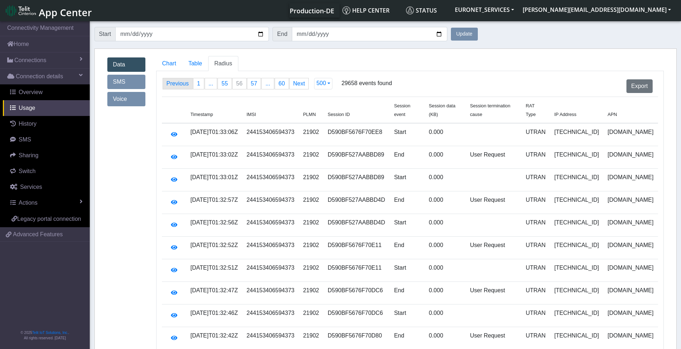
click at [177, 84] on link "Previous page" at bounding box center [177, 83] width 29 height 11
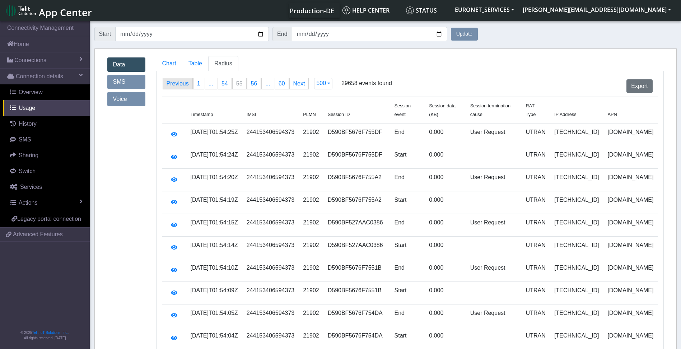
click at [177, 84] on link "Previous page" at bounding box center [177, 83] width 29 height 11
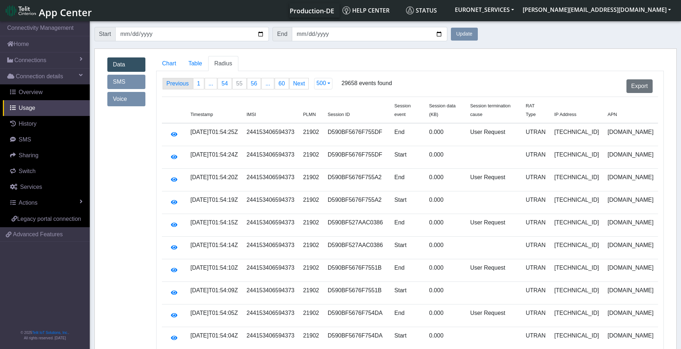
click at [177, 84] on link "Previous page" at bounding box center [177, 83] width 29 height 11
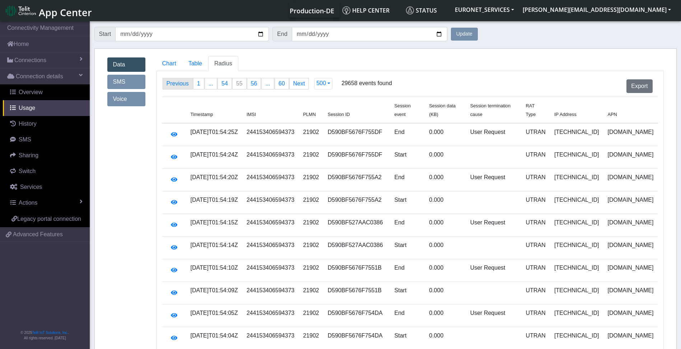
click at [177, 84] on link "Previous page" at bounding box center [177, 83] width 29 height 11
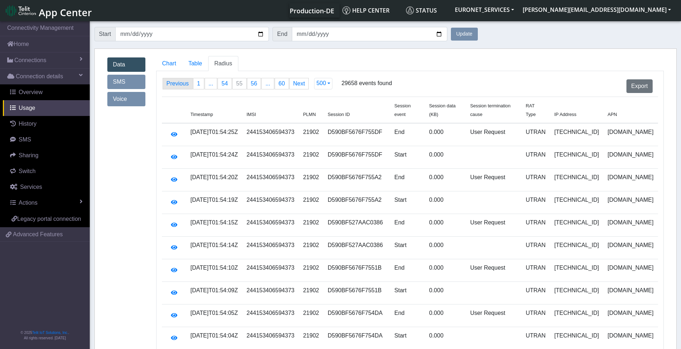
click at [177, 84] on link "Previous page" at bounding box center [177, 83] width 29 height 11
click at [257, 38] on input "[DATE]" at bounding box center [192, 34] width 154 height 14
click at [260, 34] on input "[DATE]" at bounding box center [192, 34] width 154 height 14
click at [182, 85] on link "Previous page" at bounding box center [177, 83] width 29 height 11
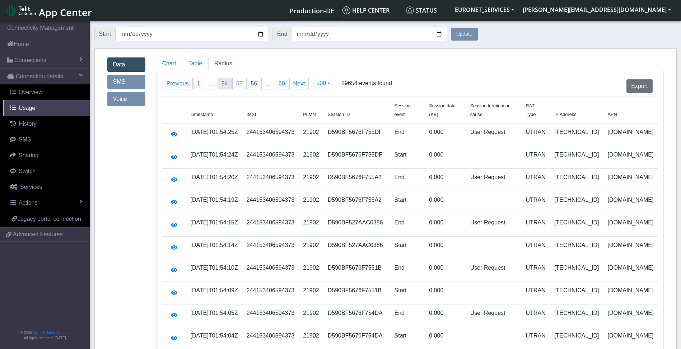
click at [222, 84] on span "54" at bounding box center [225, 83] width 6 height 6
click at [210, 86] on span "..." at bounding box center [211, 83] width 5 height 6
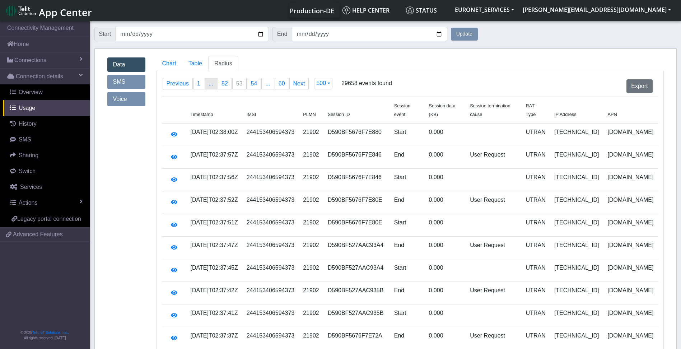
click at [213, 83] on link "page ..." at bounding box center [211, 83] width 12 height 11
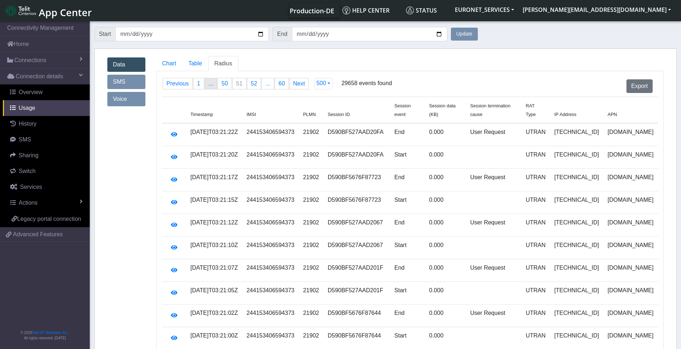
click at [213, 83] on link "page ..." at bounding box center [211, 83] width 12 height 11
click at [209, 85] on span "..." at bounding box center [211, 83] width 5 height 6
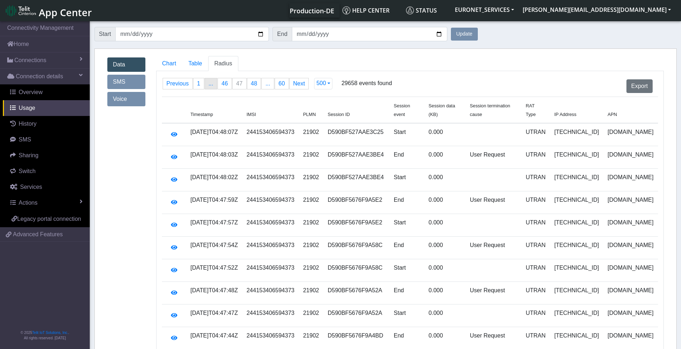
click at [209, 85] on span "..." at bounding box center [211, 83] width 5 height 6
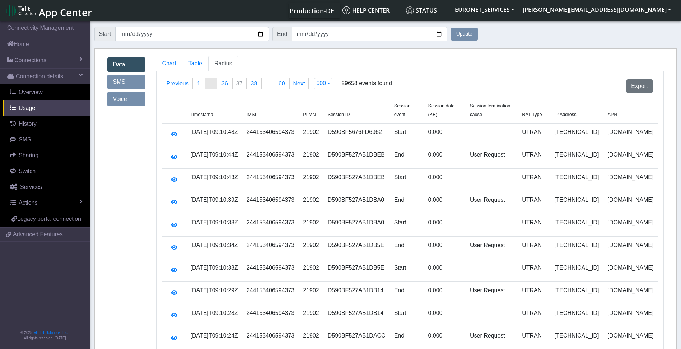
click at [209, 85] on span "..." at bounding box center [211, 83] width 5 height 6
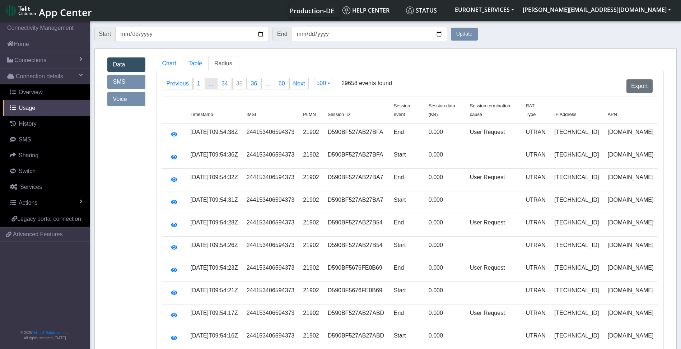
click at [209, 85] on span "..." at bounding box center [211, 83] width 5 height 6
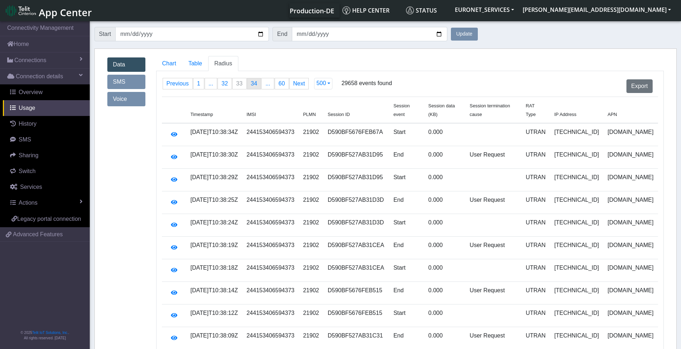
click at [253, 84] on span "34" at bounding box center [254, 83] width 6 height 6
click at [265, 86] on span "..." at bounding box center [267, 83] width 5 height 6
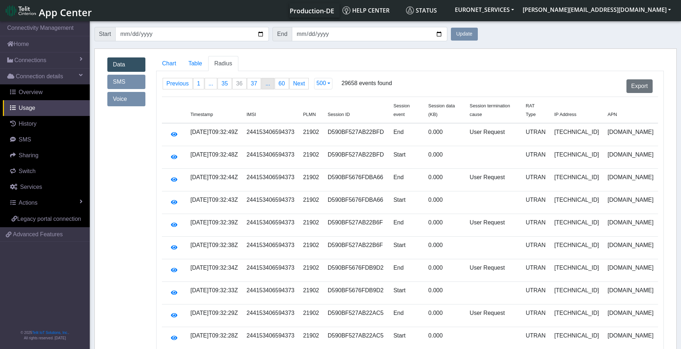
click at [265, 86] on span "..." at bounding box center [267, 83] width 5 height 6
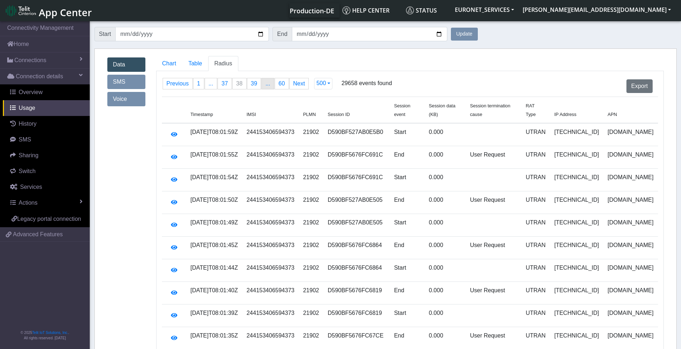
click at [265, 86] on span "..." at bounding box center [267, 83] width 5 height 6
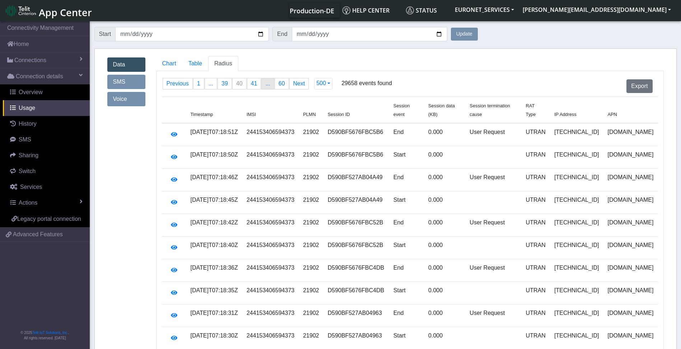
click at [266, 85] on span "..." at bounding box center [267, 83] width 5 height 6
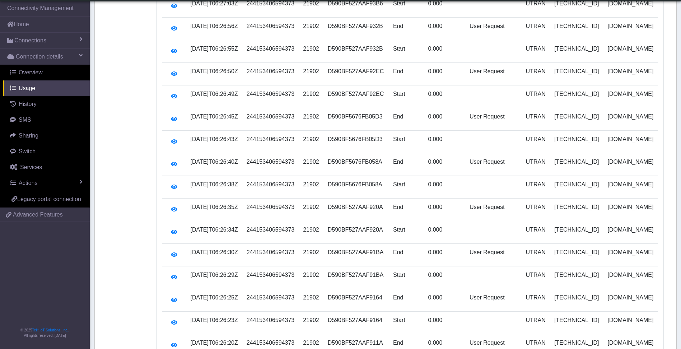
scroll to position [3098, 0]
